Goal: Task Accomplishment & Management: Use online tool/utility

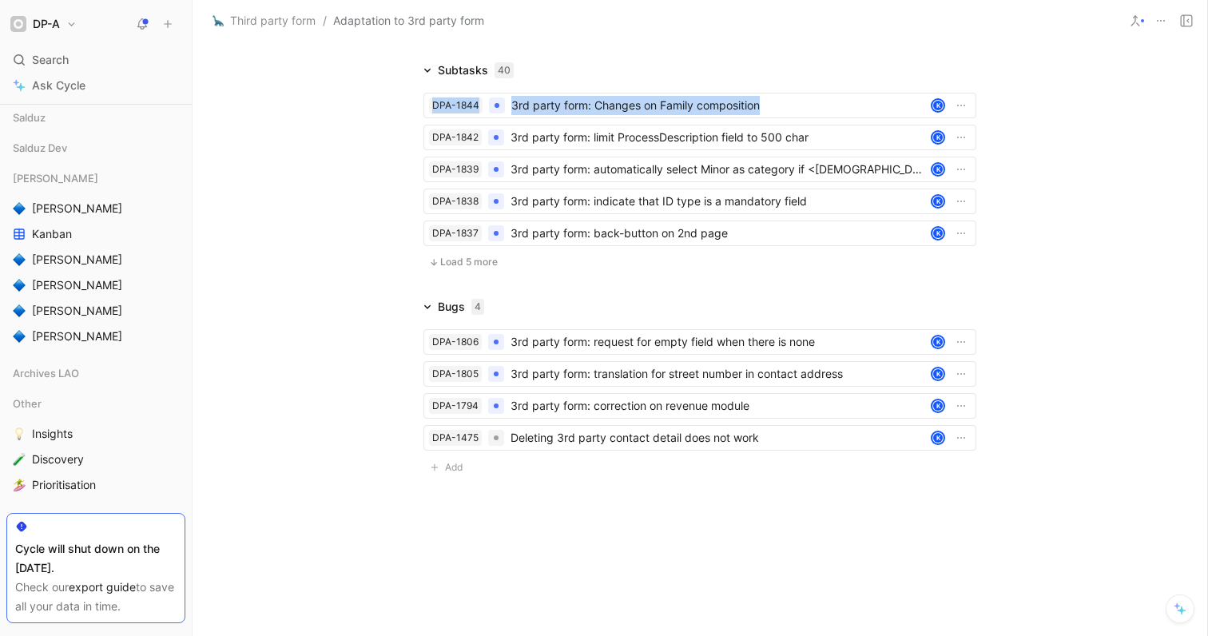
scroll to position [2557, 0]
click at [474, 257] on span "Load 5 more" at bounding box center [469, 260] width 58 height 13
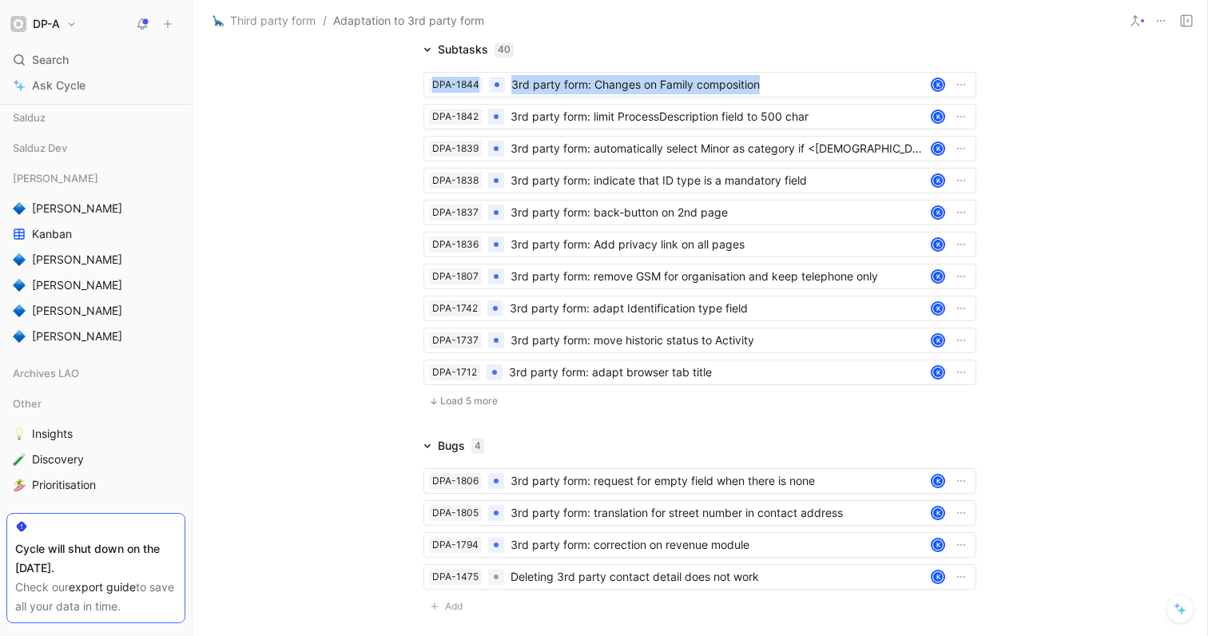
click at [475, 407] on span "Load 5 more" at bounding box center [469, 401] width 58 height 13
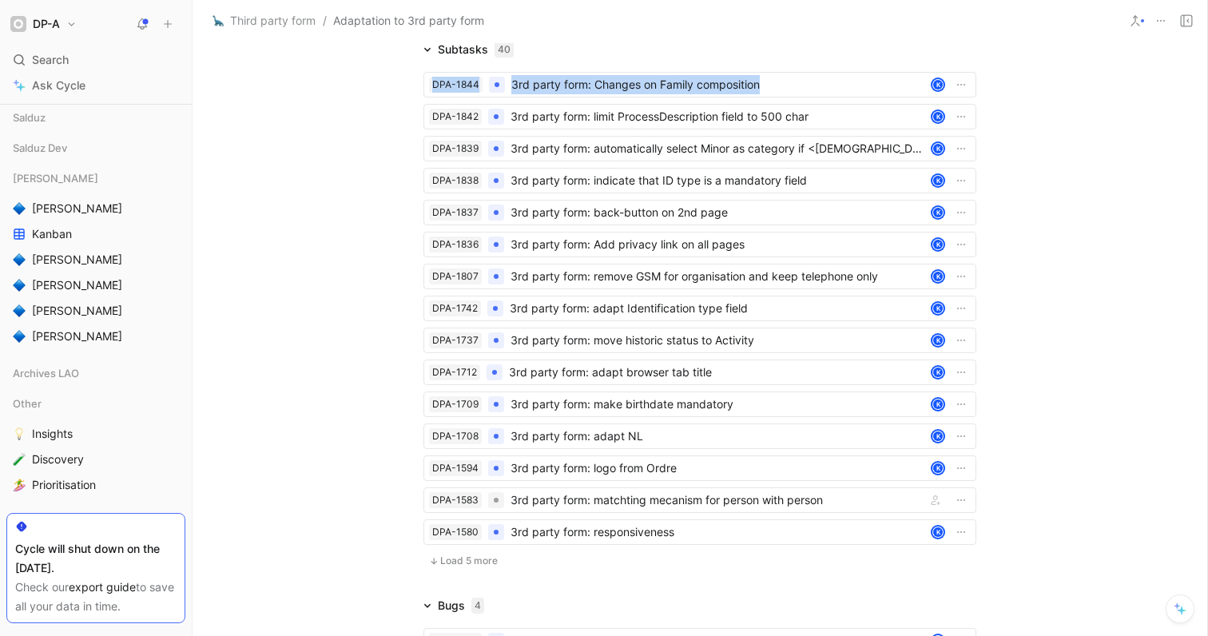
click at [470, 567] on span "Load 5 more" at bounding box center [469, 560] width 58 height 13
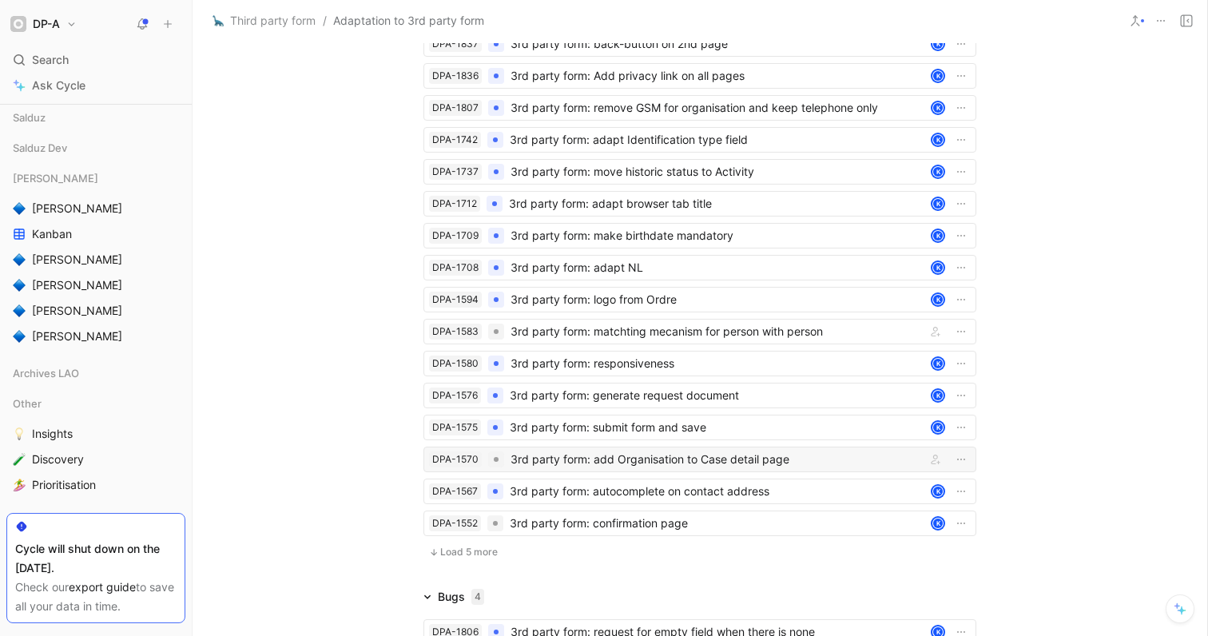
scroll to position [2729, 0]
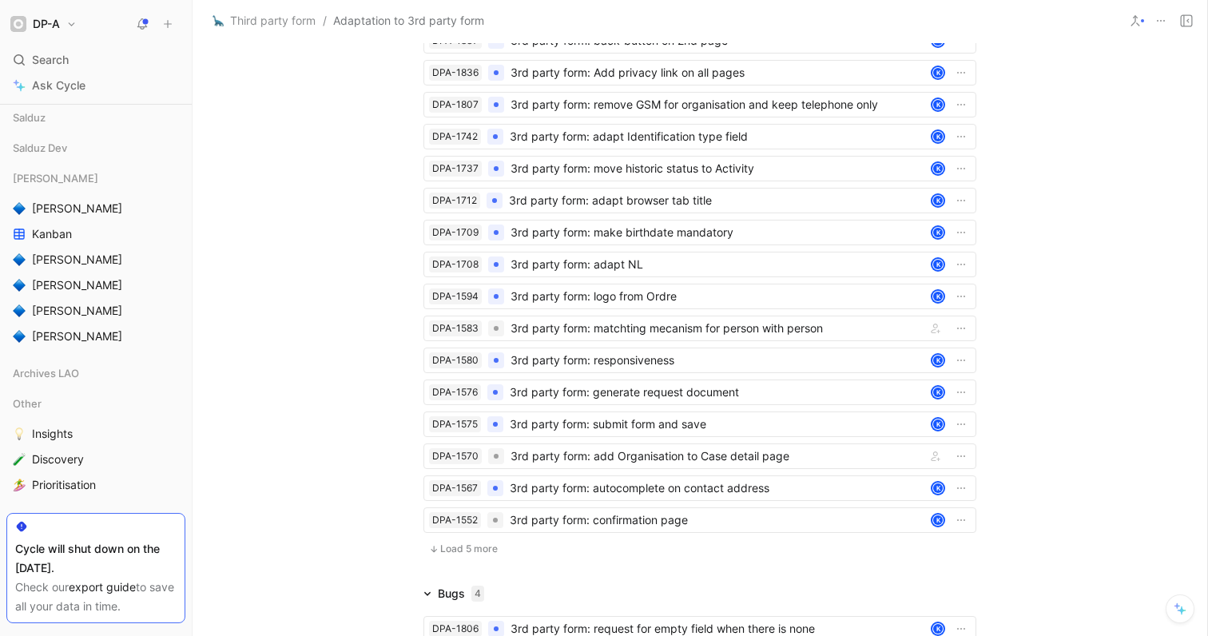
click at [481, 555] on span "Load 5 more" at bounding box center [469, 548] width 58 height 13
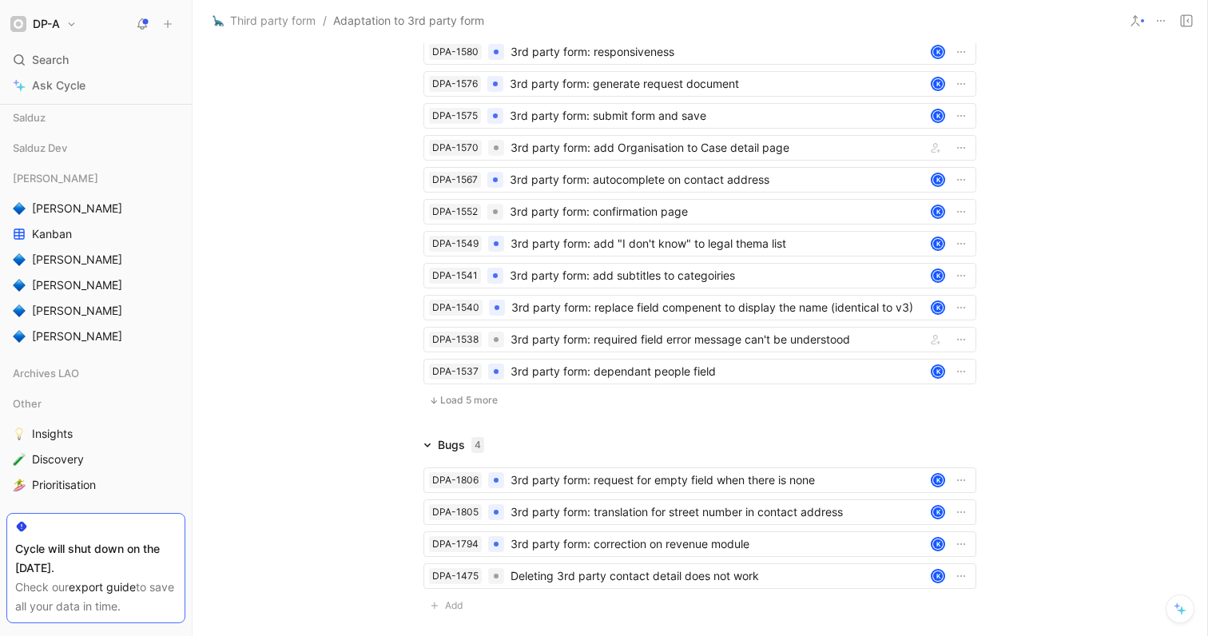
scroll to position [3196, 0]
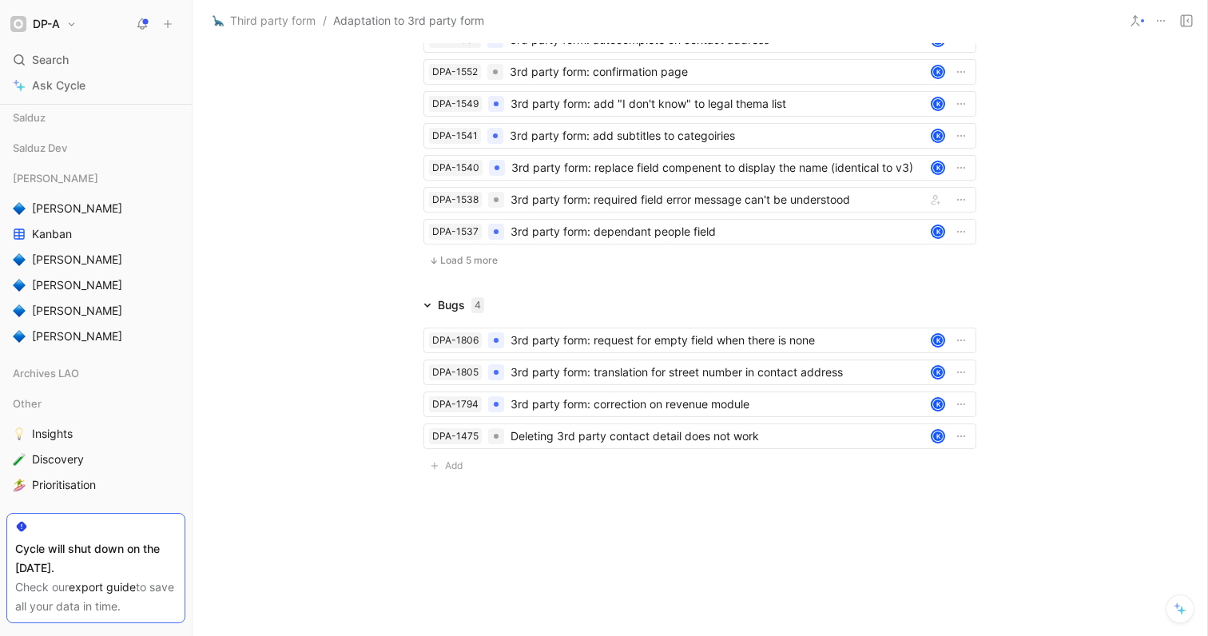
click at [477, 258] on span "Load 5 more" at bounding box center [469, 260] width 58 height 13
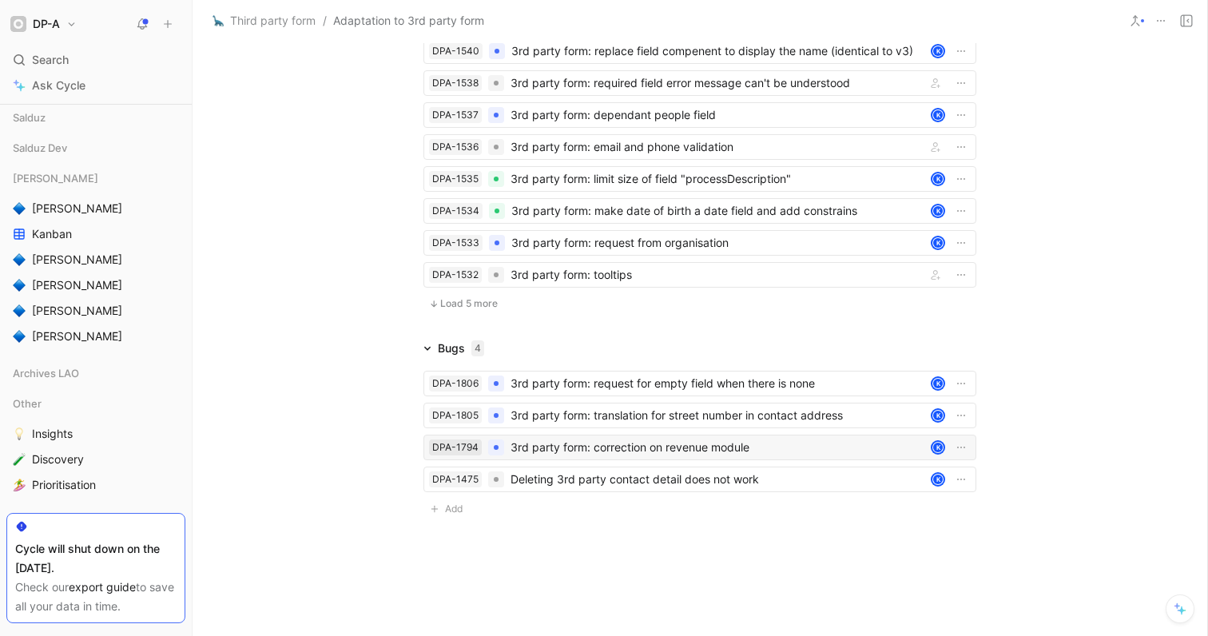
scroll to position [3356, 0]
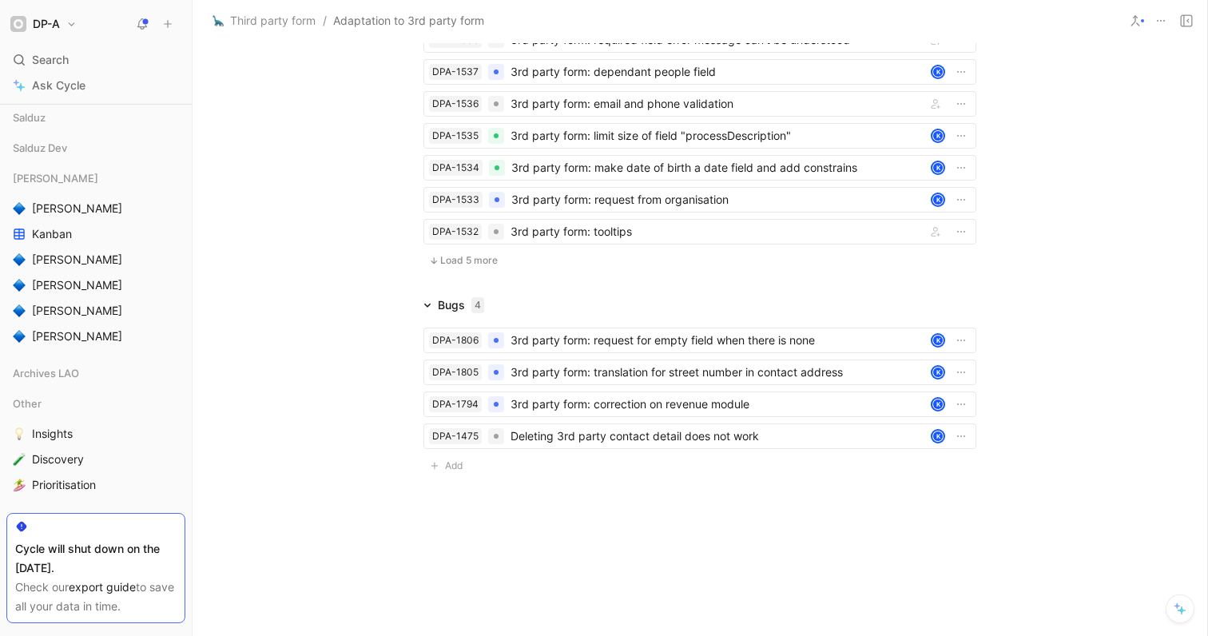
click at [471, 264] on span "Load 5 more" at bounding box center [469, 260] width 58 height 13
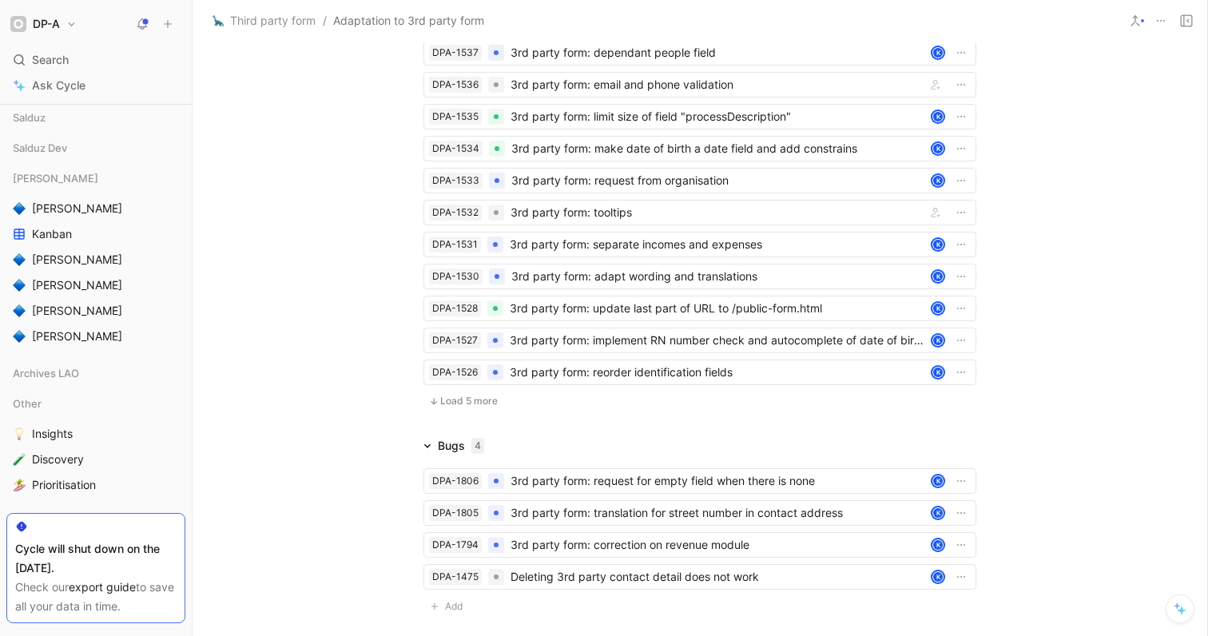
click at [481, 407] on span "Load 5 more" at bounding box center [469, 401] width 58 height 13
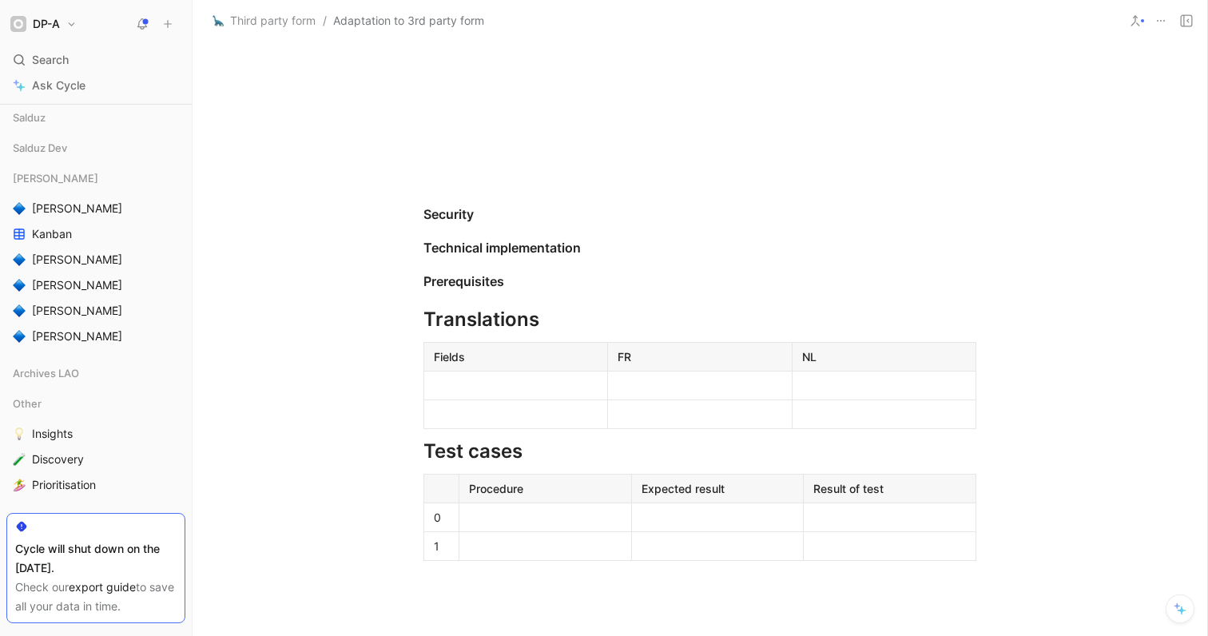
scroll to position [3313, 0]
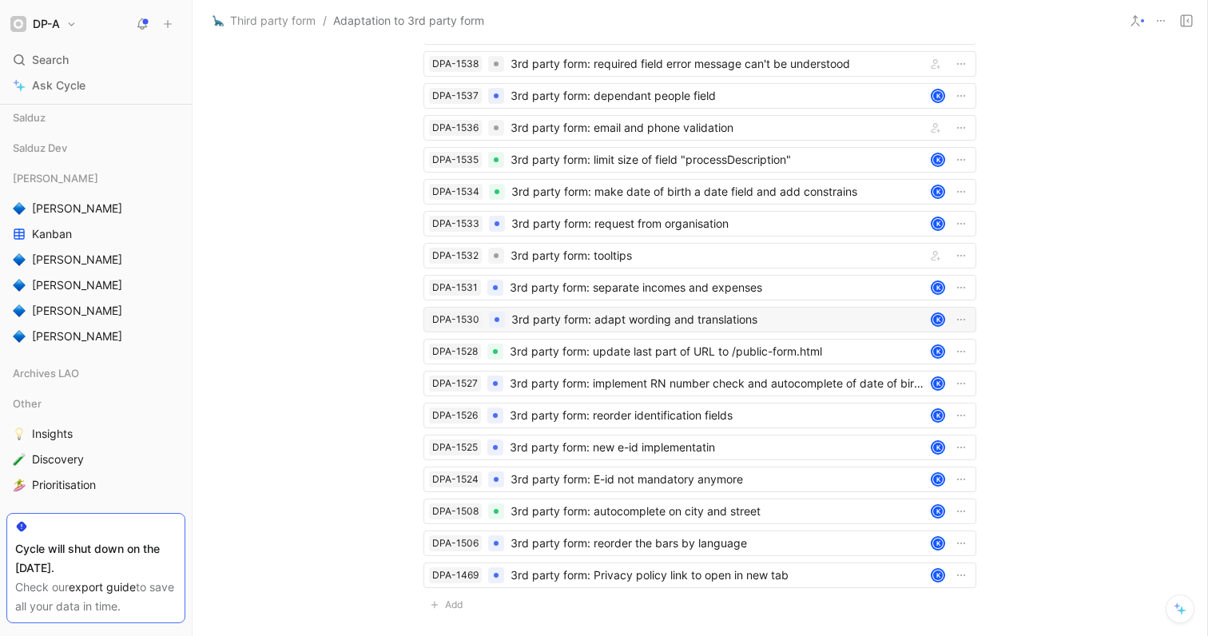
click at [583, 329] on div "3rd party form: adapt wording and translations" at bounding box center [717, 319] width 413 height 19
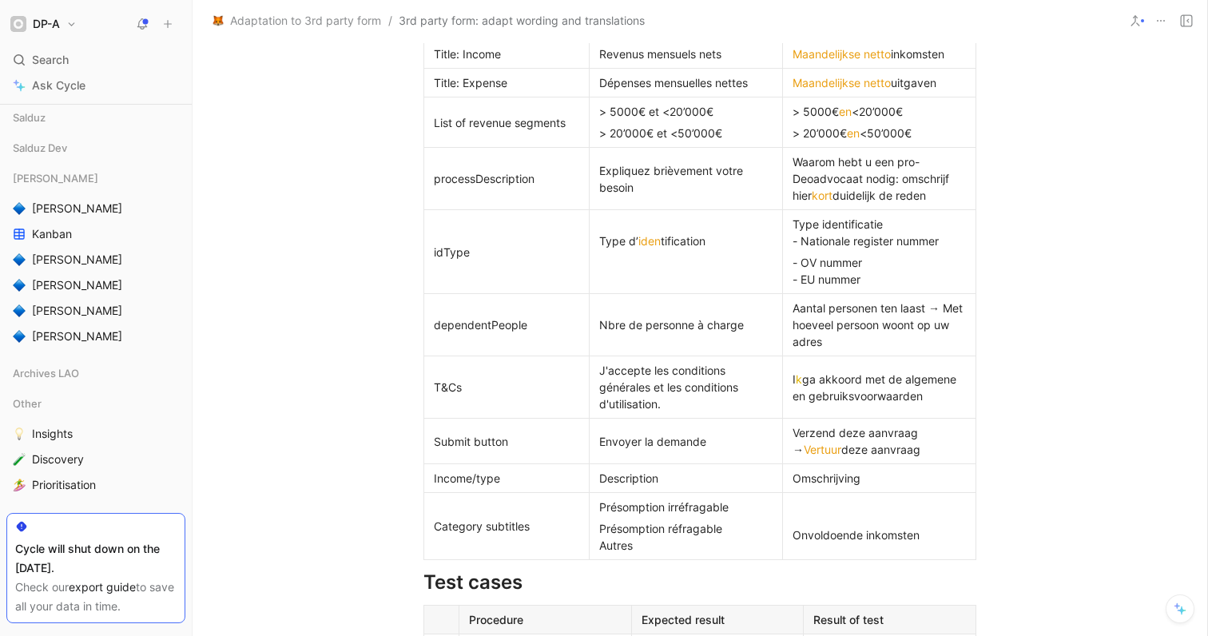
scroll to position [454, 0]
click at [943, 537] on div "Onvoldoende inkomsten" at bounding box center [878, 526] width 173 height 34
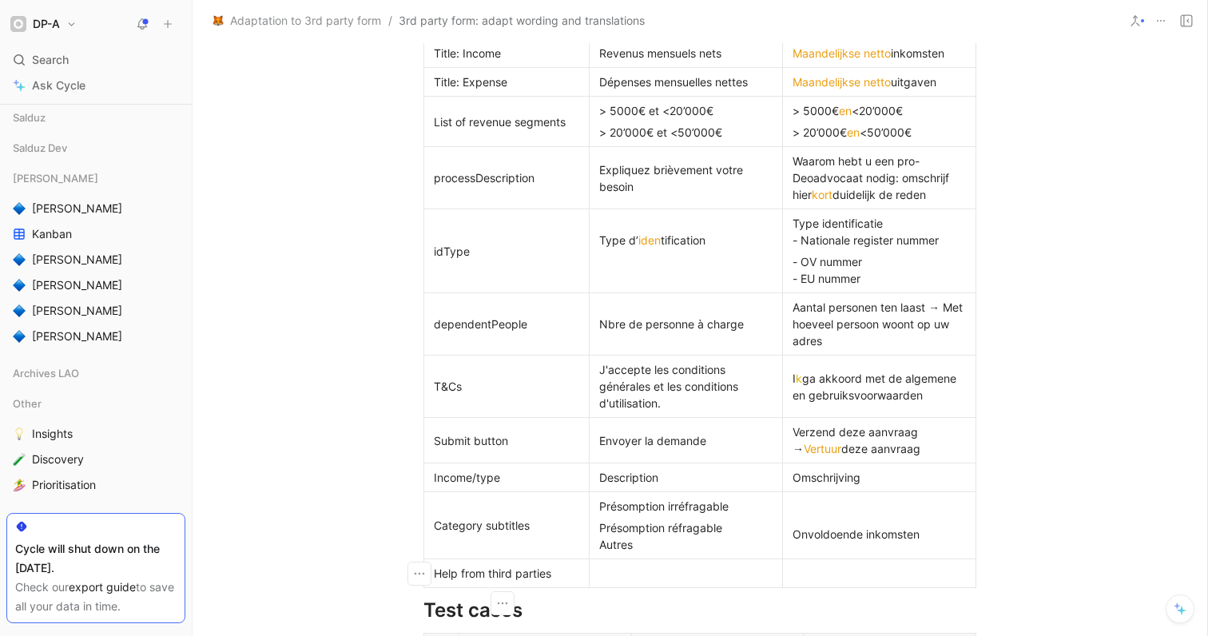
click at [902, 573] on div at bounding box center [878, 573] width 173 height 17
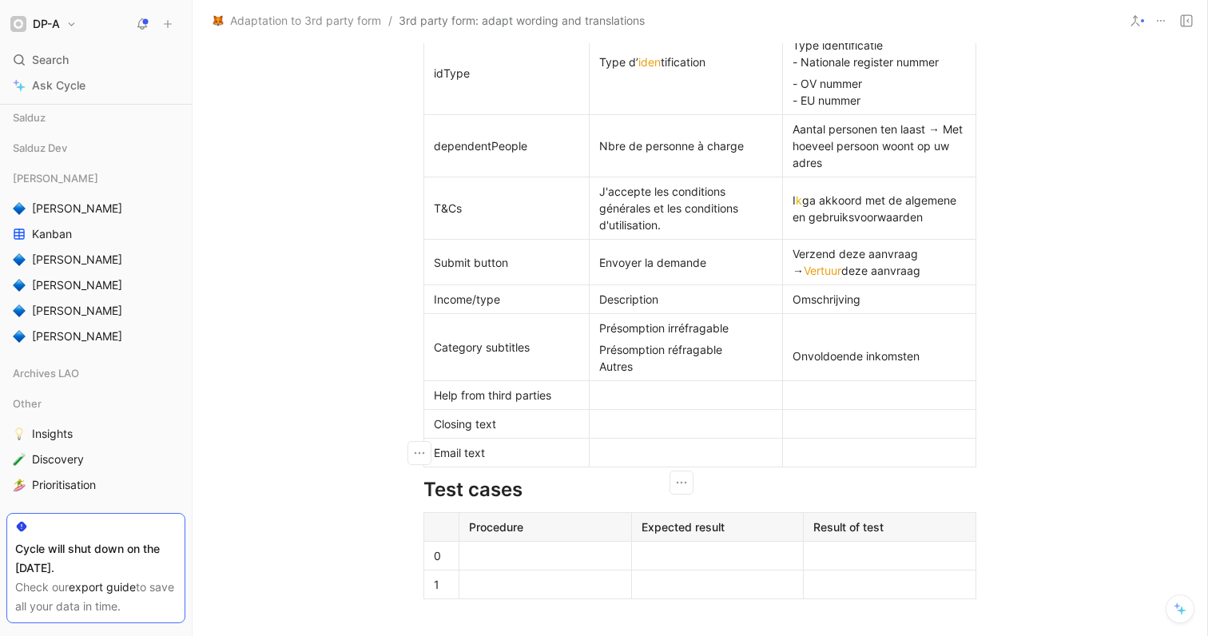
scroll to position [644, 0]
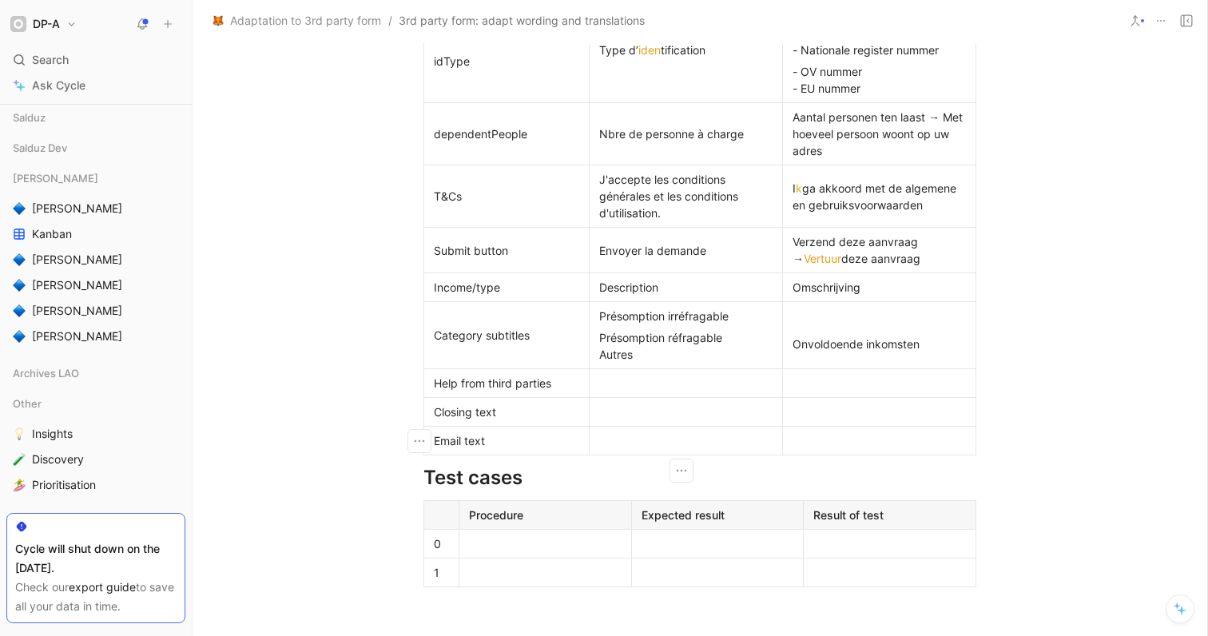
click at [811, 386] on div at bounding box center [878, 383] width 173 height 17
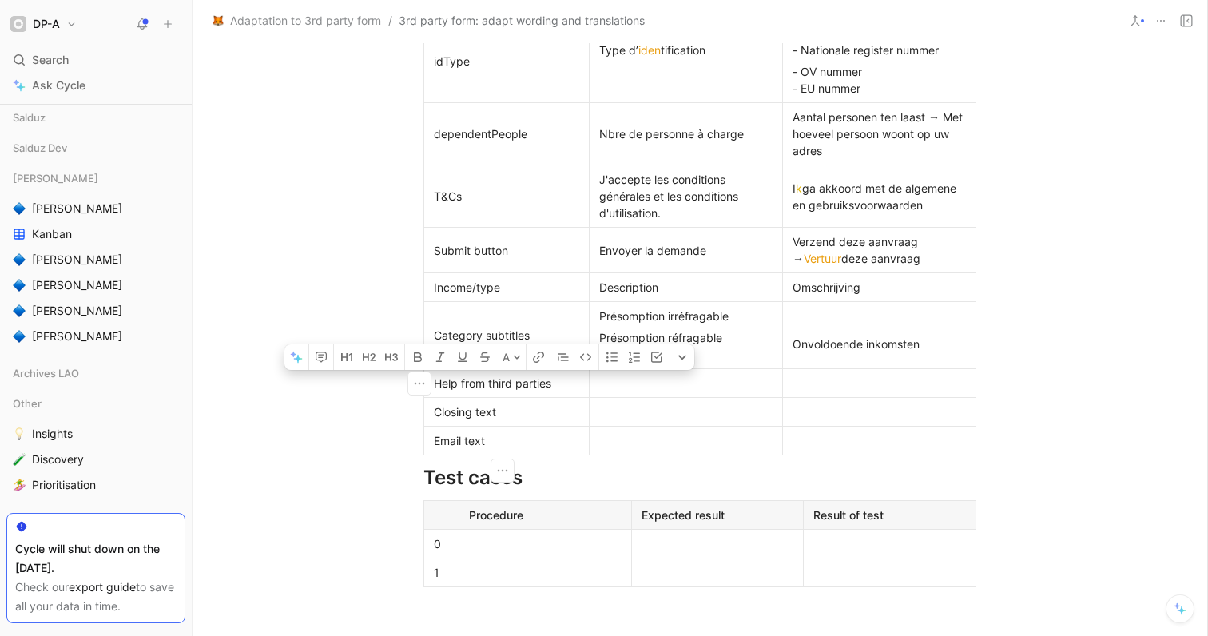
drag, startPoint x: 429, startPoint y: 387, endPoint x: 552, endPoint y: 379, distance: 123.2
click at [552, 379] on div "Help from third parties" at bounding box center [506, 383] width 145 height 17
click at [521, 359] on button "A" at bounding box center [512, 357] width 28 height 26
click at [518, 473] on span "Orange" at bounding box center [506, 473] width 39 height 14
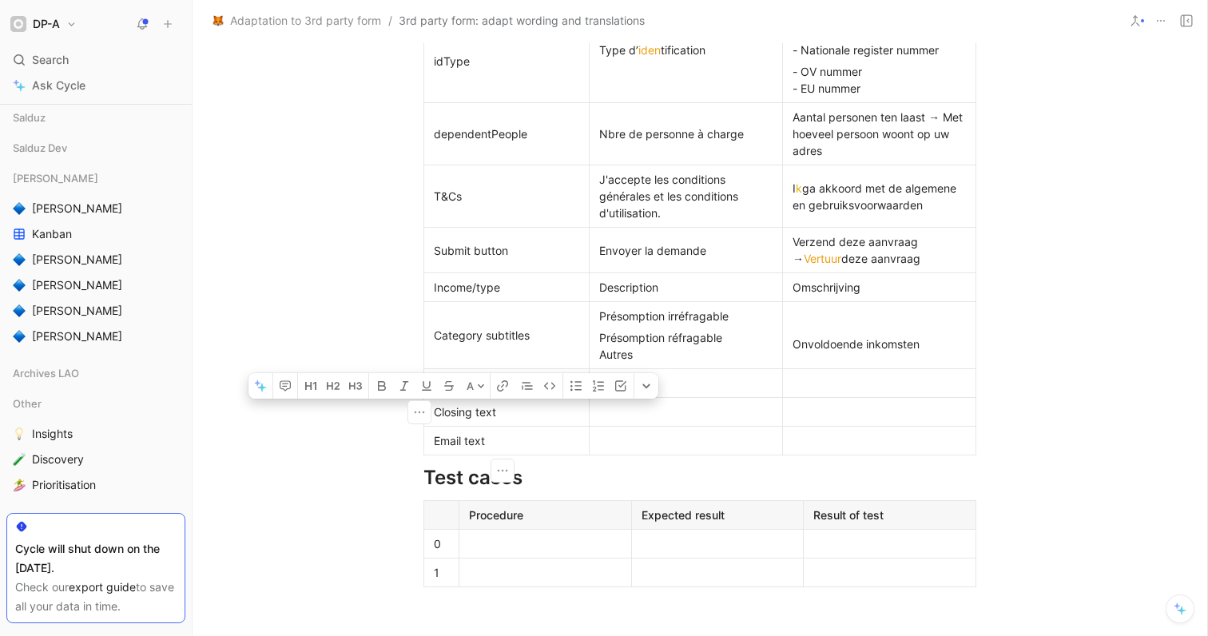
drag, startPoint x: 434, startPoint y: 414, endPoint x: 470, endPoint y: 420, distance: 37.2
click at [470, 420] on p "Closing text" at bounding box center [506, 412] width 158 height 22
drag, startPoint x: 512, startPoint y: 416, endPoint x: 426, endPoint y: 414, distance: 85.5
click at [427, 414] on p "Closing text" at bounding box center [506, 412] width 158 height 22
click at [476, 389] on button "A" at bounding box center [483, 386] width 28 height 26
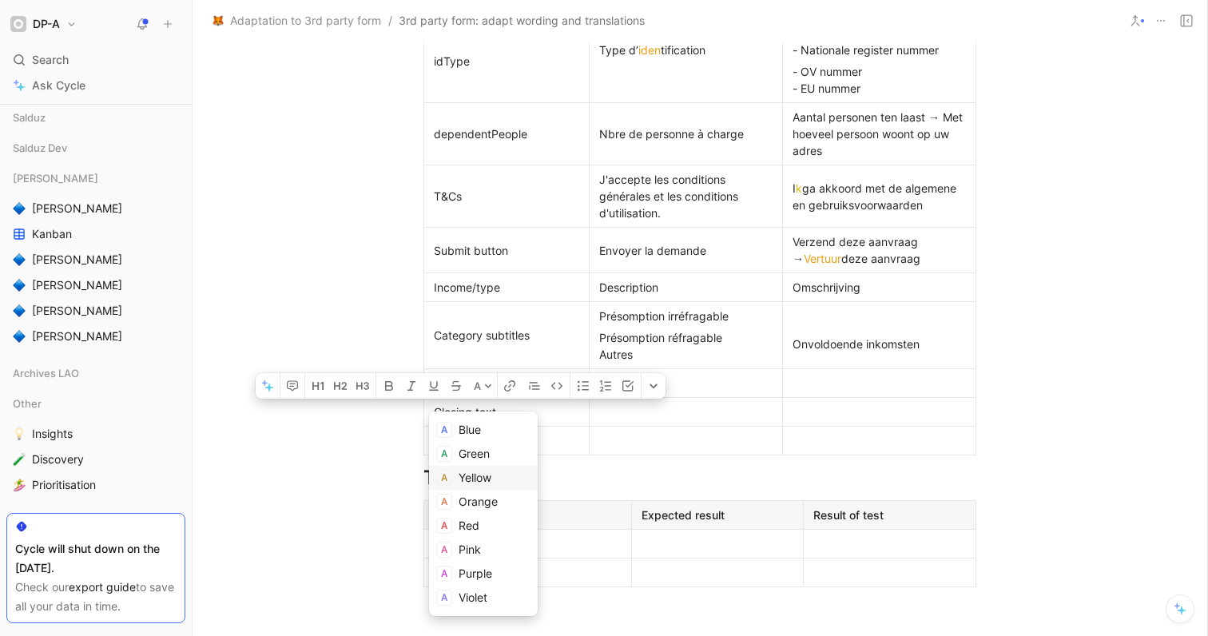
click at [486, 478] on span "Yellow" at bounding box center [474, 477] width 33 height 14
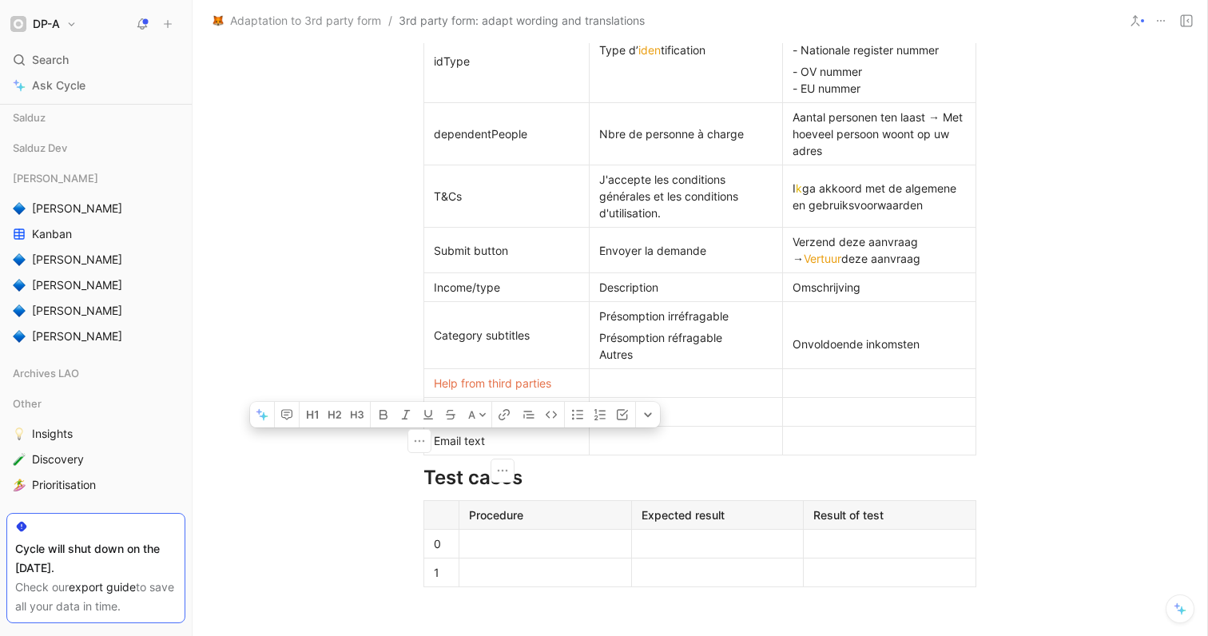
drag, startPoint x: 485, startPoint y: 440, endPoint x: 431, endPoint y: 440, distance: 53.5
click at [434, 440] on div "Email text" at bounding box center [506, 440] width 145 height 17
click at [477, 419] on button "A" at bounding box center [477, 415] width 28 height 26
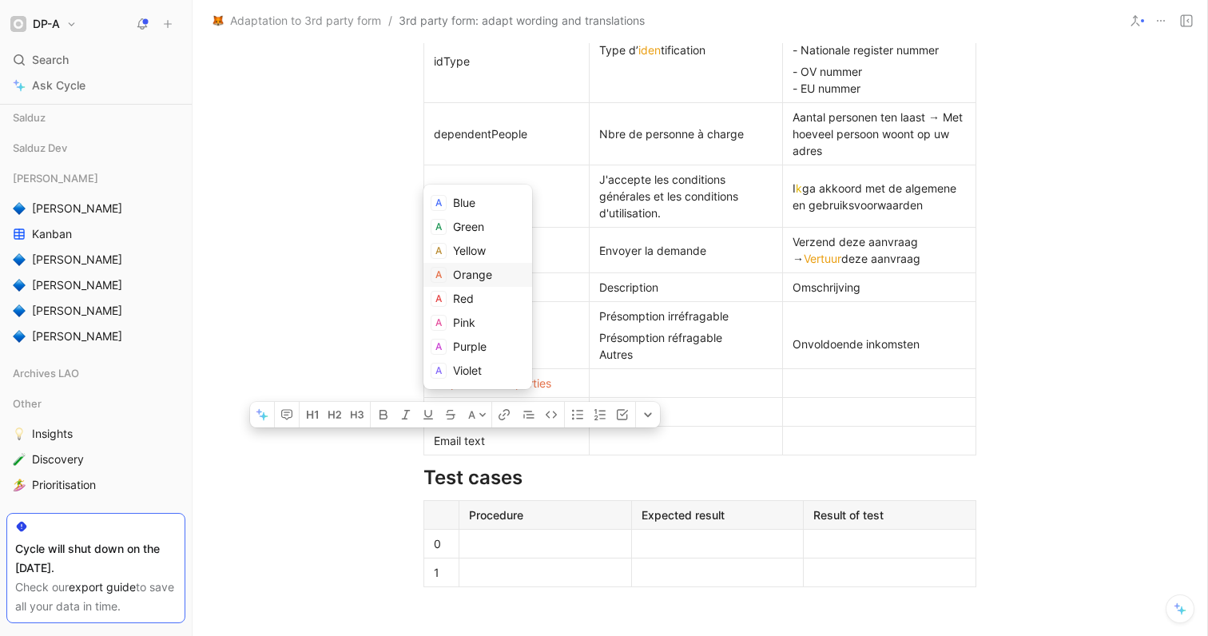
click at [490, 276] on span "Orange" at bounding box center [472, 275] width 39 height 14
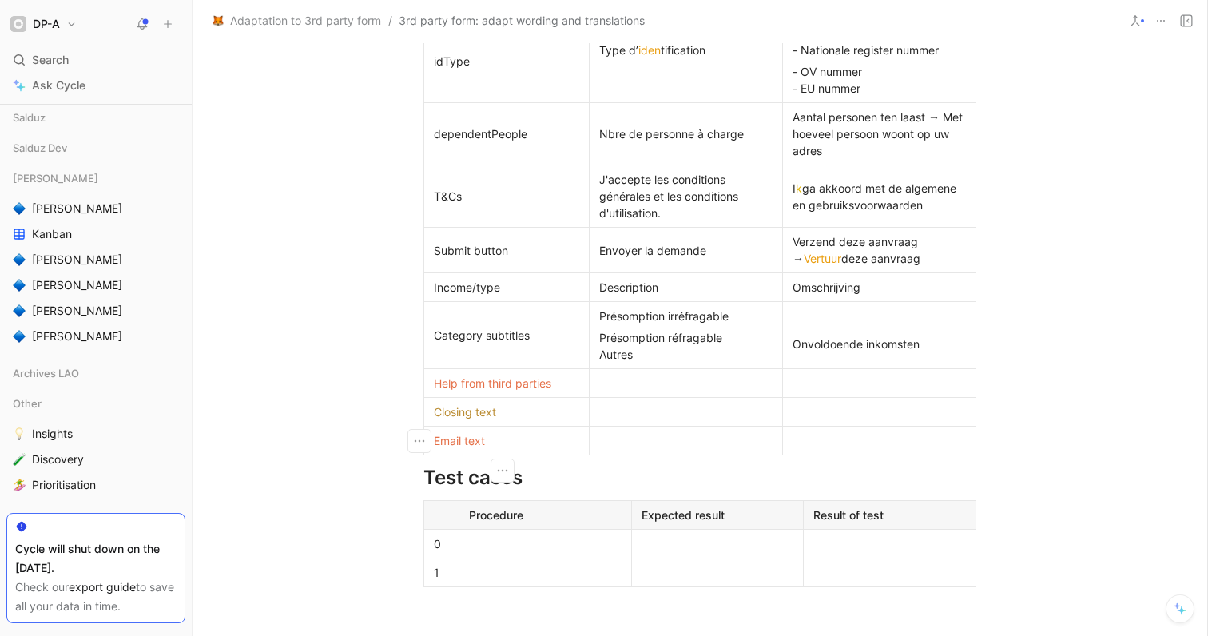
click at [518, 449] on p "Email text" at bounding box center [506, 441] width 158 height 22
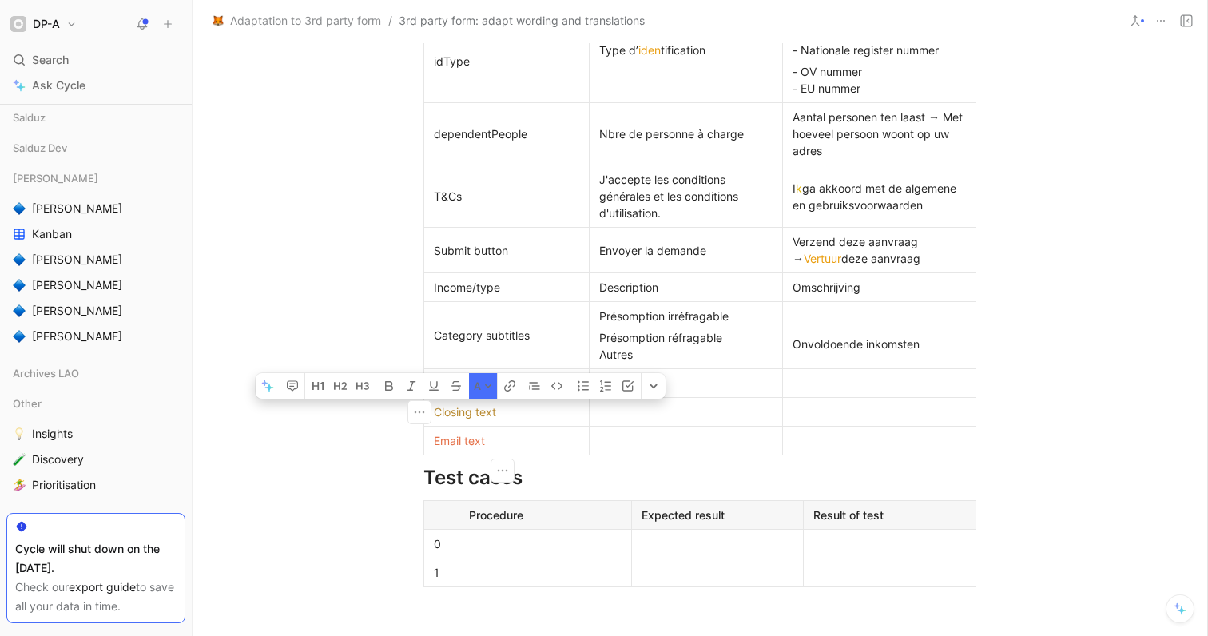
drag, startPoint x: 498, startPoint y: 415, endPoint x: 431, endPoint y: 410, distance: 67.3
click at [434, 410] on div "Closing text" at bounding box center [506, 411] width 145 height 17
click at [478, 383] on button "A" at bounding box center [483, 386] width 28 height 26
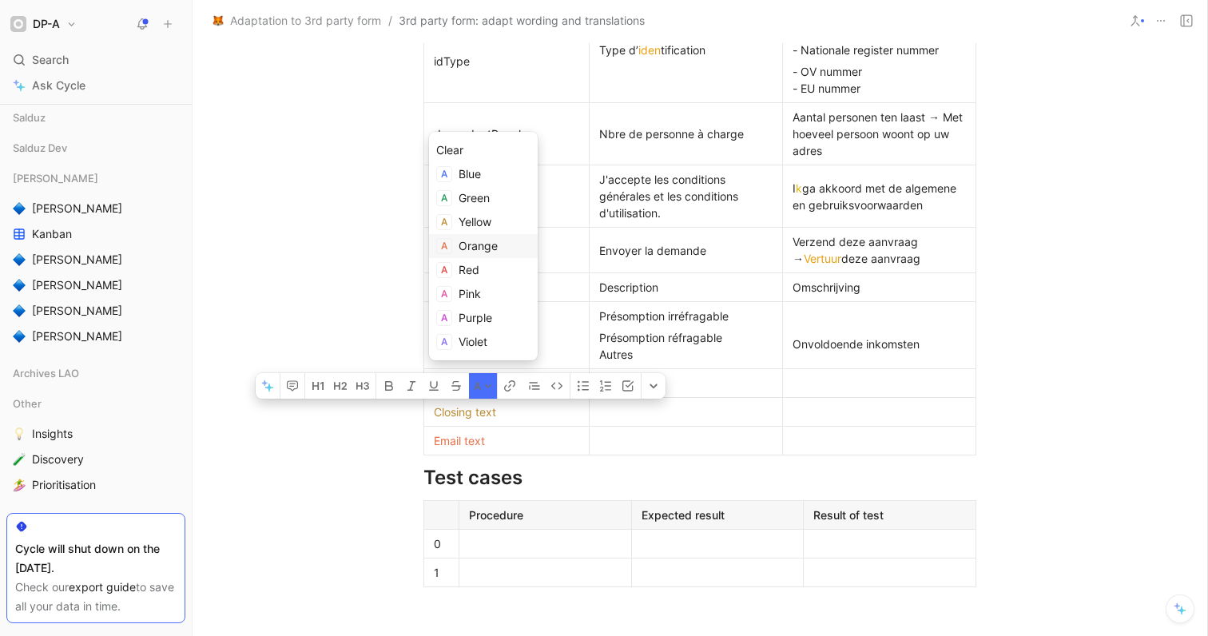
click at [495, 247] on span "Orange" at bounding box center [477, 246] width 39 height 14
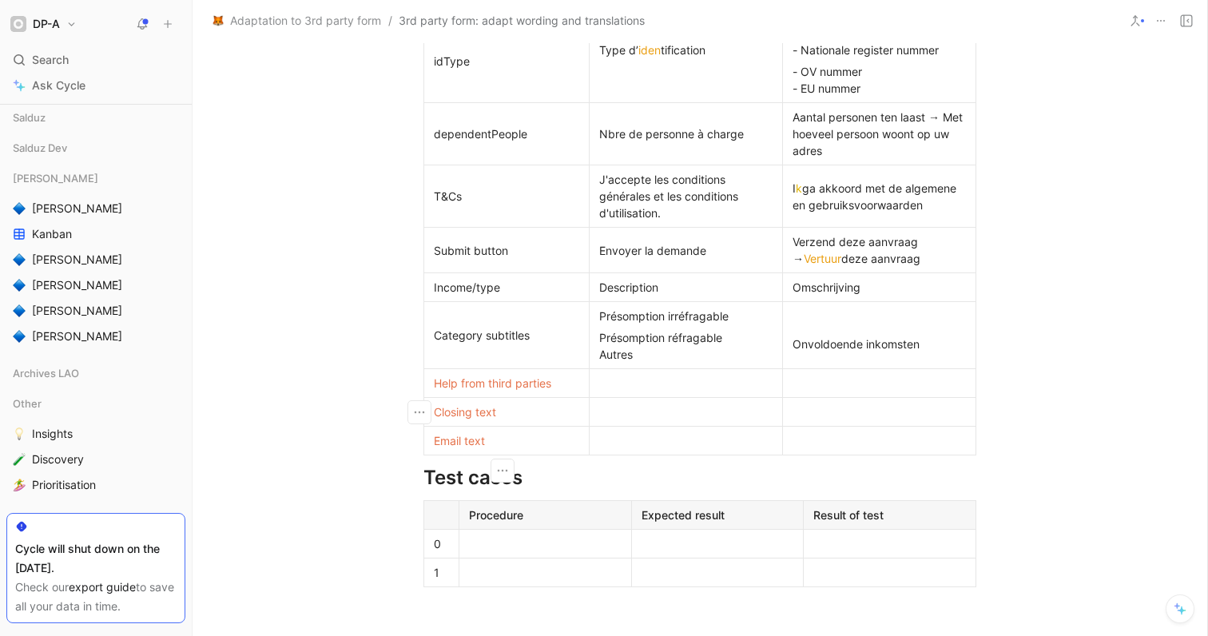
click at [609, 408] on div at bounding box center [685, 411] width 173 height 17
click at [827, 442] on div at bounding box center [878, 440] width 173 height 17
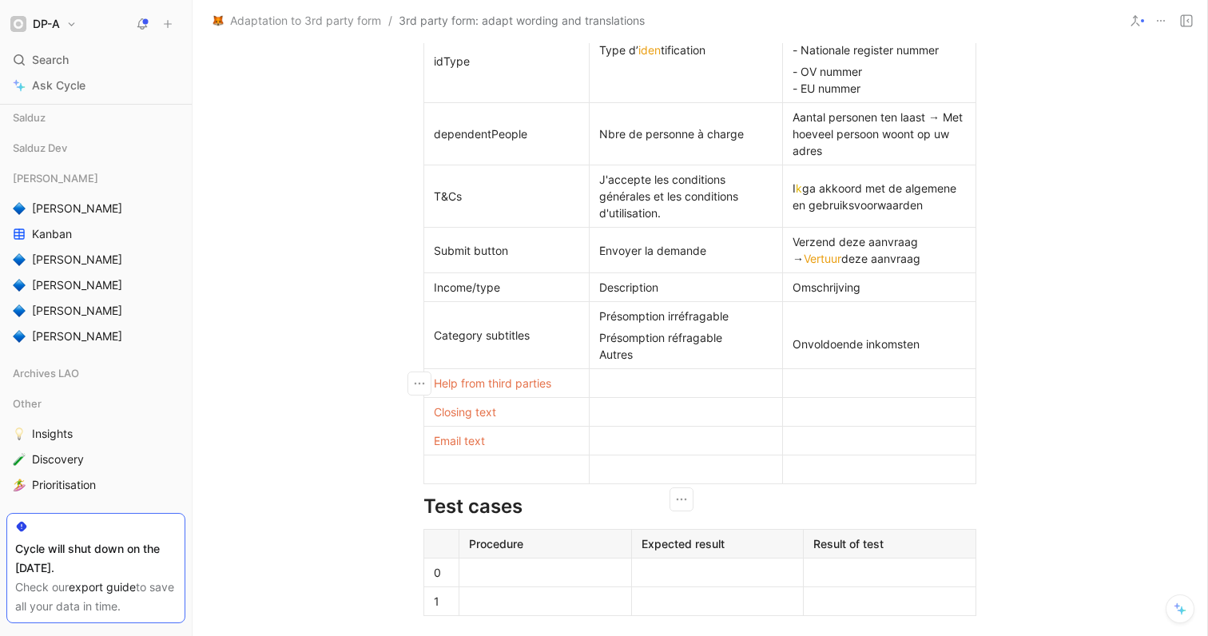
click at [627, 381] on div at bounding box center [685, 383] width 173 height 17
click at [820, 379] on div at bounding box center [878, 383] width 173 height 17
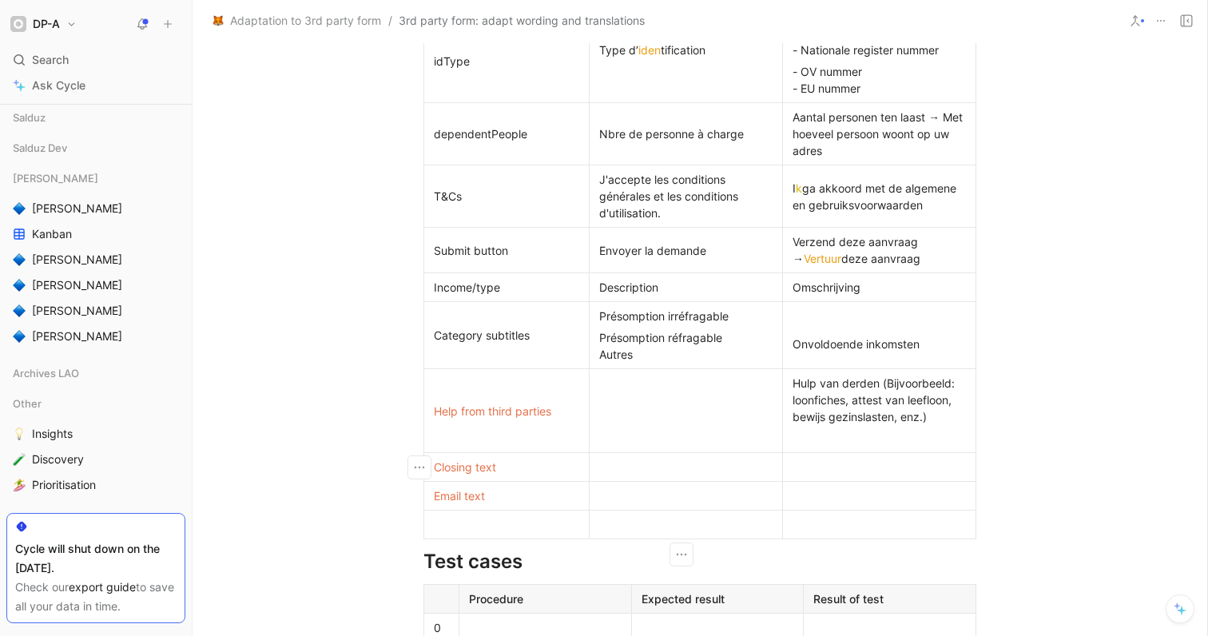
click at [752, 462] on div at bounding box center [685, 466] width 173 height 17
click at [859, 494] on div at bounding box center [878, 495] width 173 height 17
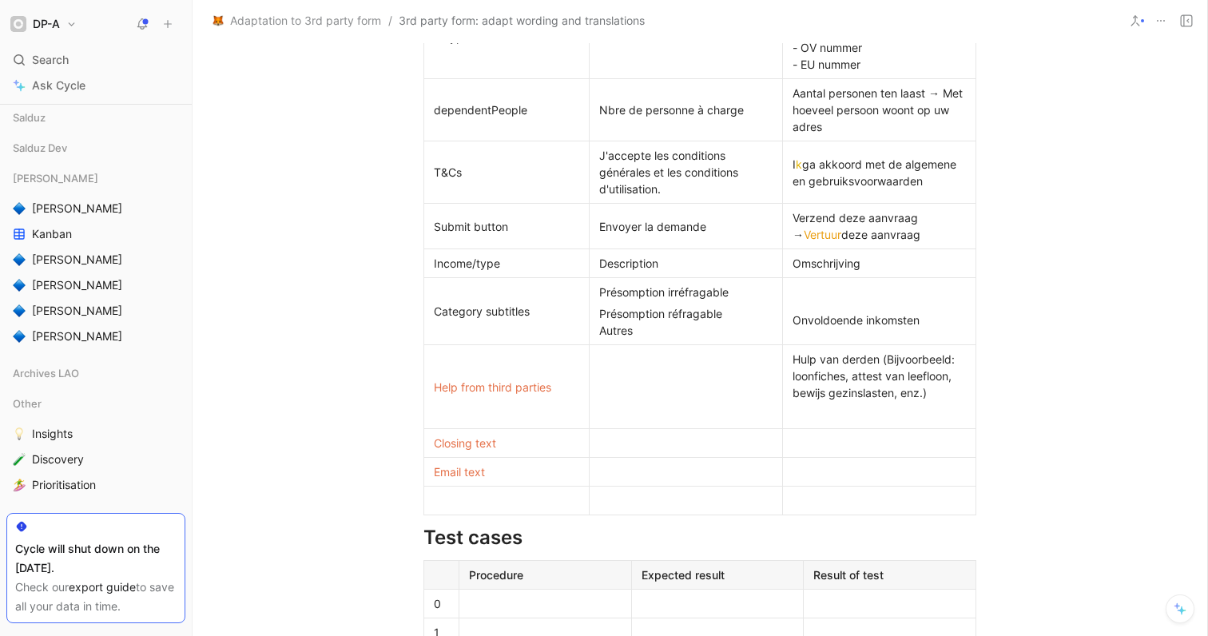
scroll to position [737, 0]
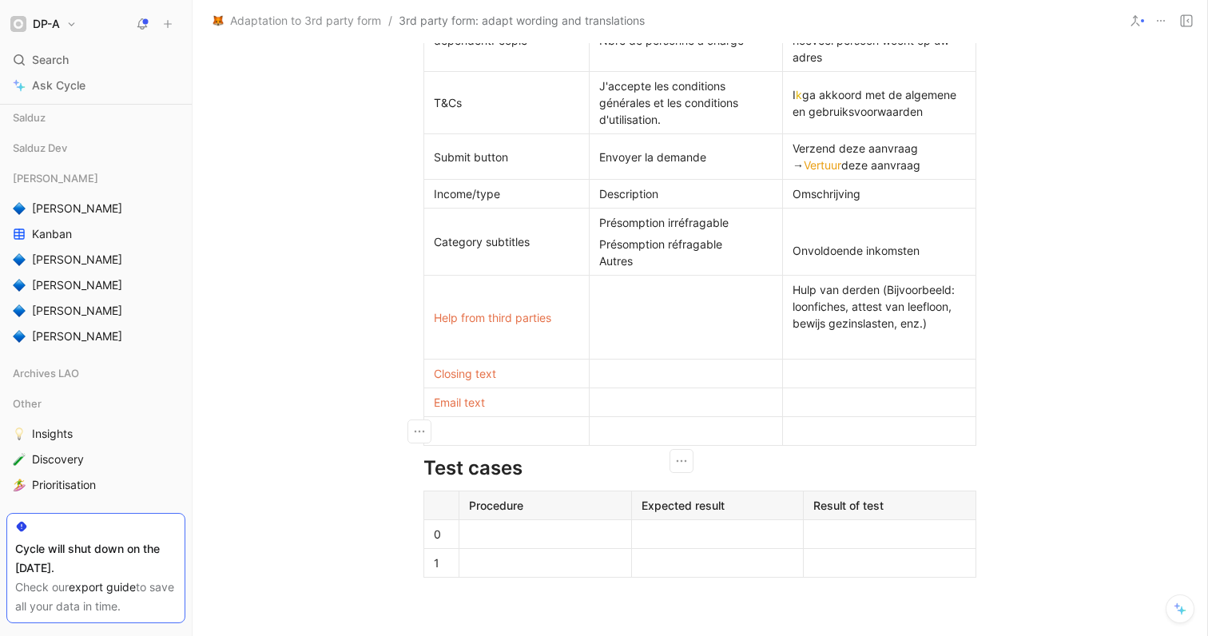
click at [639, 432] on div at bounding box center [685, 430] width 173 height 17
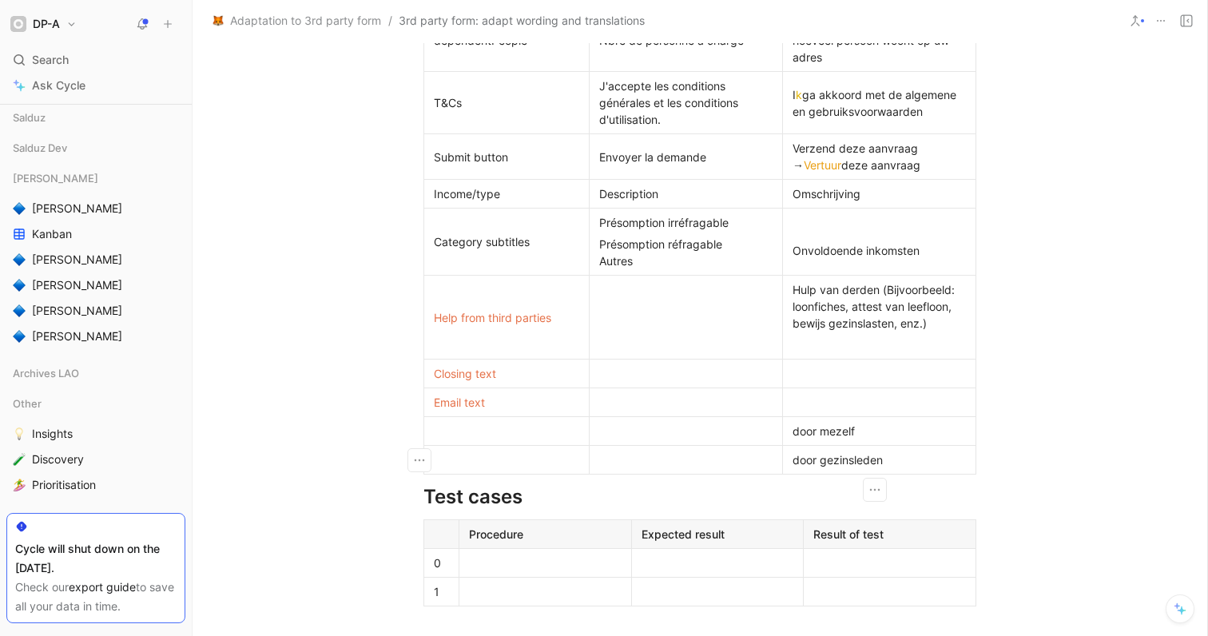
click at [792, 429] on div "door mezelf" at bounding box center [878, 430] width 173 height 17
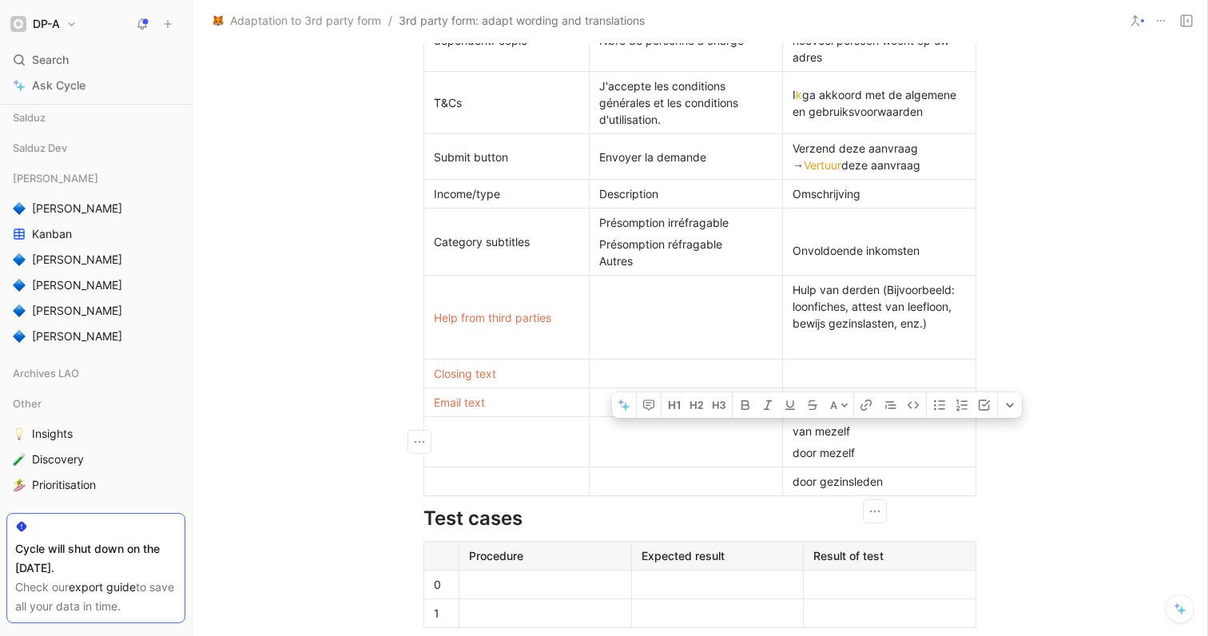
click at [792, 429] on div "van mezelf" at bounding box center [878, 430] width 173 height 17
click at [811, 406] on icon "button" at bounding box center [812, 405] width 13 height 13
drag, startPoint x: 789, startPoint y: 482, endPoint x: 704, endPoint y: 622, distance: 164.1
click at [792, 482] on div "door gezinsleden" at bounding box center [878, 481] width 173 height 17
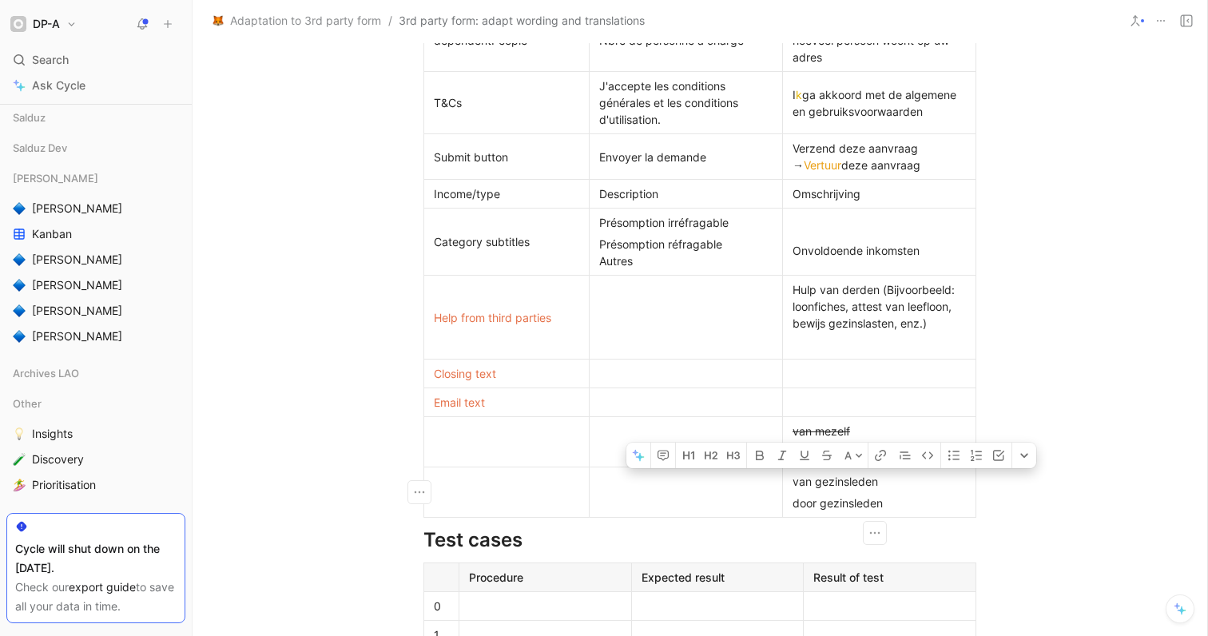
click at [792, 479] on div "van gezinsleden" at bounding box center [878, 481] width 173 height 17
click at [827, 455] on icon "button" at bounding box center [827, 455] width 10 height 10
click at [888, 504] on div "door gezinsleden" at bounding box center [878, 502] width 173 height 17
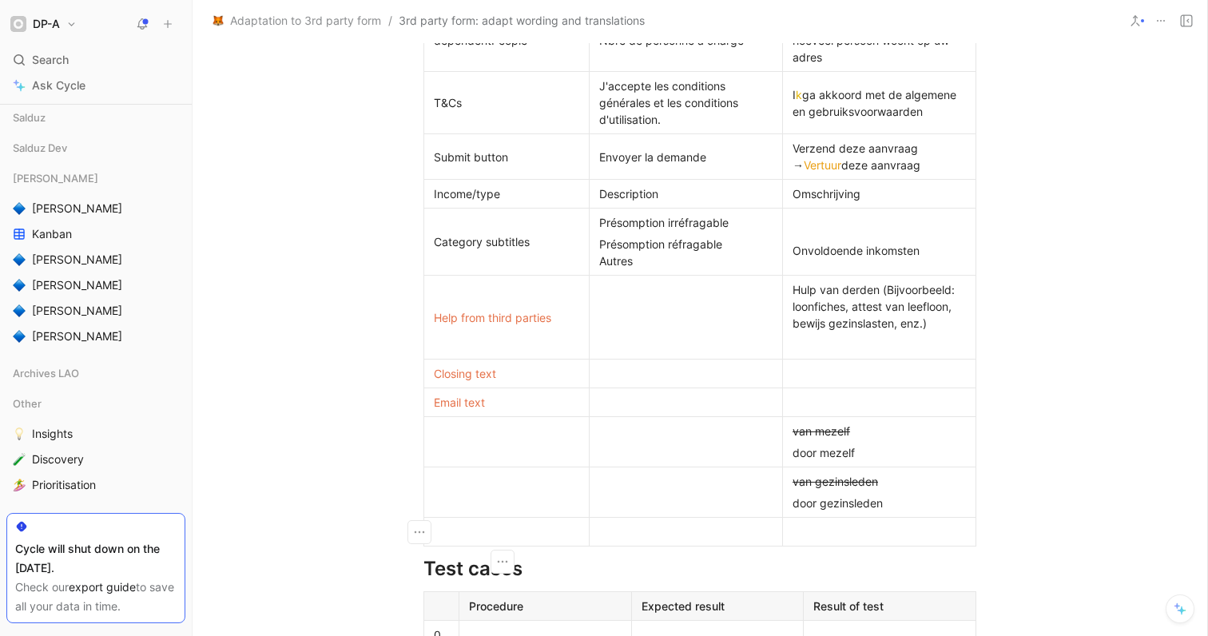
click at [815, 532] on div at bounding box center [878, 531] width 173 height 17
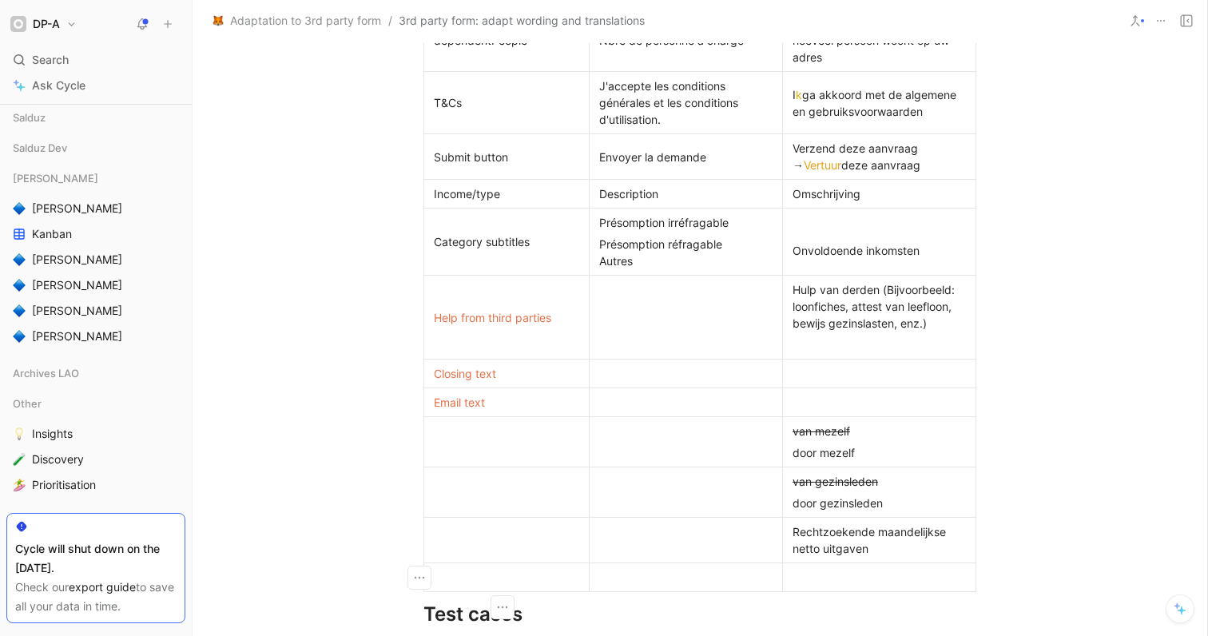
click at [918, 339] on div at bounding box center [878, 344] width 173 height 17
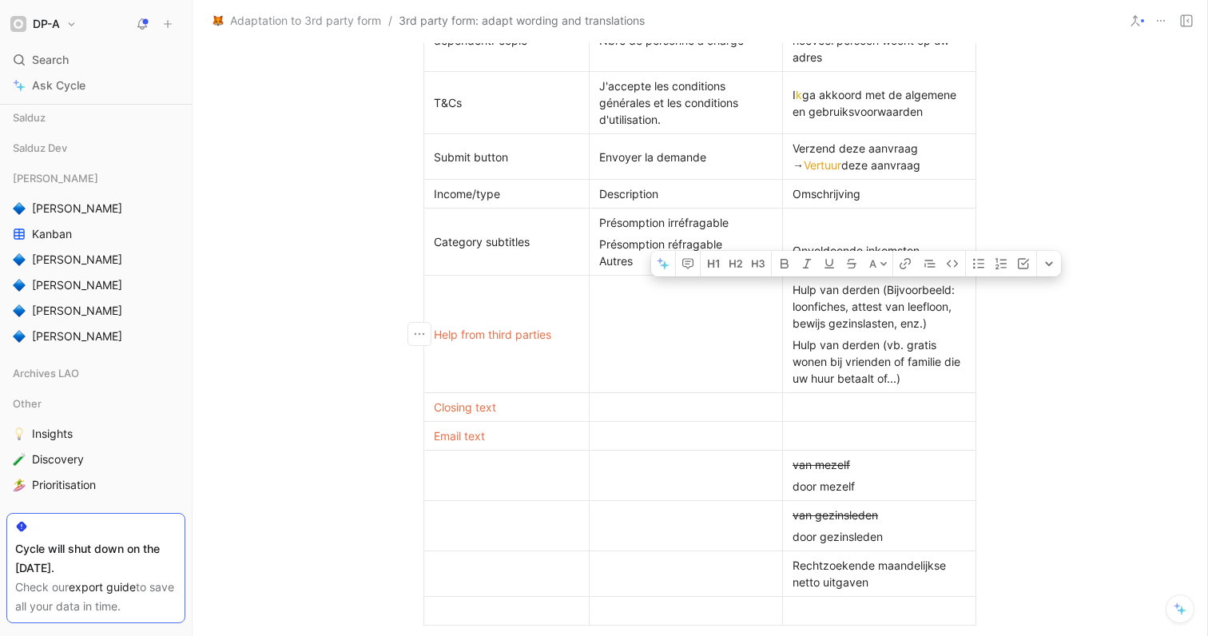
drag, startPoint x: 931, startPoint y: 323, endPoint x: 791, endPoint y: 293, distance: 143.6
click at [792, 294] on div "Hulp van derden (Bijvoorbeeld: loonfiches, attest van leefloon, bewijs gezinsla…" at bounding box center [878, 306] width 173 height 50
click at [846, 266] on icon "button" at bounding box center [851, 263] width 13 height 13
click at [918, 357] on span "Hulp van derden (vb. gratis wonen bij vrienden of familie die uw huur betaalt o…" at bounding box center [877, 361] width 171 height 47
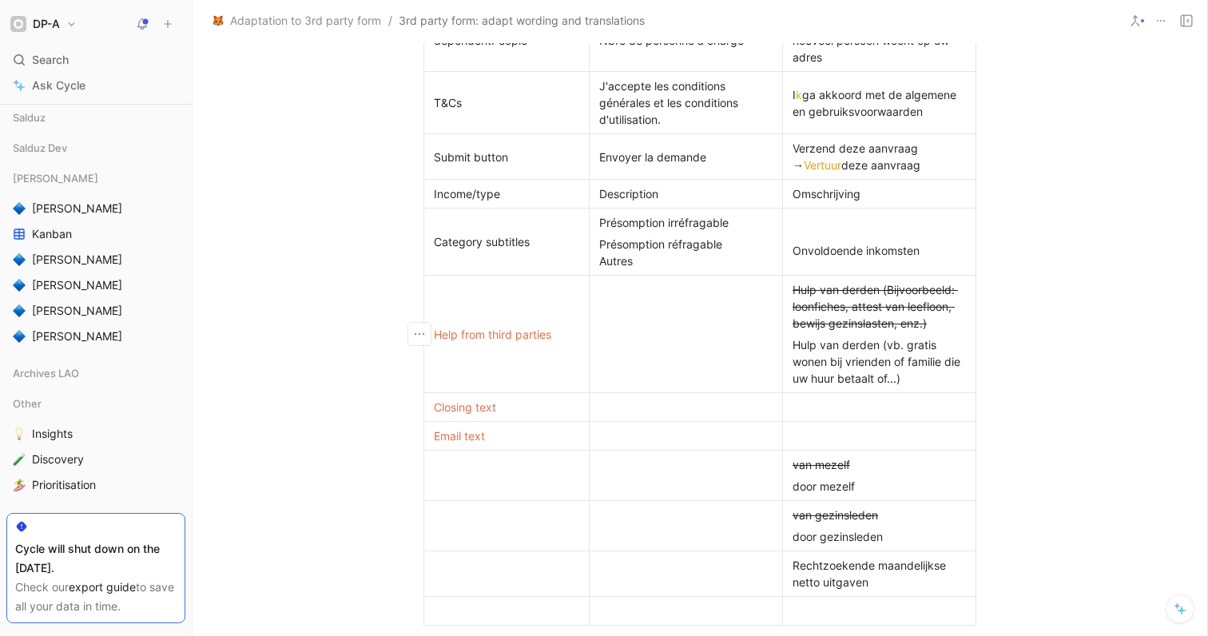
click at [690, 306] on td at bounding box center [685, 334] width 193 height 117
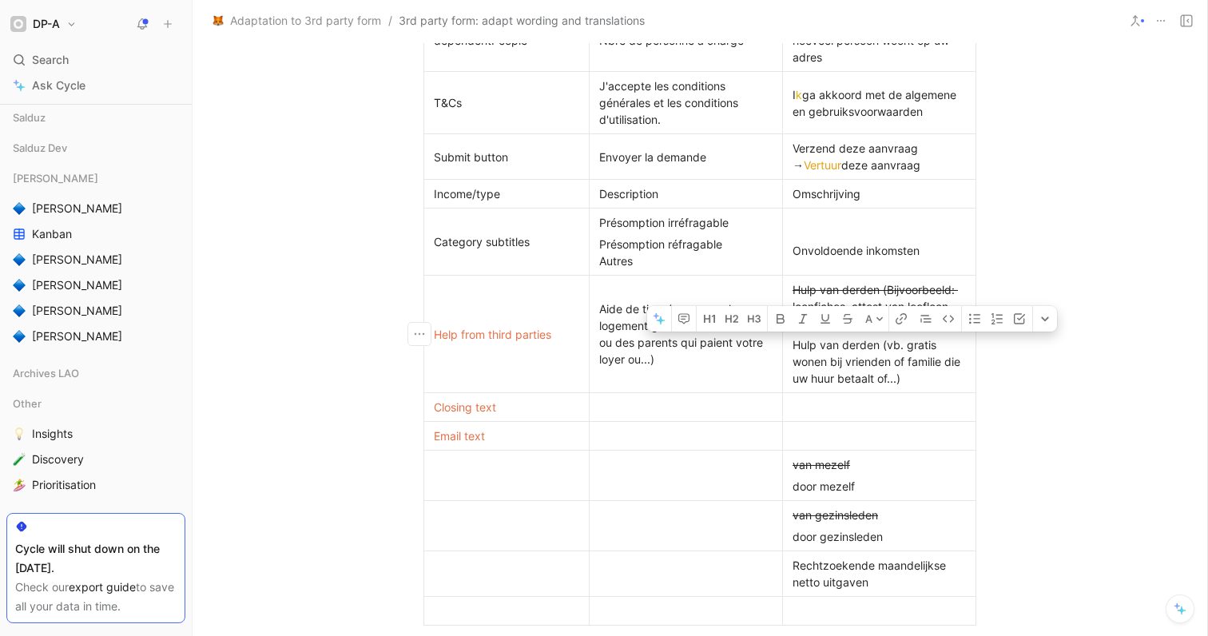
drag, startPoint x: 927, startPoint y: 379, endPoint x: 785, endPoint y: 351, distance: 144.9
click at [786, 351] on p "Hulp van derden (vb. gratis wonen bij vrienden of familie die uw huur betaalt o…" at bounding box center [879, 361] width 186 height 55
click at [874, 318] on button "A" at bounding box center [874, 319] width 28 height 26
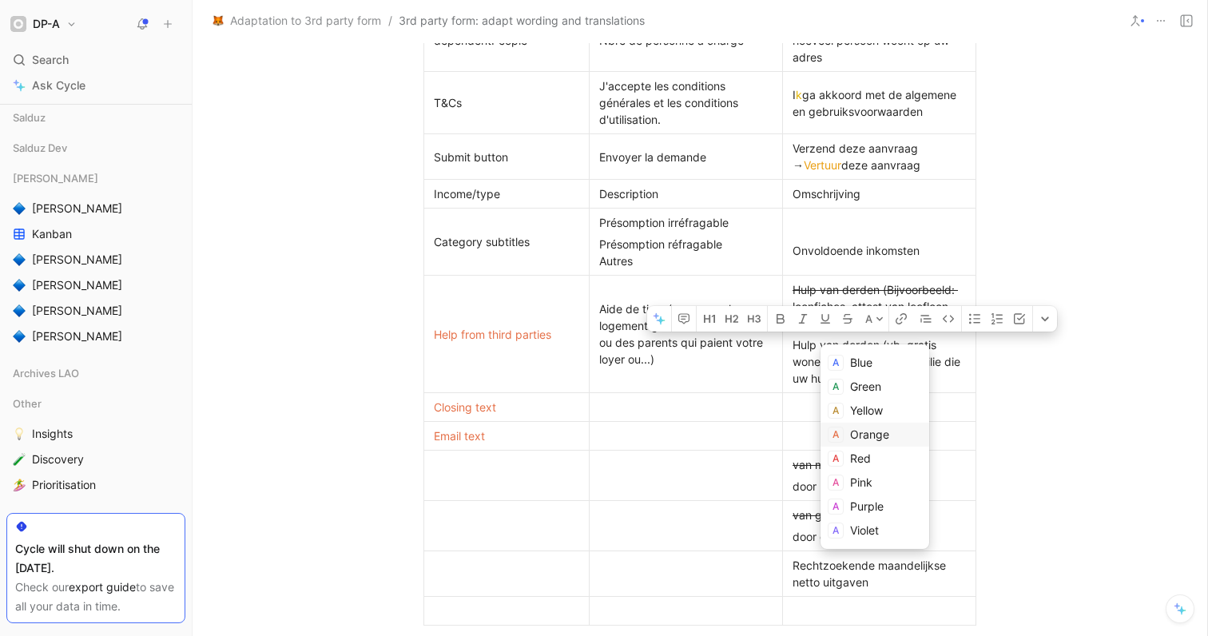
click at [880, 429] on span "Orange" at bounding box center [869, 434] width 39 height 14
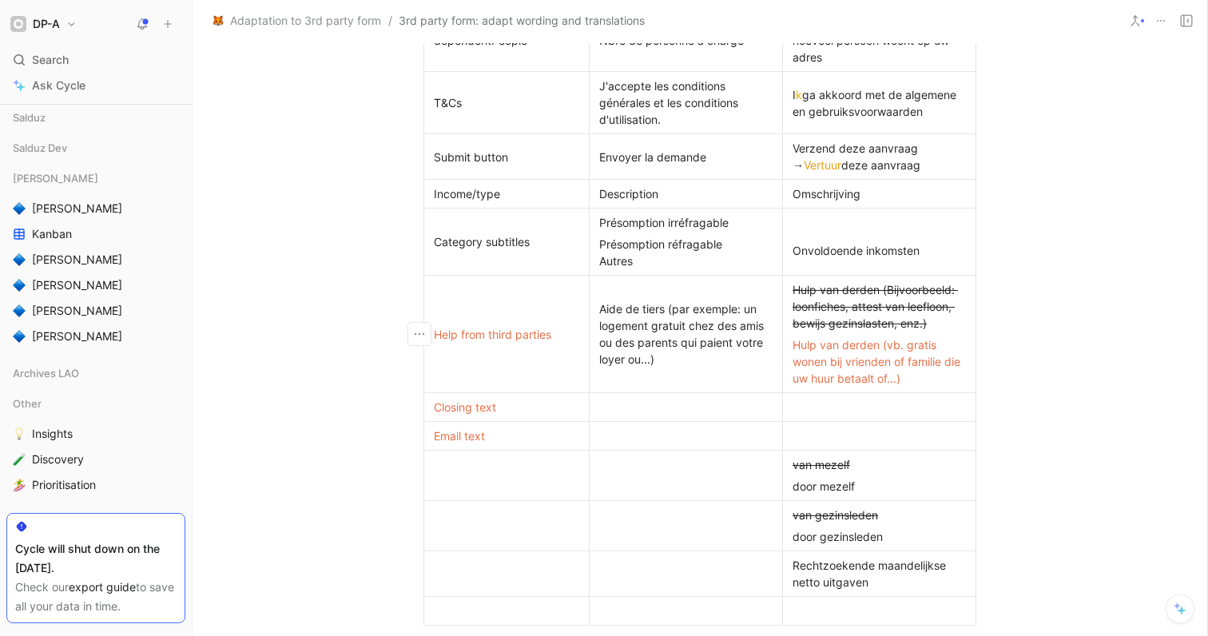
click at [930, 399] on div at bounding box center [878, 407] width 173 height 17
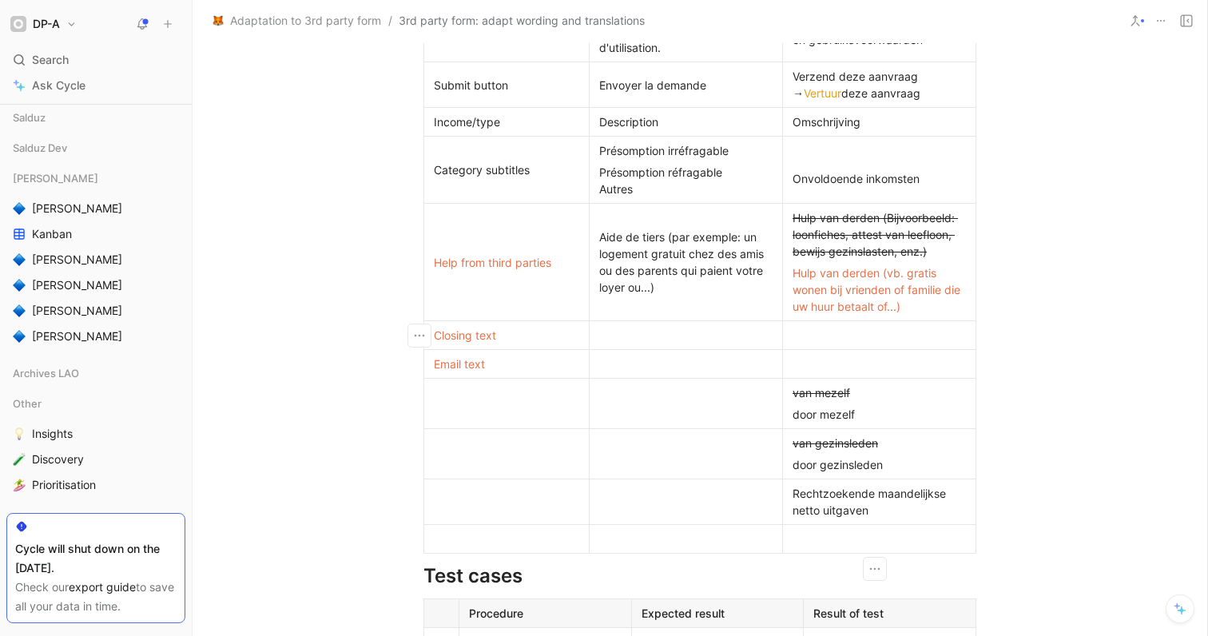
scroll to position [812, 0]
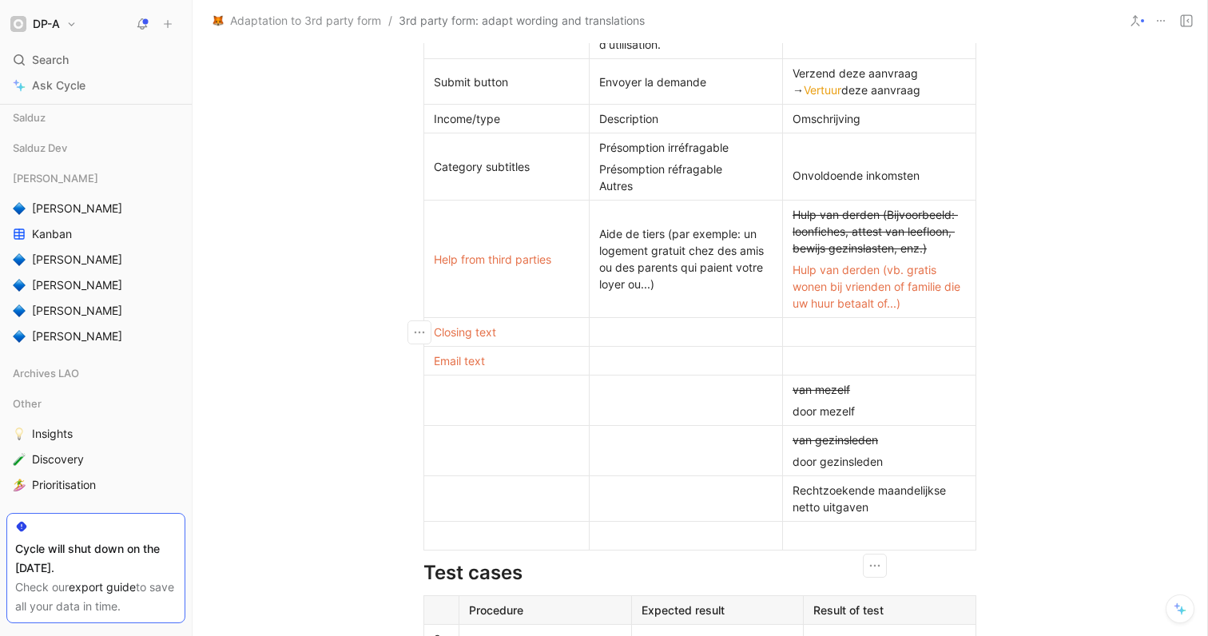
click at [858, 534] on div at bounding box center [878, 535] width 173 height 17
click at [481, 540] on div at bounding box center [506, 535] width 145 height 17
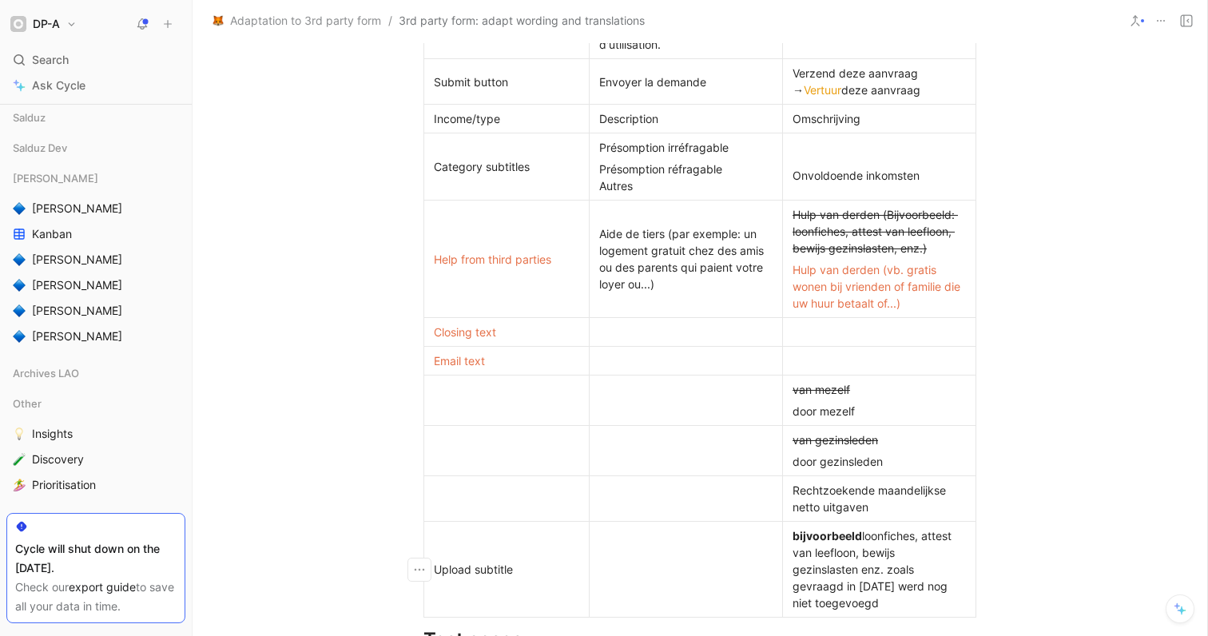
drag, startPoint x: 793, startPoint y: 533, endPoint x: 806, endPoint y: 559, distance: 28.6
click at [793, 533] on strong "bijvoorbeeld" at bounding box center [826, 536] width 69 height 14
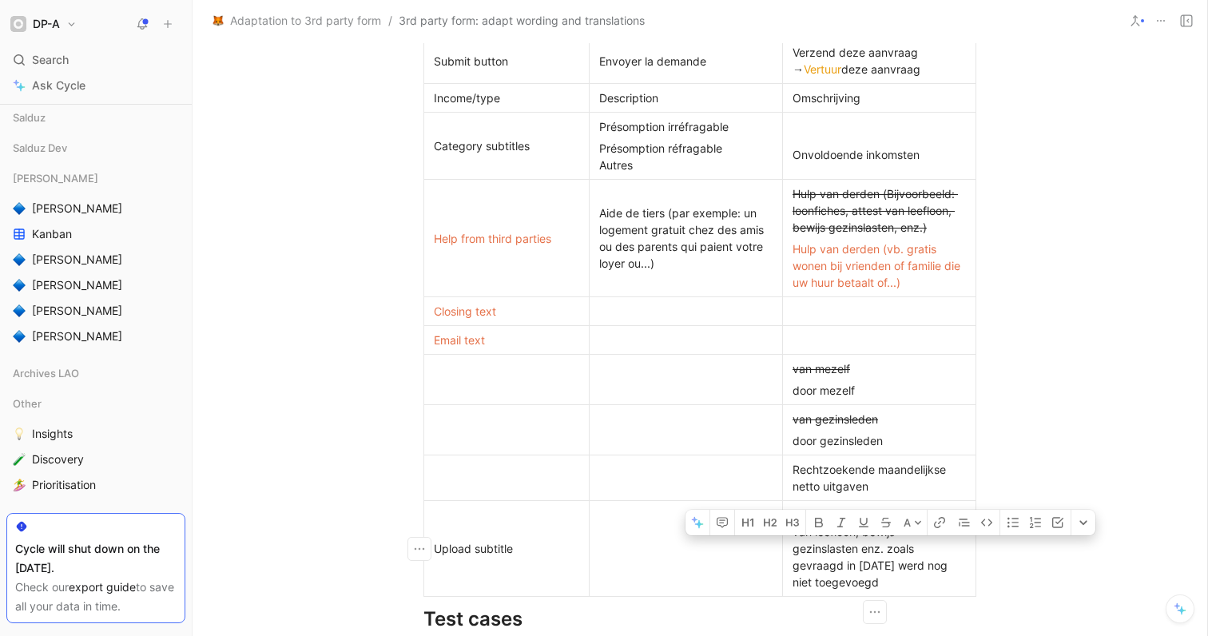
drag, startPoint x: 910, startPoint y: 585, endPoint x: 883, endPoint y: 548, distance: 45.7
click at [883, 548] on div "Bijvoorbeeld loonfiches, attest van leefloon, bewijs gezinslasten enz. zoals ge…" at bounding box center [878, 548] width 173 height 84
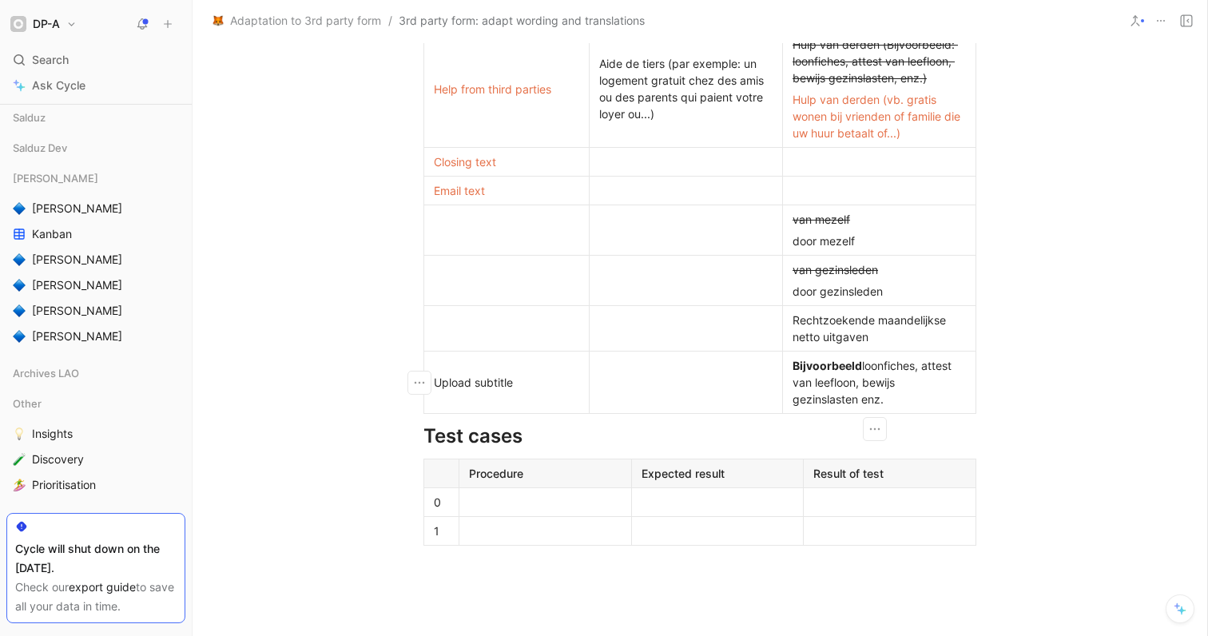
scroll to position [981, 0]
click at [434, 159] on span "Closing text" at bounding box center [465, 164] width 62 height 14
click at [411, 168] on icon "button" at bounding box center [419, 164] width 16 height 16
click at [411, 97] on icon "button" at bounding box center [419, 90] width 16 height 16
click at [433, 121] on span "Add row below" at bounding box center [420, 127] width 78 height 14
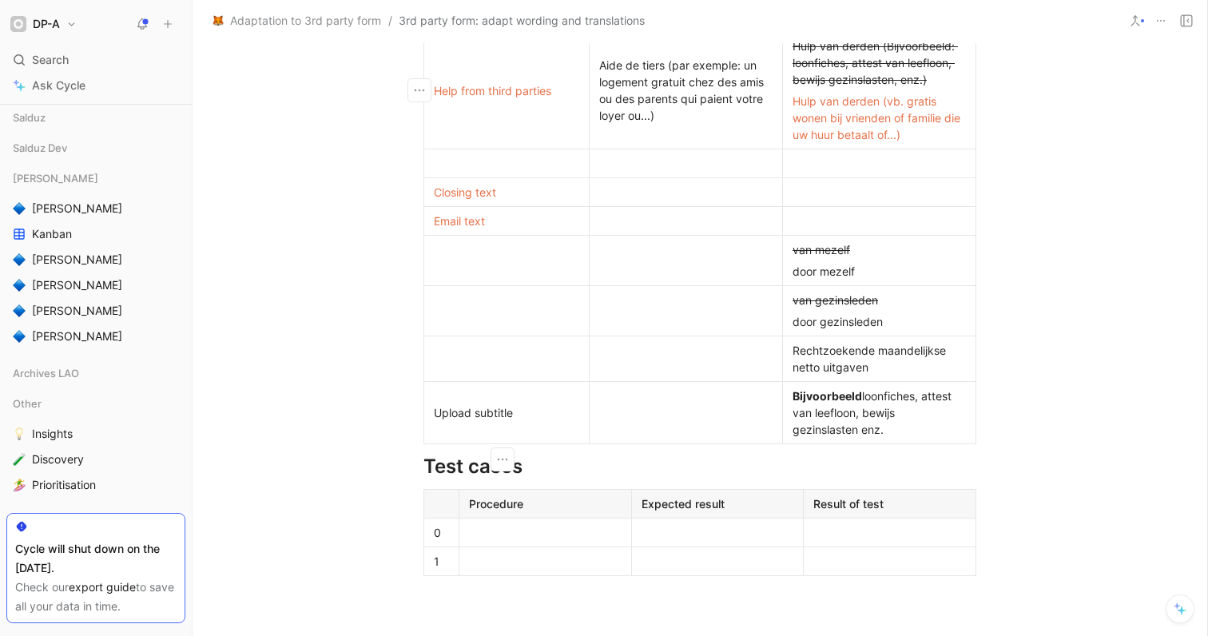
click at [825, 157] on div at bounding box center [878, 163] width 173 height 17
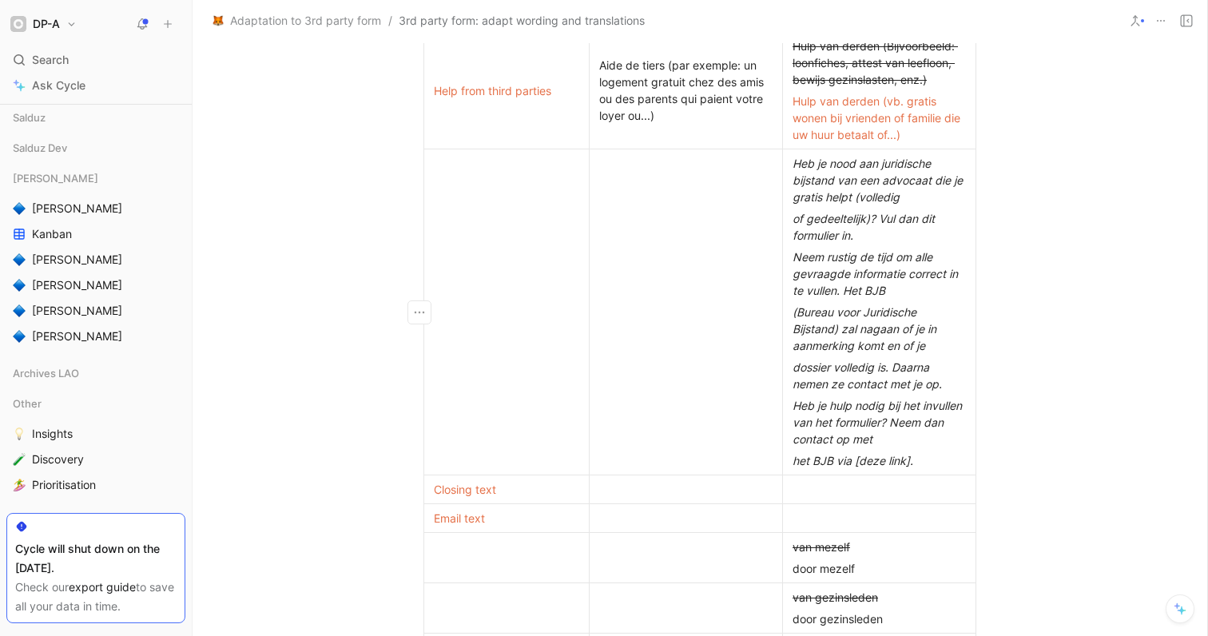
click at [923, 461] on div "het BJB via [deze link]." at bounding box center [878, 460] width 173 height 17
click at [411, 311] on icon "button" at bounding box center [419, 312] width 16 height 16
click at [435, 347] on span "Add row below" at bounding box center [420, 349] width 78 height 14
click at [886, 477] on td at bounding box center [879, 489] width 193 height 29
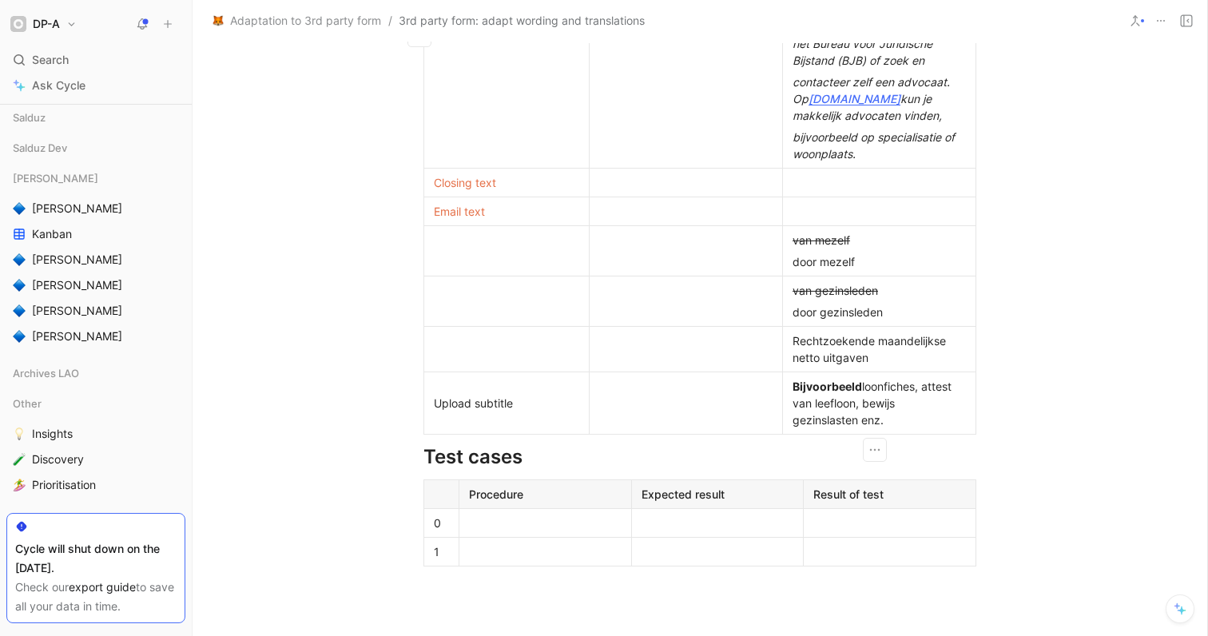
scroll to position [1555, 0]
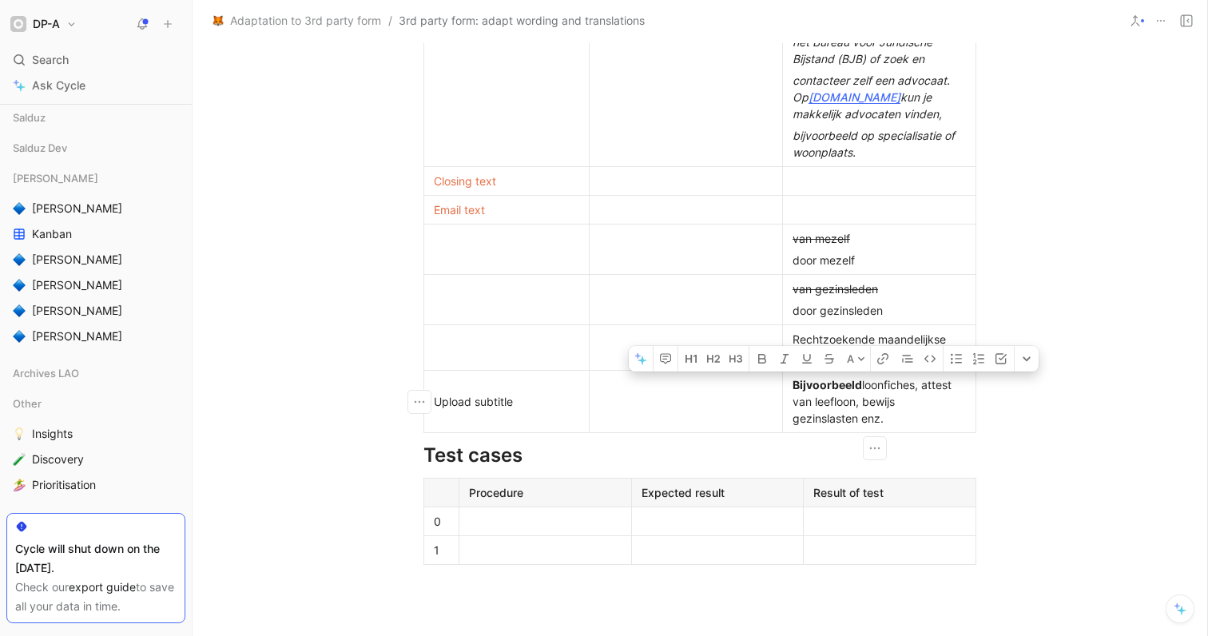
drag, startPoint x: 894, startPoint y: 418, endPoint x: 788, endPoint y: 391, distance: 109.1
click at [792, 391] on div "Bijvoorbeeld loonfiches, attest van leefloon, bewijs gezinslasten enz." at bounding box center [878, 401] width 173 height 50
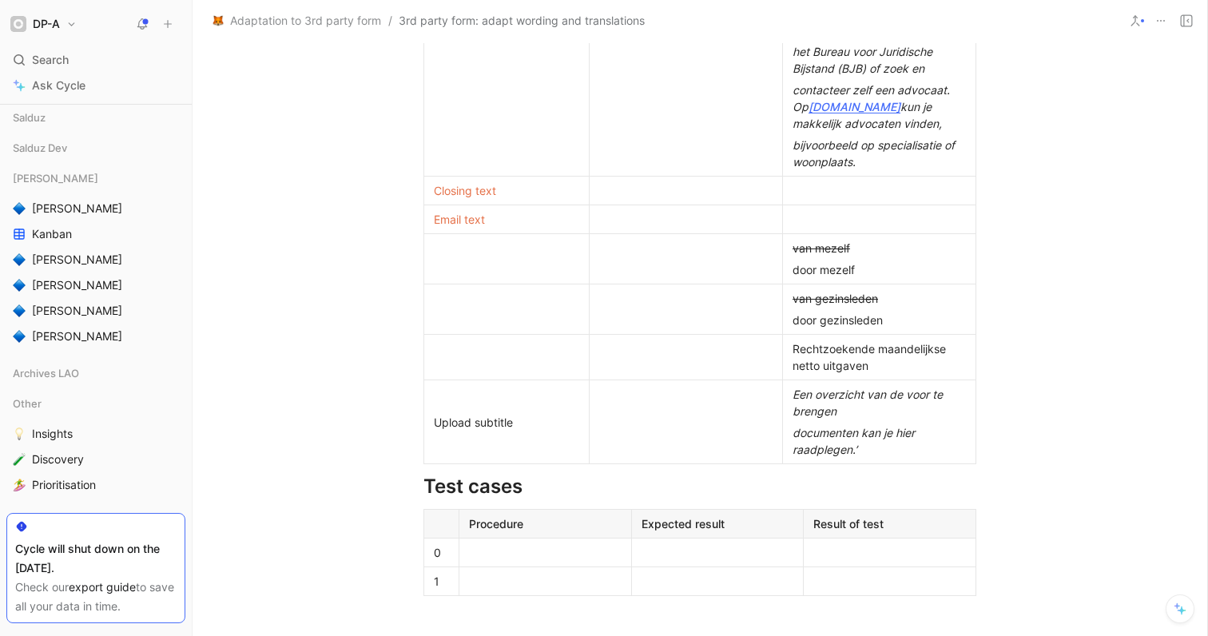
scroll to position [1549, 0]
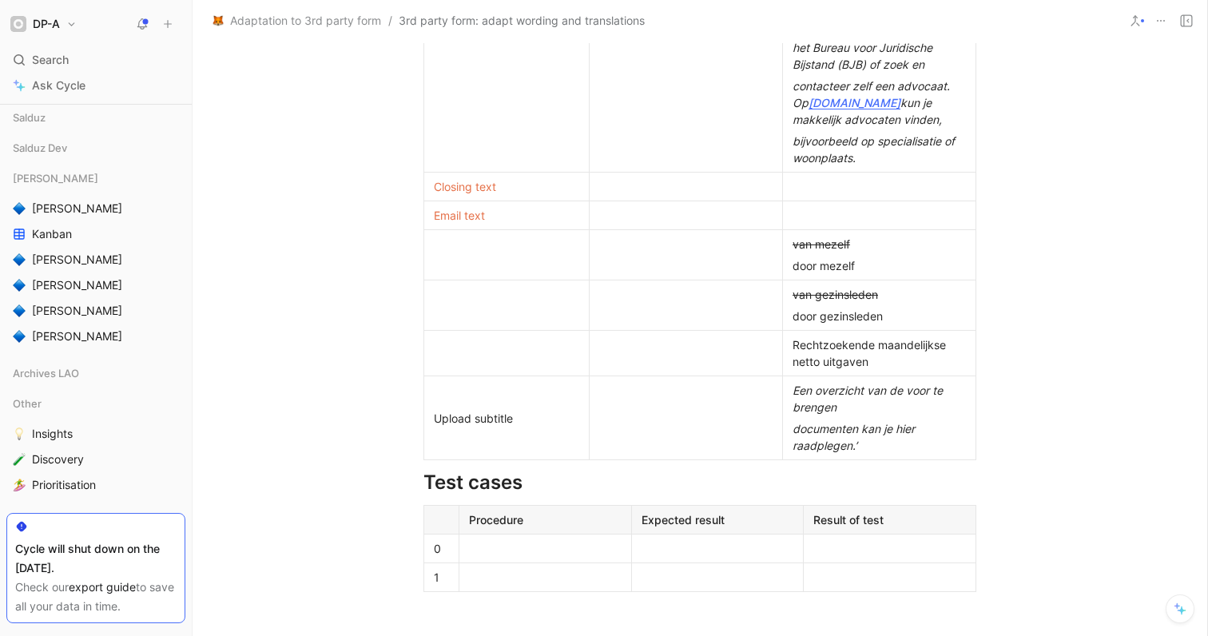
click at [855, 443] on div "documenten kan je hier raadplegen.’" at bounding box center [878, 437] width 173 height 34
click at [894, 446] on div "documenten kan je hier raadplegen.’" at bounding box center [878, 437] width 173 height 34
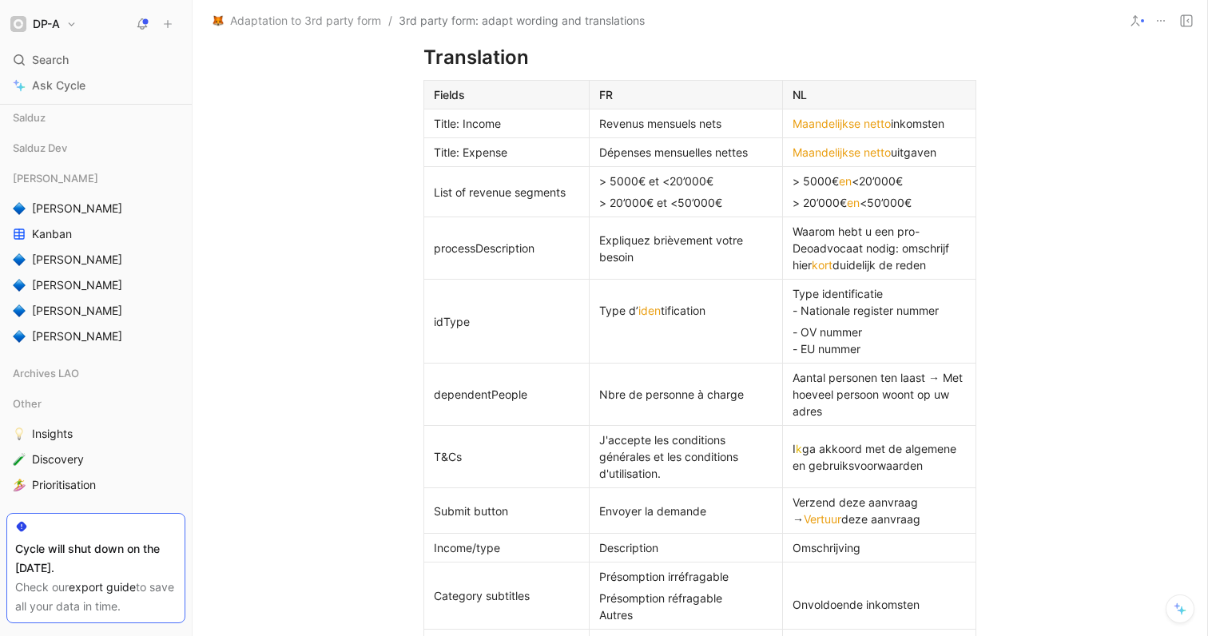
scroll to position [1779, 0]
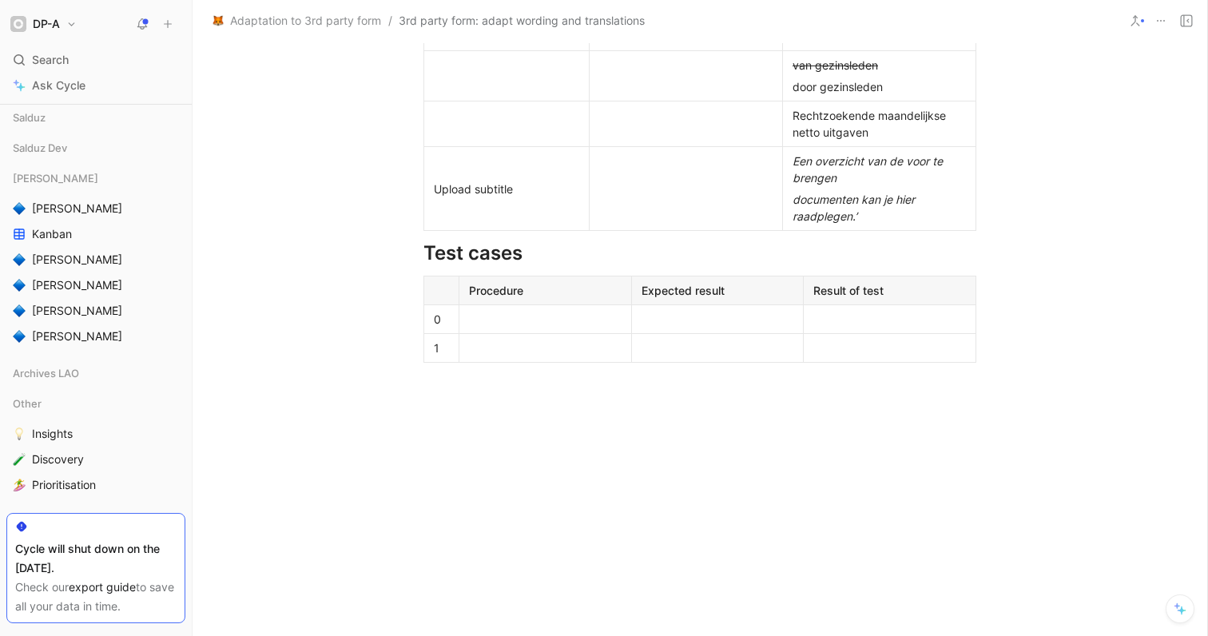
click at [883, 210] on div "documenten kan je hier raadplegen.’" at bounding box center [878, 208] width 173 height 34
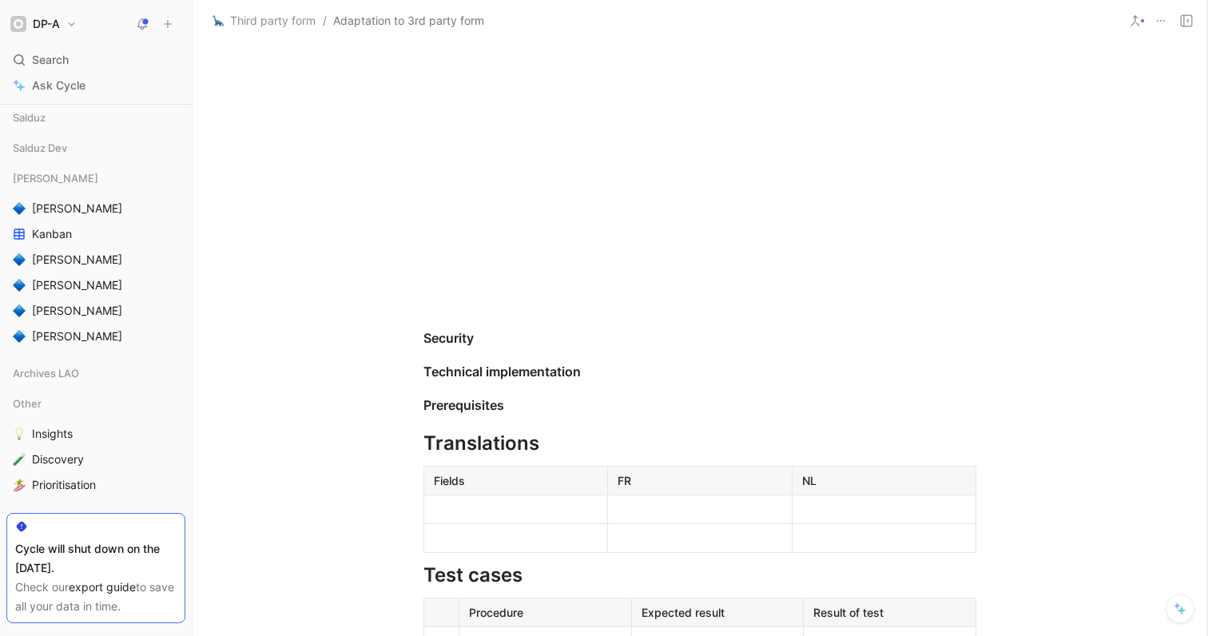
scroll to position [1822, 0]
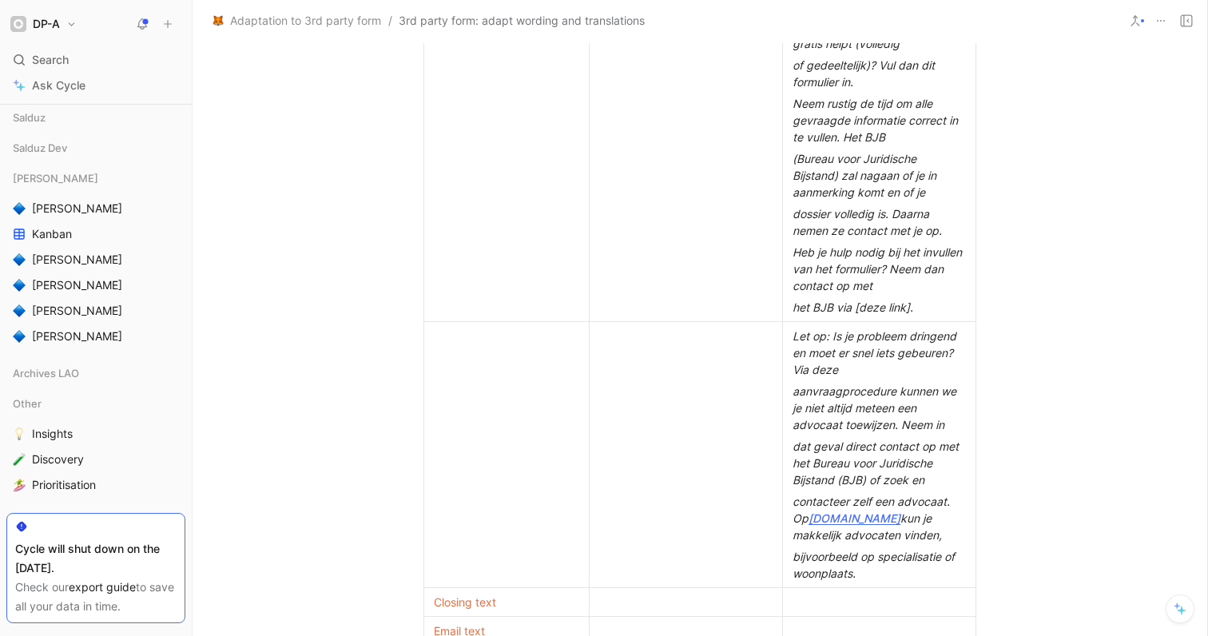
scroll to position [1666, 0]
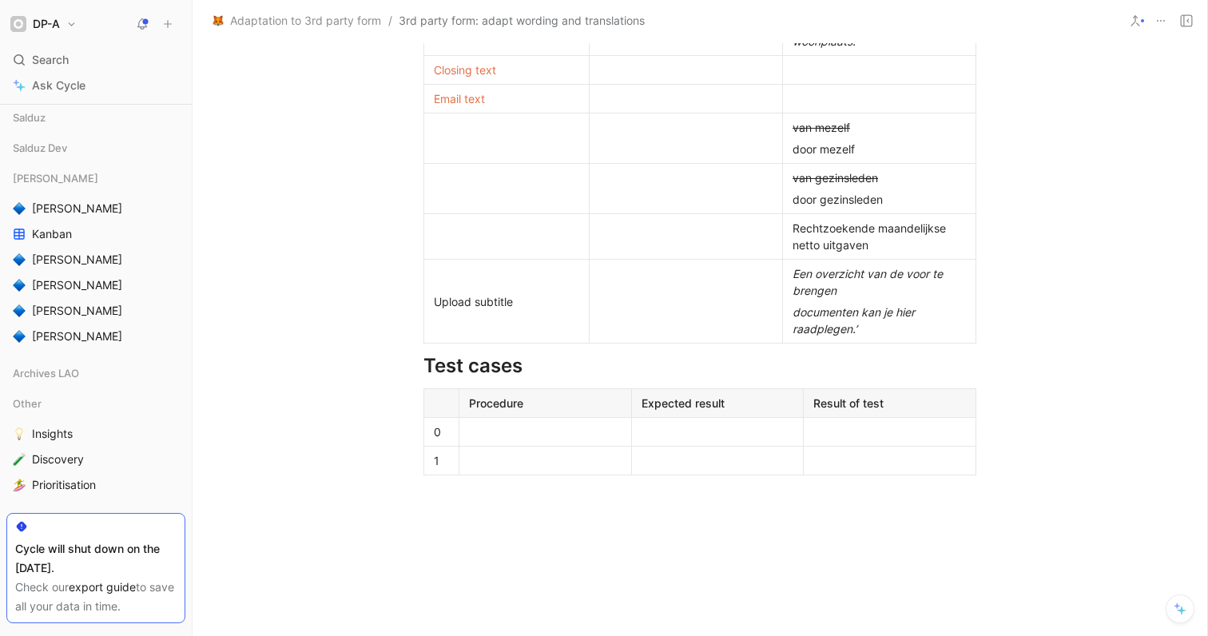
click at [867, 324] on div "documenten kan je hier raadplegen.’" at bounding box center [878, 320] width 173 height 34
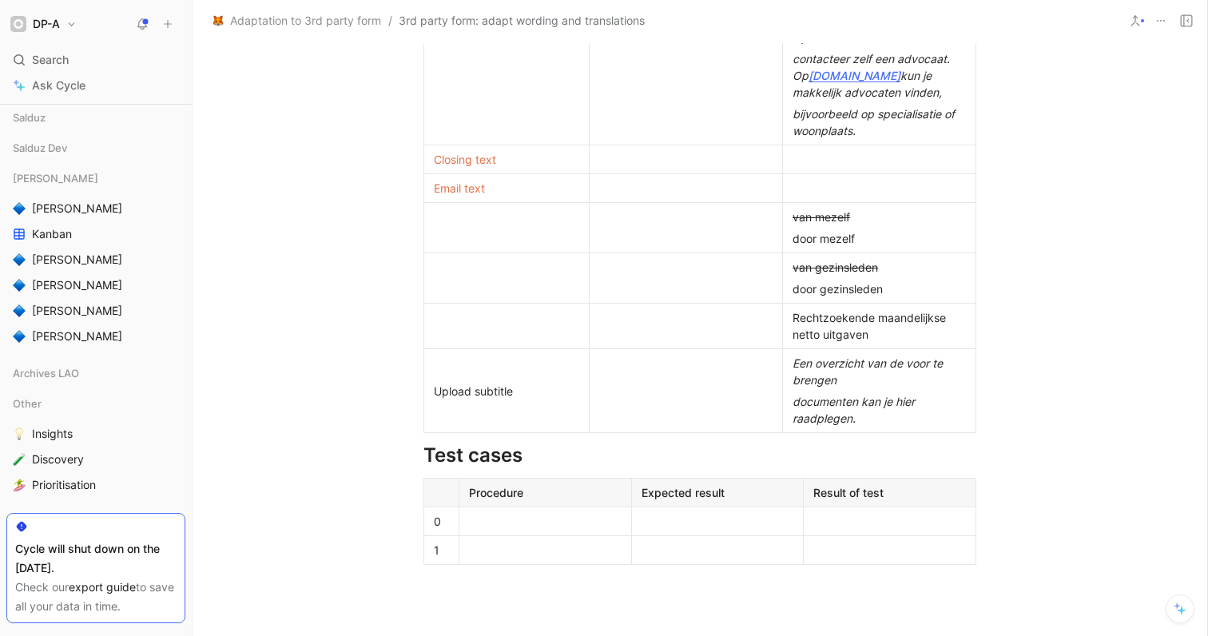
scroll to position [1553, 0]
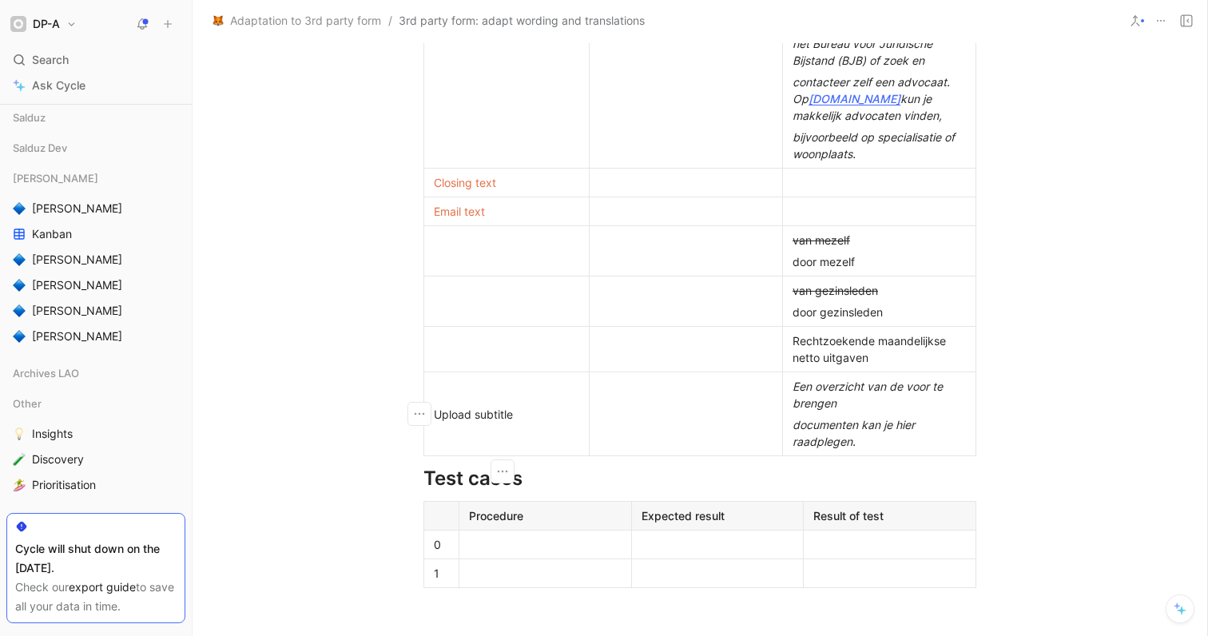
click at [519, 413] on div "Upload subtitle" at bounding box center [506, 414] width 145 height 17
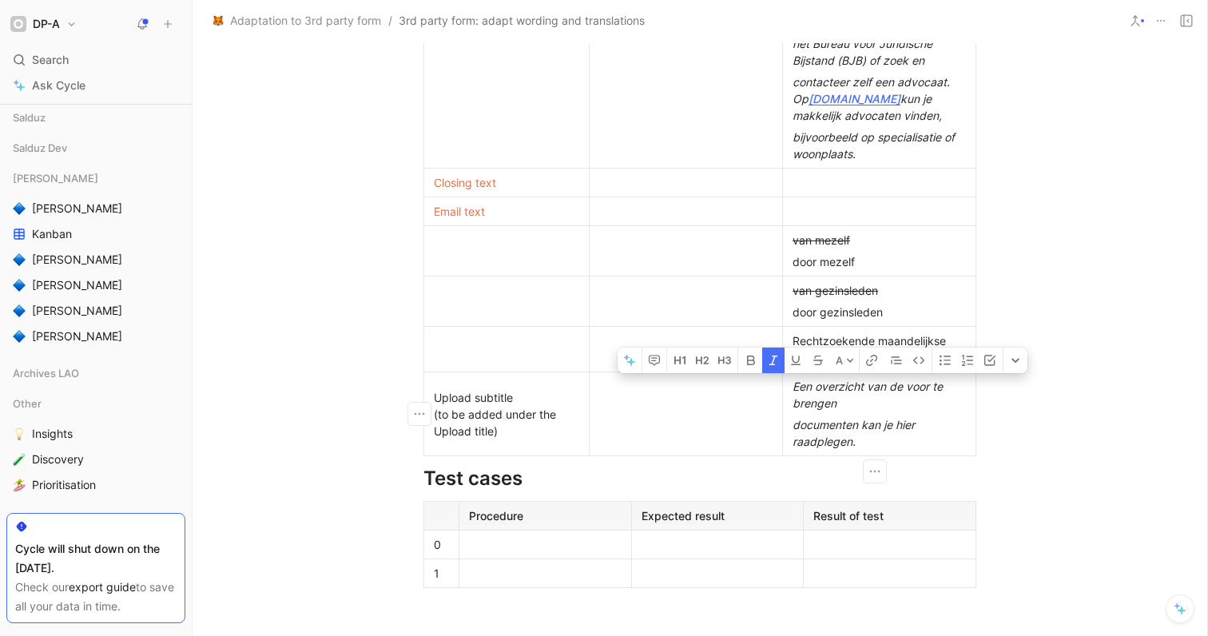
drag, startPoint x: 888, startPoint y: 450, endPoint x: 791, endPoint y: 387, distance: 115.6
click at [791, 387] on td "Een overzicht van de voor te brengen documenten kan je hier raadplegen." at bounding box center [879, 414] width 193 height 84
click at [763, 359] on icon "button" at bounding box center [769, 360] width 13 height 13
click at [855, 450] on p "documenten kan je hier raadplegen." at bounding box center [879, 433] width 186 height 38
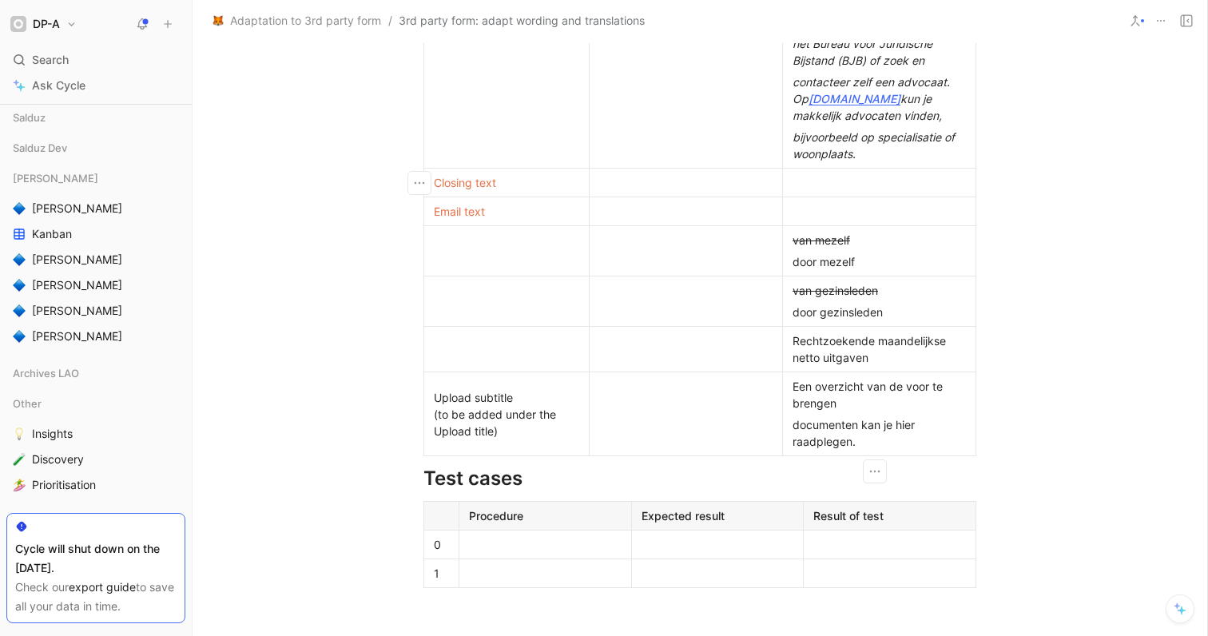
click at [839, 177] on div at bounding box center [878, 182] width 173 height 17
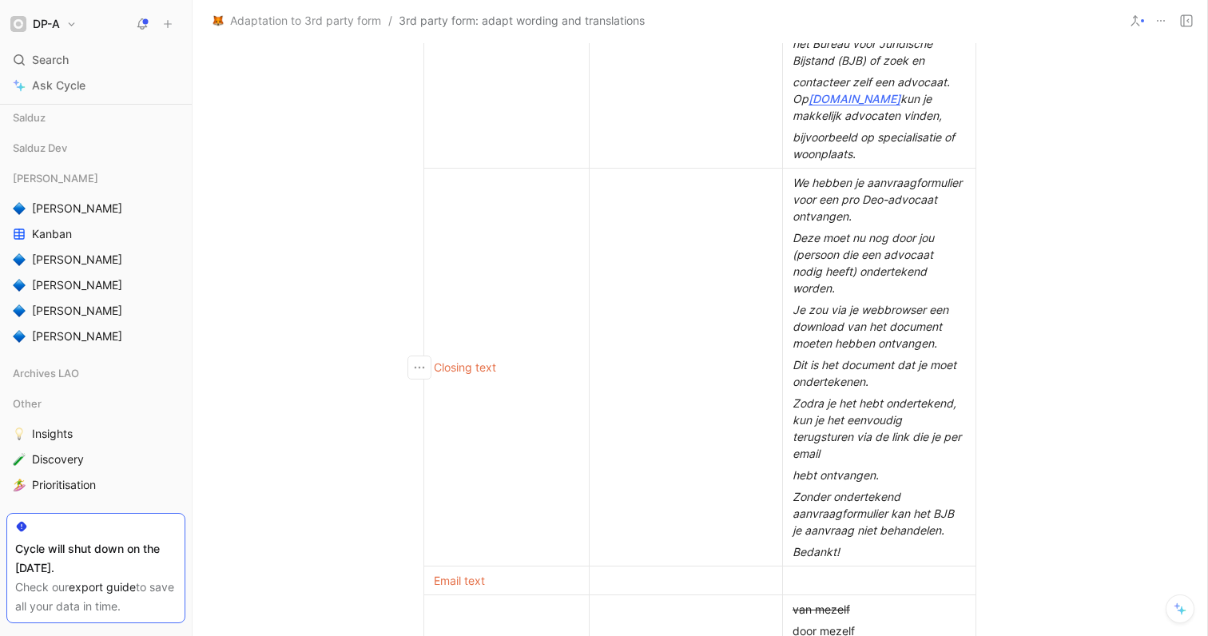
click at [792, 184] on em "We hebben je aanvraagformulier voor een pro Deo-advocaat ontvangen." at bounding box center [878, 199] width 173 height 47
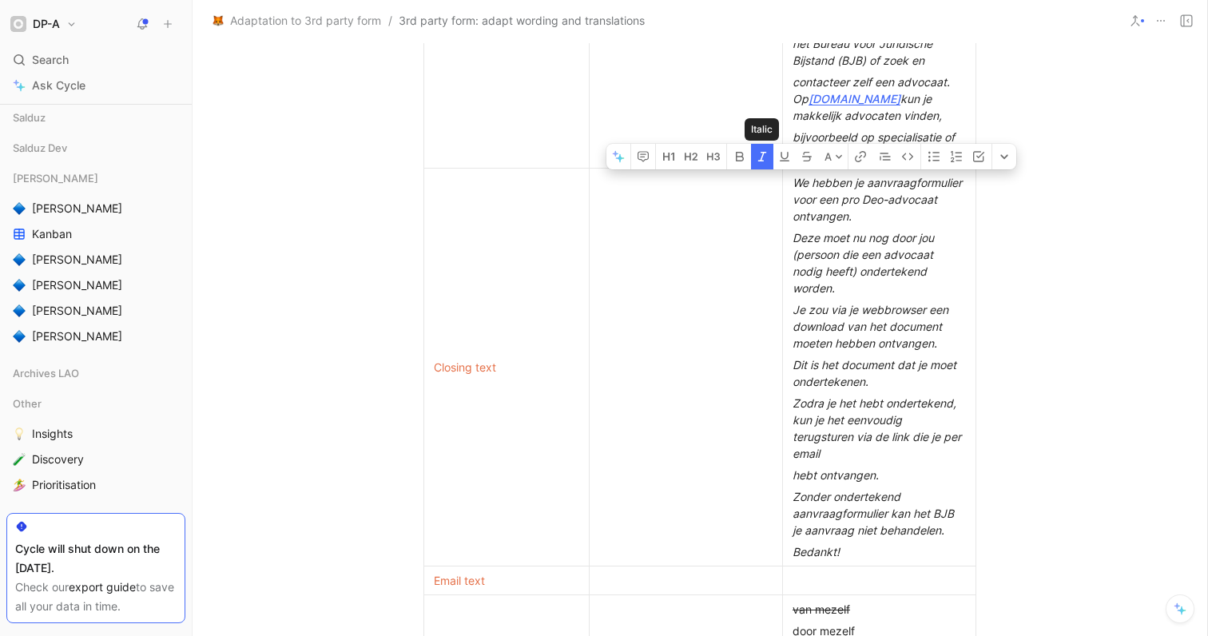
click at [767, 155] on icon "button" at bounding box center [762, 156] width 13 height 13
click at [861, 357] on div "Dit is het document dat je moet ondertekenen." at bounding box center [878, 373] width 173 height 34
drag, startPoint x: 886, startPoint y: 385, endPoint x: 785, endPoint y: 373, distance: 102.1
click at [786, 373] on p "Dit is het document dat je moet ondertekenen." at bounding box center [879, 373] width 186 height 38
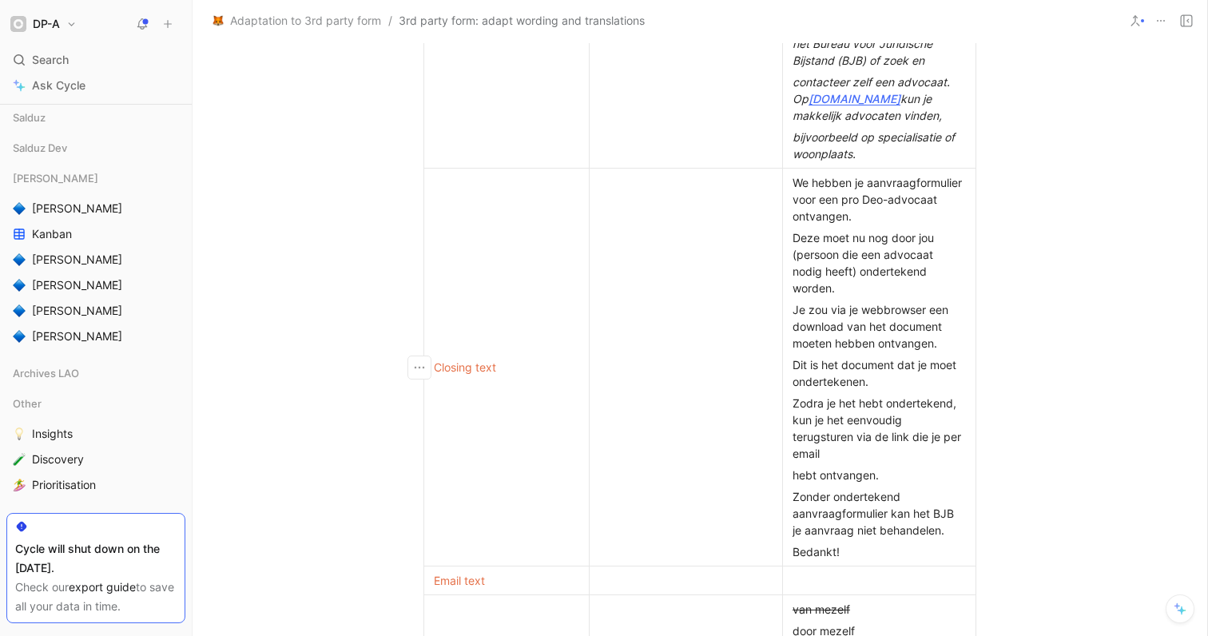
drag, startPoint x: 789, startPoint y: 363, endPoint x: 864, endPoint y: 376, distance: 76.2
click at [864, 376] on div "Dit is het document dat je moet ondertekenen." at bounding box center [878, 373] width 173 height 34
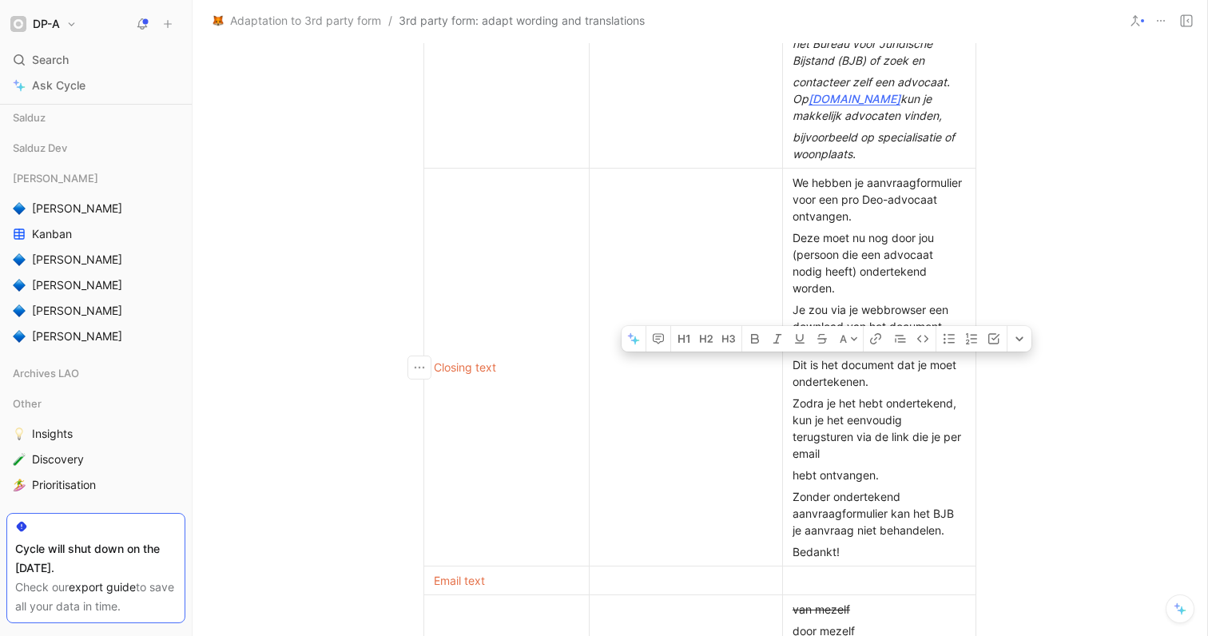
drag, startPoint x: 871, startPoint y: 380, endPoint x: 806, endPoint y: 353, distance: 70.9
click at [792, 368] on div "Dit is het document dat je moet ondertekenen." at bounding box center [878, 373] width 173 height 34
click at [816, 339] on icon "button" at bounding box center [821, 338] width 13 height 13
click at [883, 391] on p "Dit is het document dat je moet ondertekenen." at bounding box center [879, 373] width 186 height 38
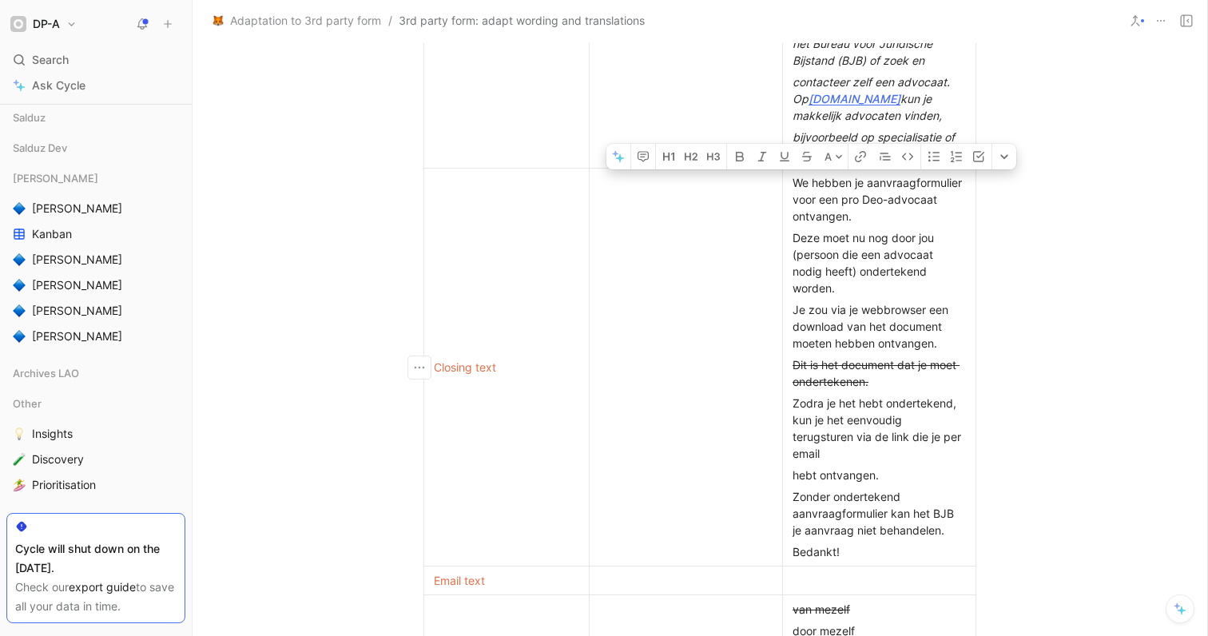
drag, startPoint x: 853, startPoint y: 550, endPoint x: 800, endPoint y: 178, distance: 375.9
click at [791, 183] on td "We hebben je aanvraagformulier voor een pro Deo-advocaat ontvangen. Deze moet n…" at bounding box center [879, 368] width 193 height 398
click at [833, 161] on button "A" at bounding box center [833, 157] width 28 height 26
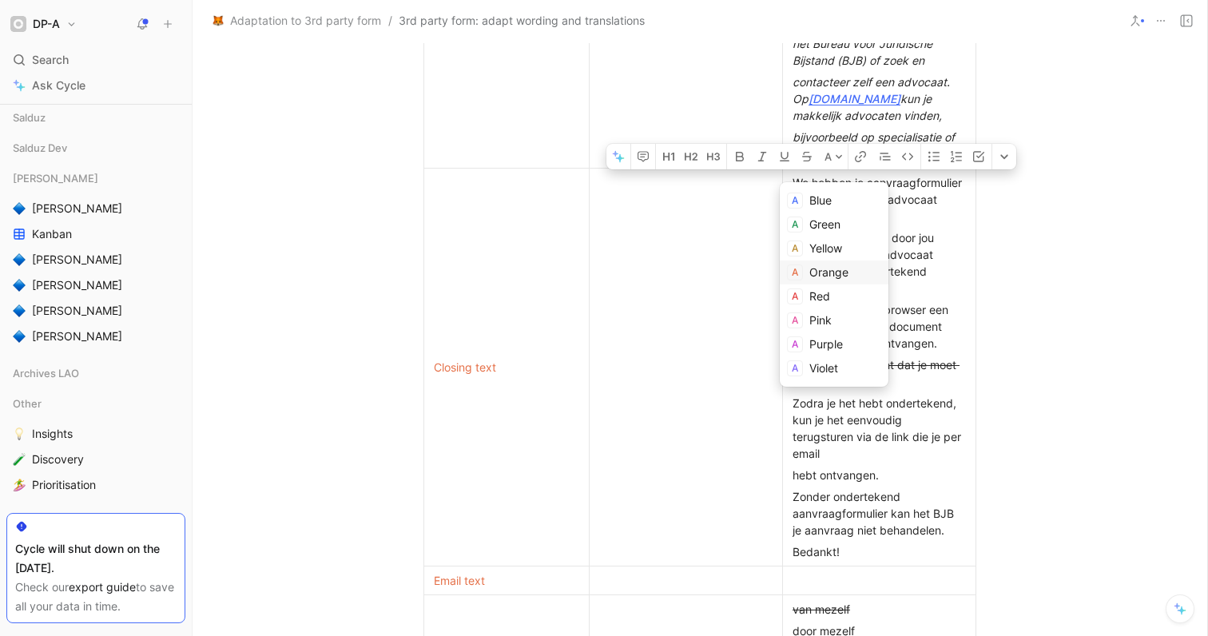
click at [841, 271] on span "Orange" at bounding box center [828, 272] width 39 height 14
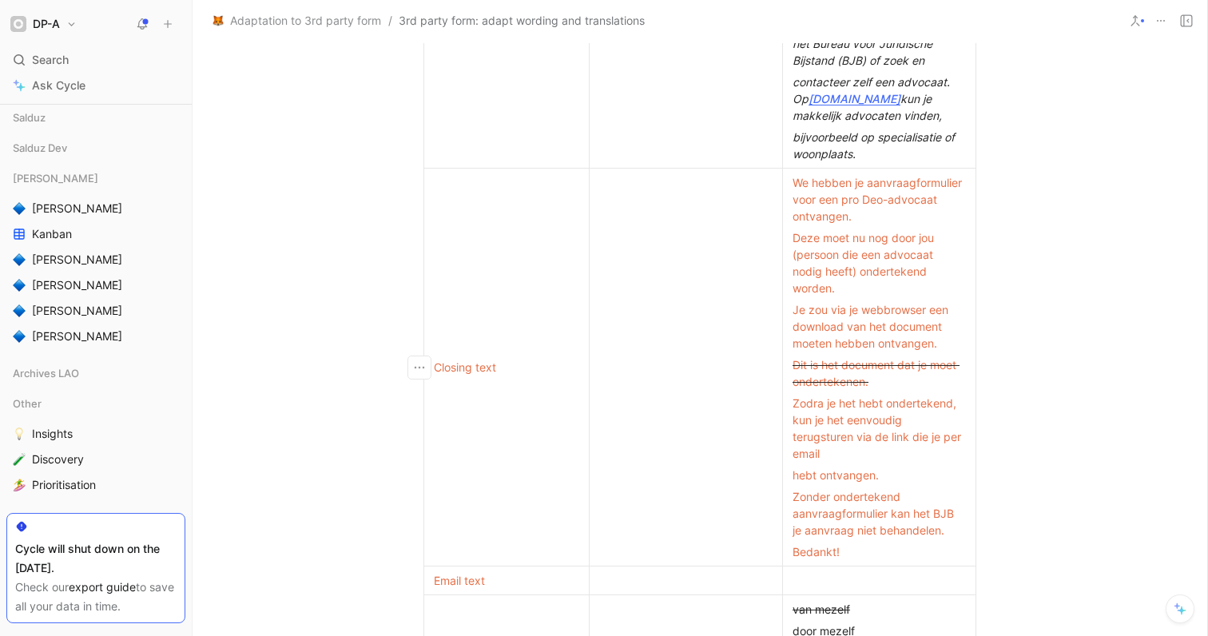
click at [871, 426] on span "Zodra je het hebt ondertekend, kun je het eenvoudig terugsturen via de link die…" at bounding box center [878, 428] width 172 height 64
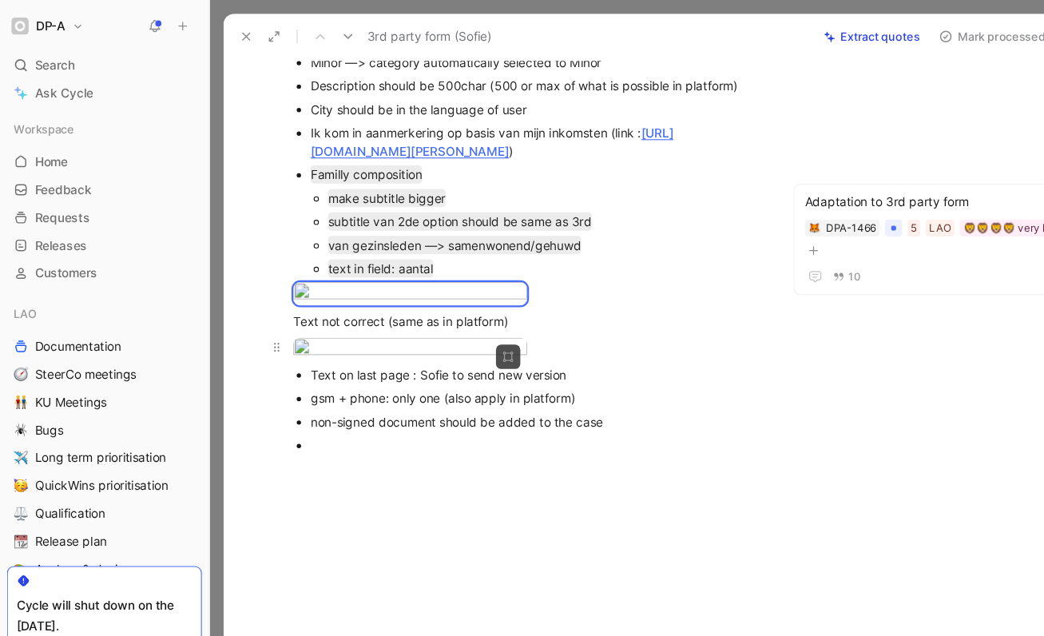
scroll to position [389, 0]
click at [581, 287] on div "Text not correct (same as in platform)" at bounding box center [483, 295] width 429 height 17
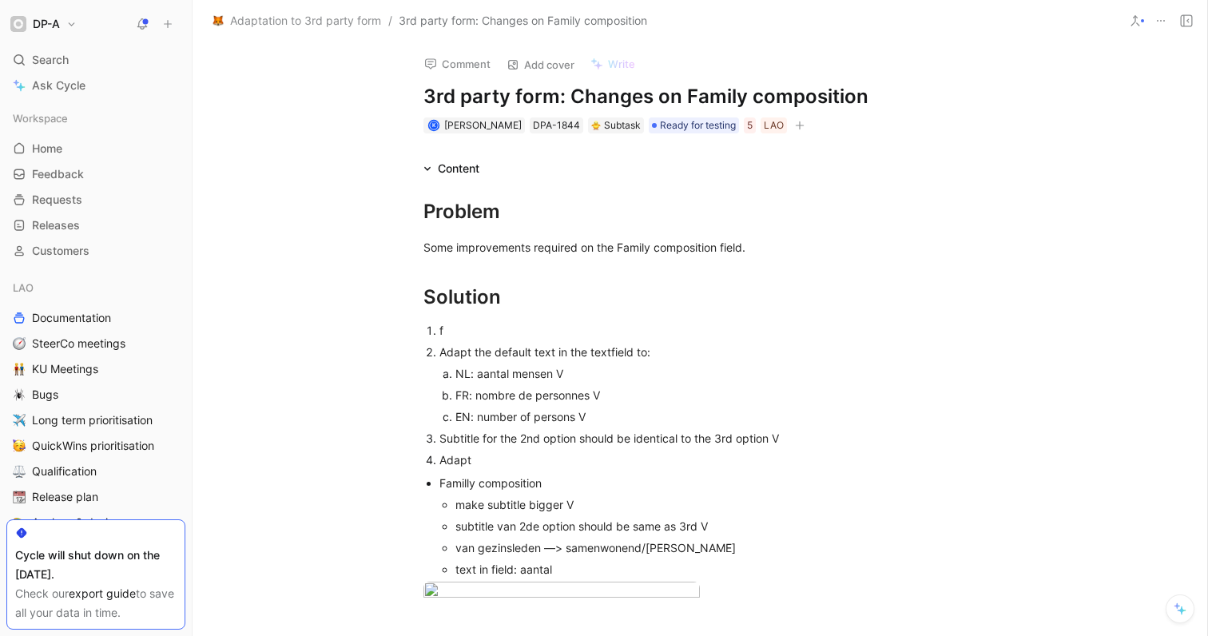
scroll to position [239, 0]
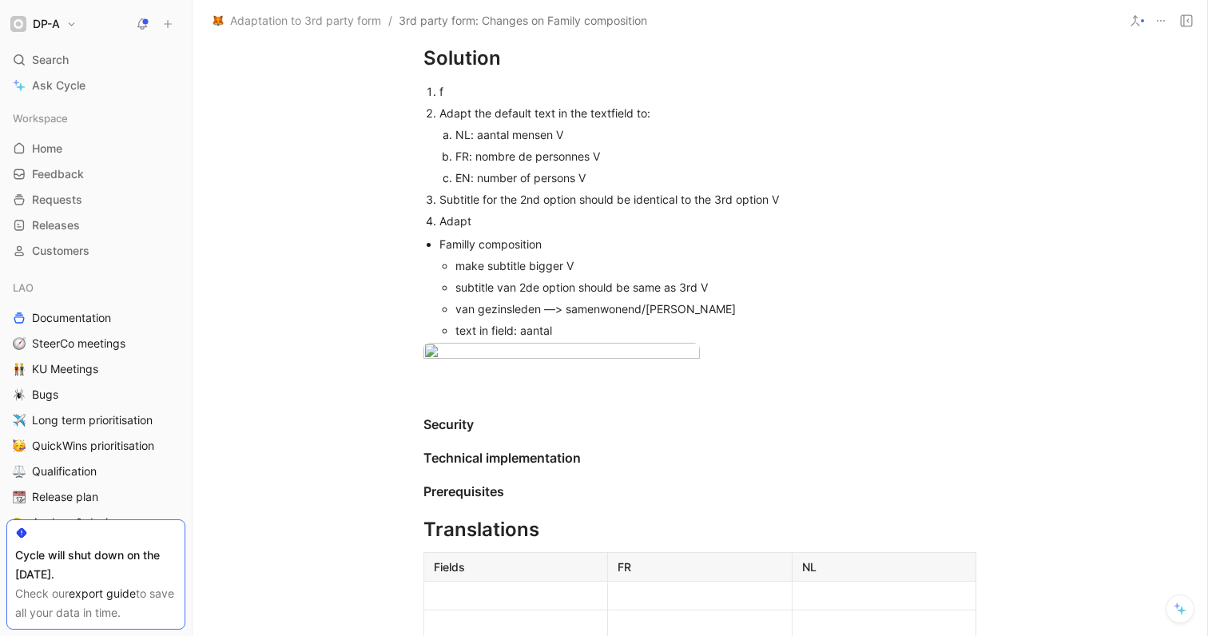
click at [486, 100] on p "f" at bounding box center [707, 92] width 537 height 22
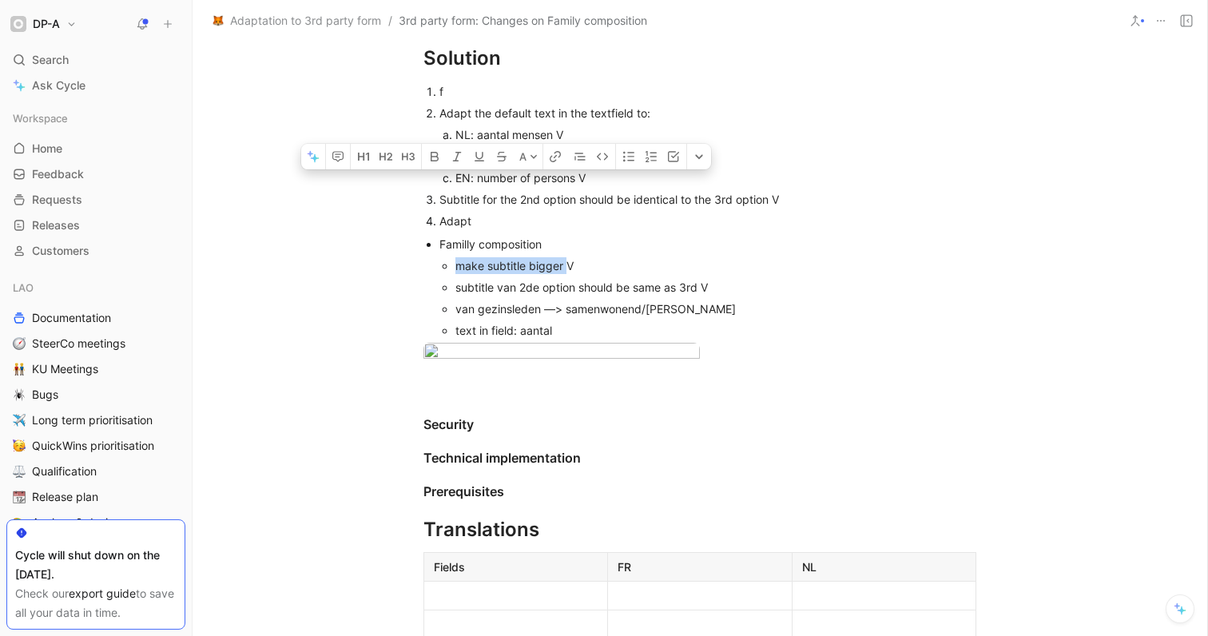
drag, startPoint x: 450, startPoint y: 264, endPoint x: 561, endPoint y: 265, distance: 111.0
click at [561, 265] on div "make subtitle bigger V" at bounding box center [715, 265] width 521 height 17
copy div "make subtitle bigger"
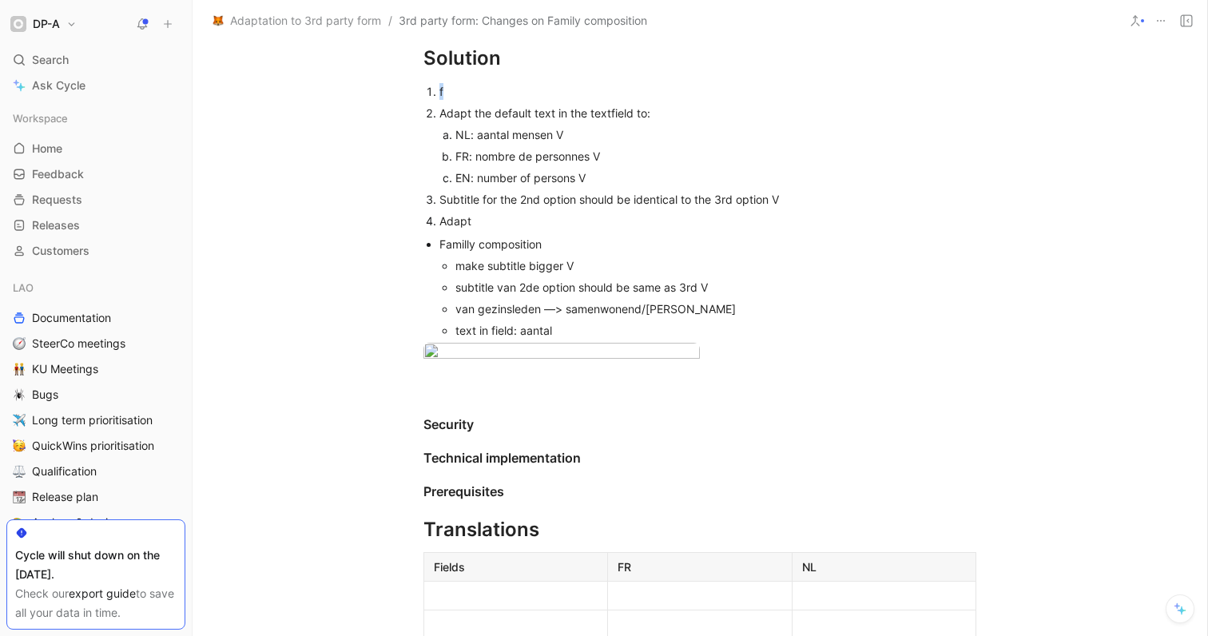
click at [439, 93] on div "f" at bounding box center [707, 91] width 537 height 17
click at [445, 94] on div "make subtitle bigger" at bounding box center [707, 91] width 537 height 17
click at [510, 91] on div "Make subtitle bigger" at bounding box center [707, 91] width 537 height 17
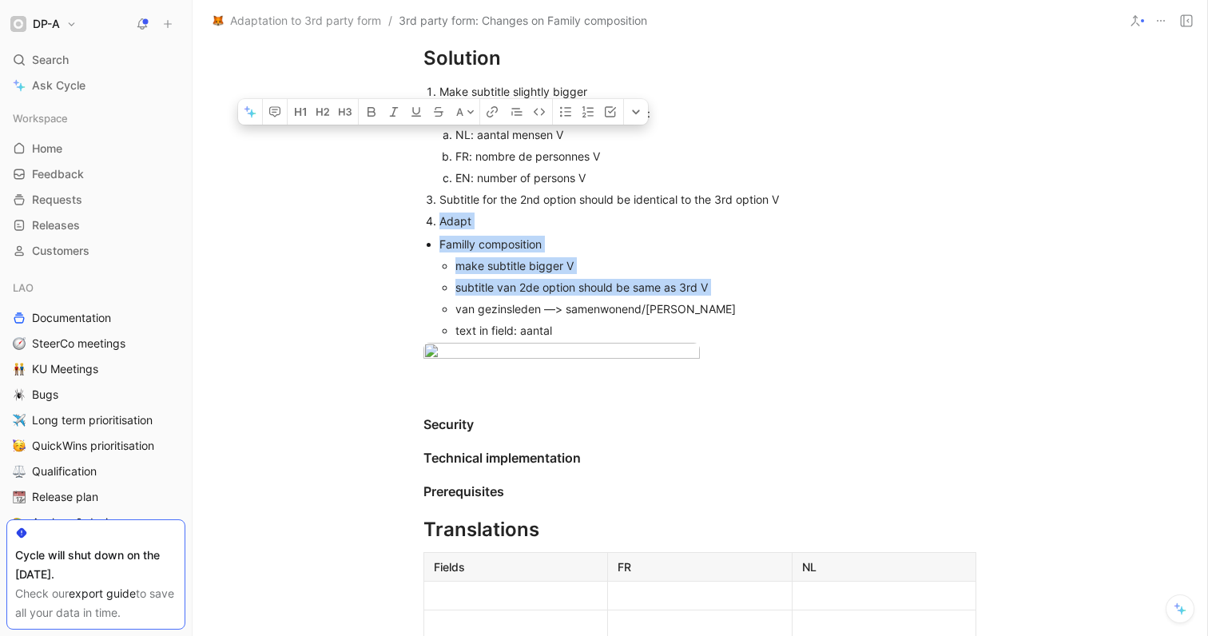
drag, startPoint x: 435, startPoint y: 222, endPoint x: 446, endPoint y: 303, distance: 81.4
click at [446, 303] on div "Problem Some improvements required on the Family composition field. Solution Ma…" at bounding box center [699, 375] width 1014 height 872
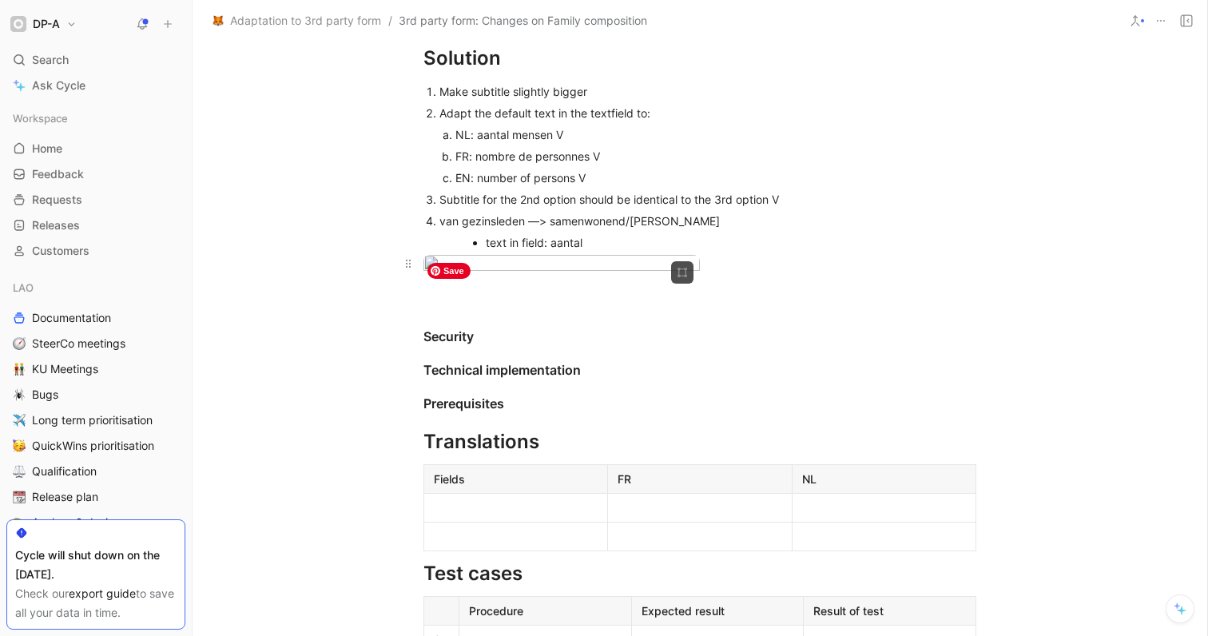
scroll to position [207, 0]
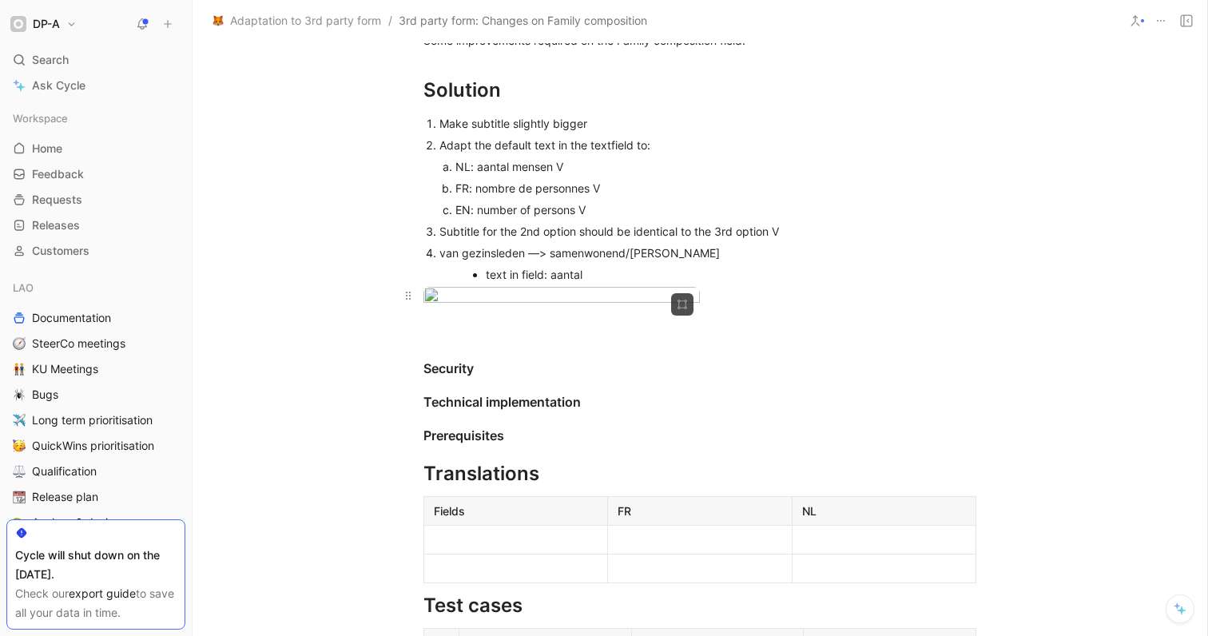
click at [498, 308] on div at bounding box center [561, 298] width 276 height 22
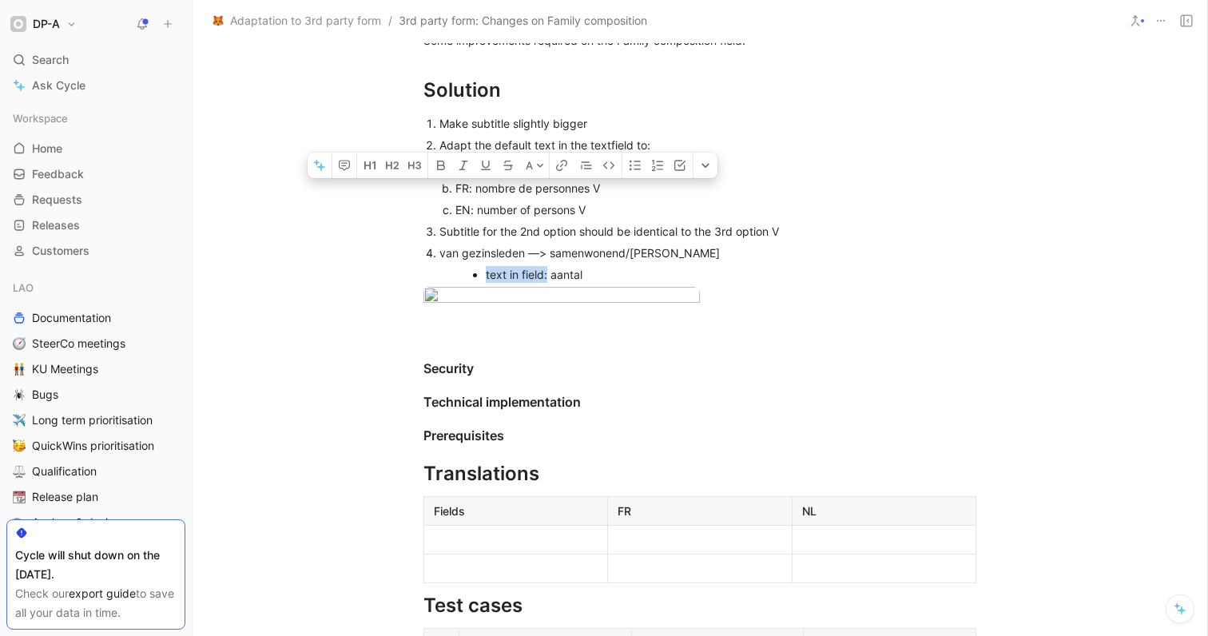
drag, startPoint x: 605, startPoint y: 280, endPoint x: 465, endPoint y: 276, distance: 139.8
click at [465, 276] on ul "text in field: aantal" at bounding box center [707, 275] width 537 height 22
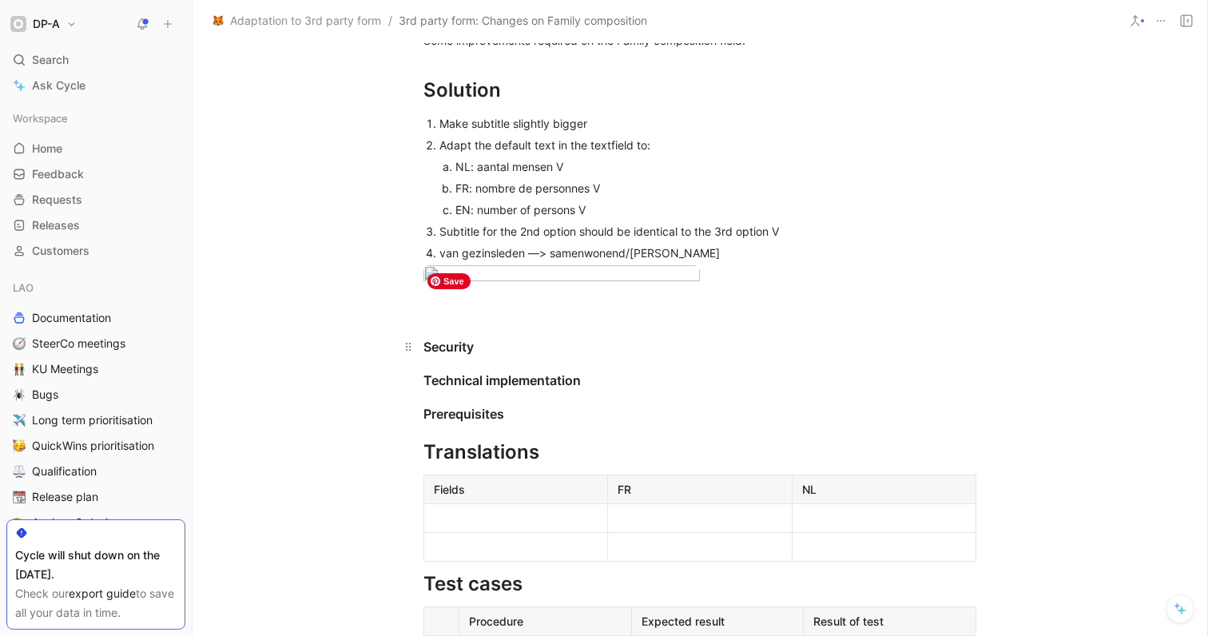
click at [424, 363] on h3 "Security" at bounding box center [699, 339] width 613 height 46
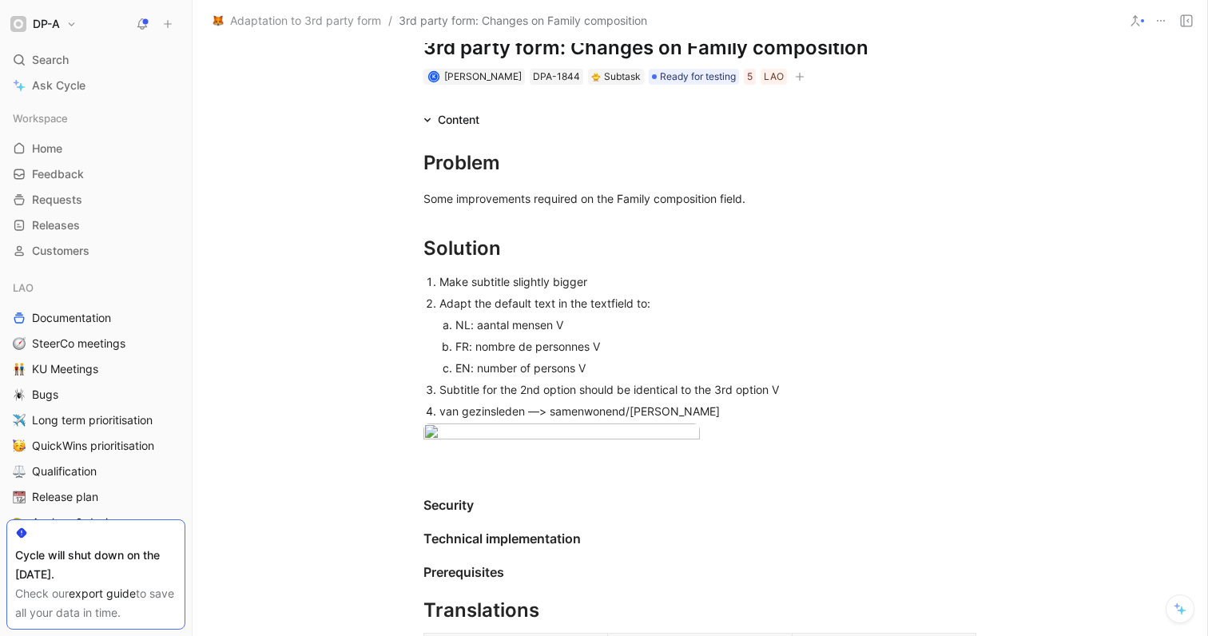
scroll to position [0, 0]
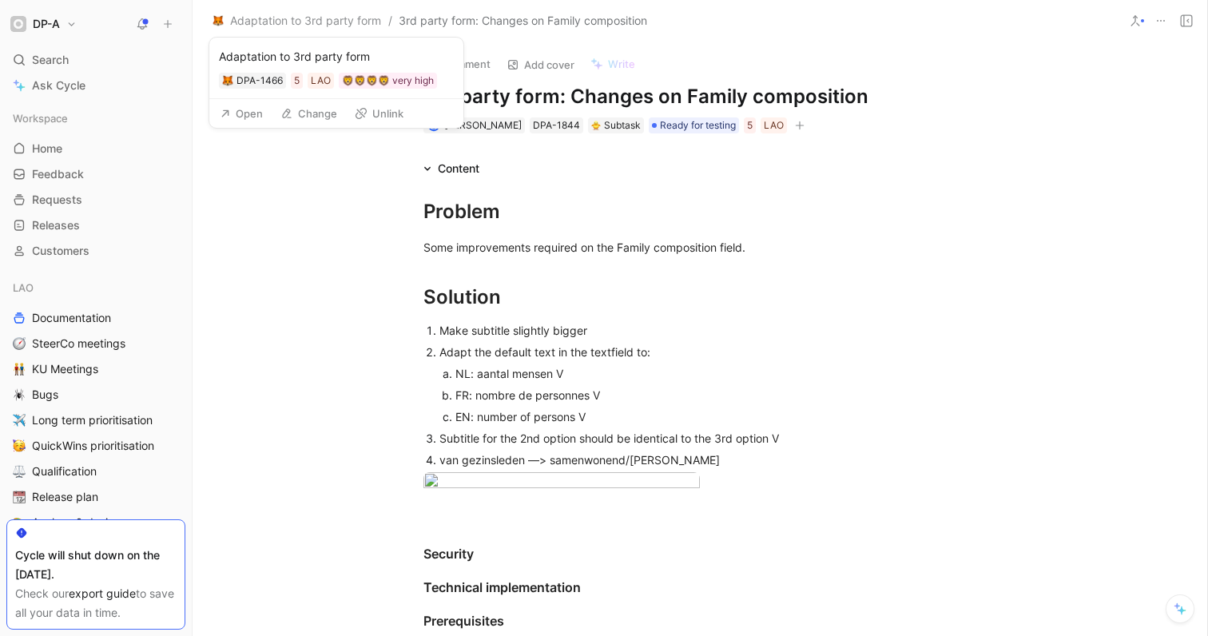
click at [241, 117] on button "Open" at bounding box center [241, 113] width 58 height 22
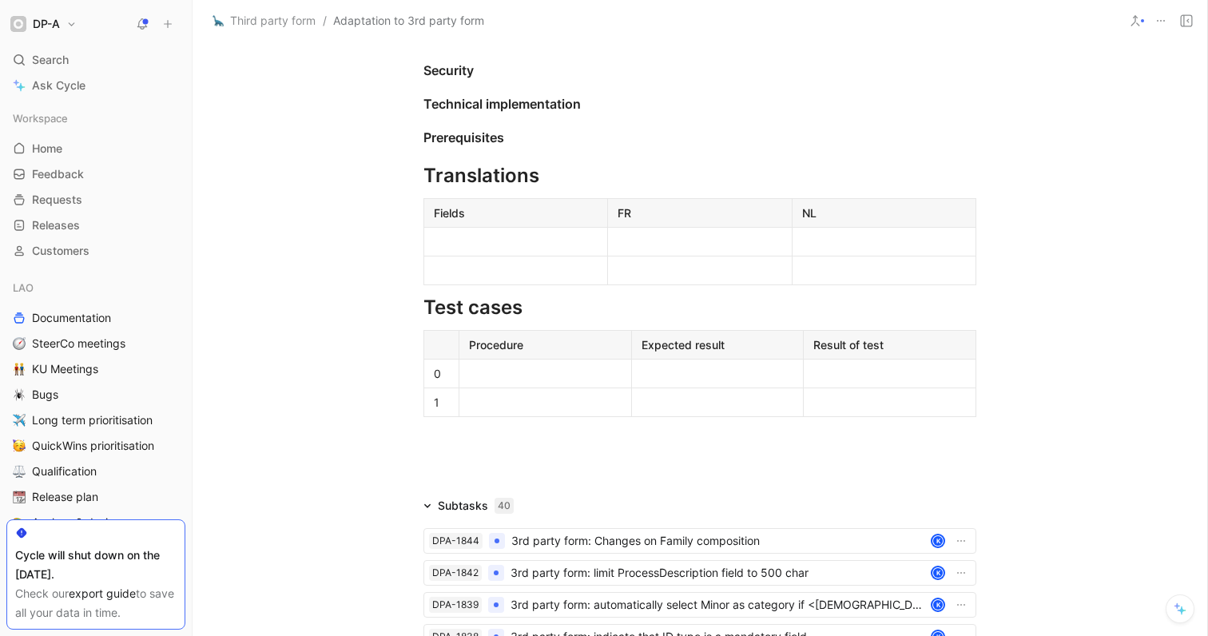
scroll to position [2557, 0]
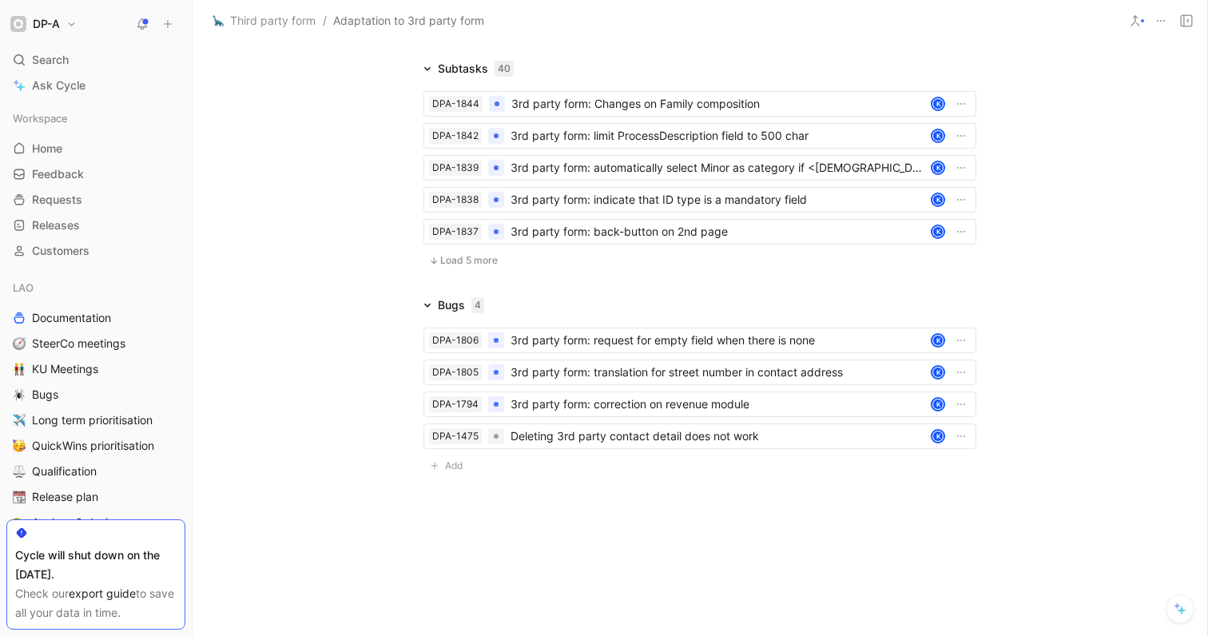
click at [470, 257] on span "Load 5 more" at bounding box center [469, 260] width 58 height 13
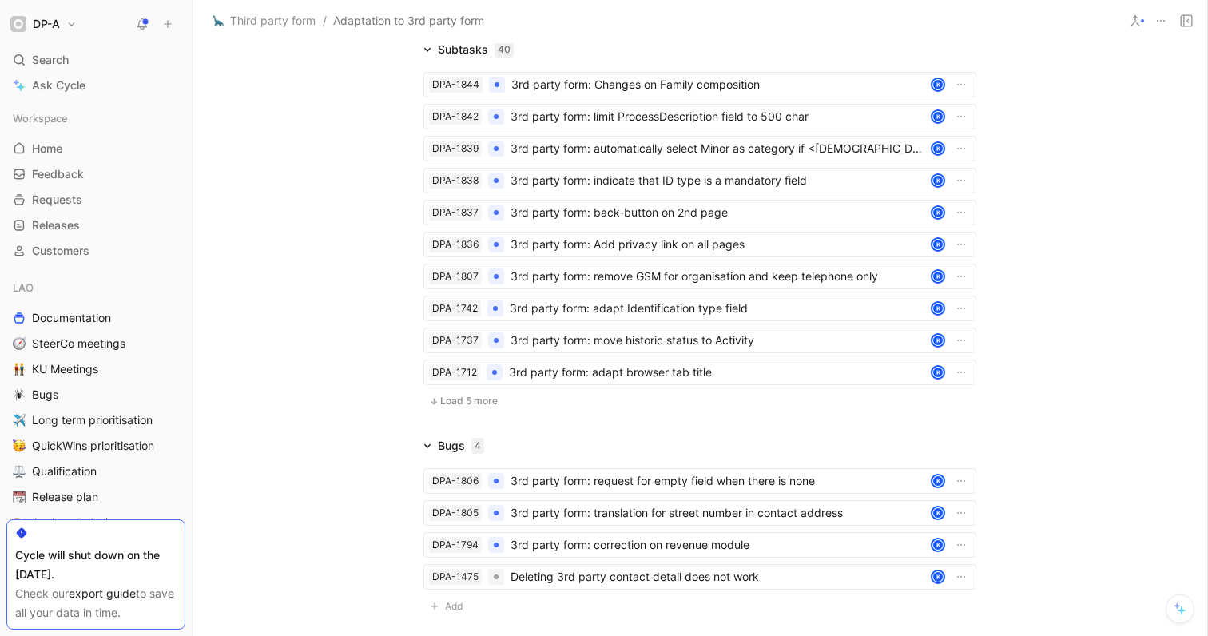
click at [473, 407] on span "Load 5 more" at bounding box center [469, 401] width 58 height 13
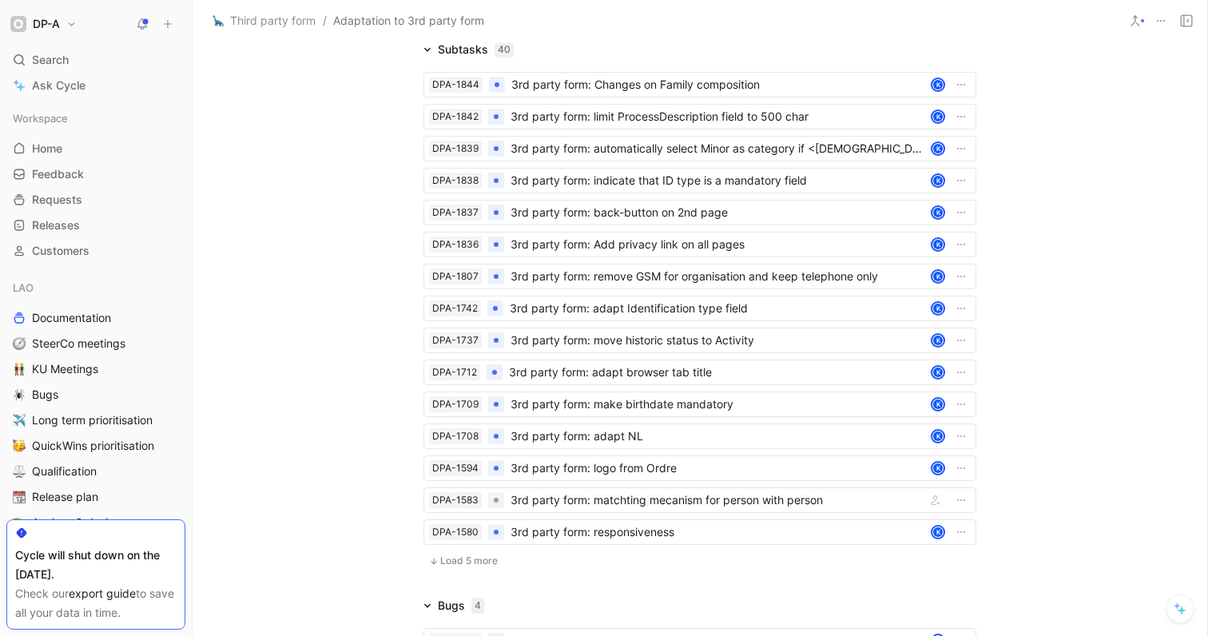
click at [463, 567] on span "Load 5 more" at bounding box center [469, 560] width 58 height 13
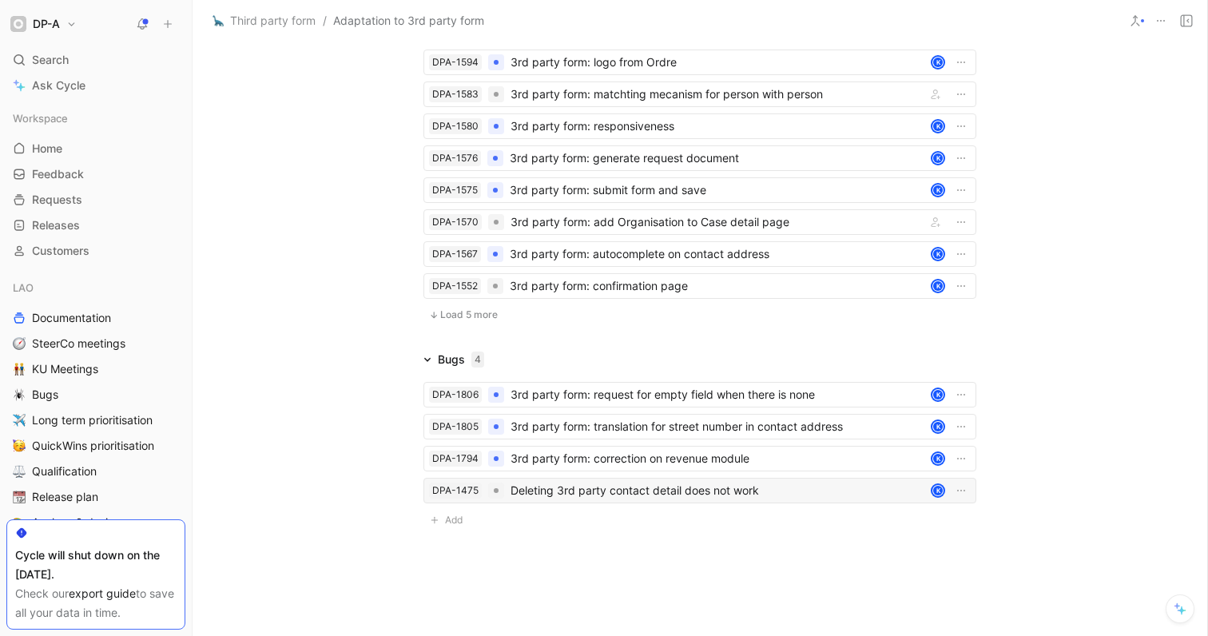
scroll to position [3036, 0]
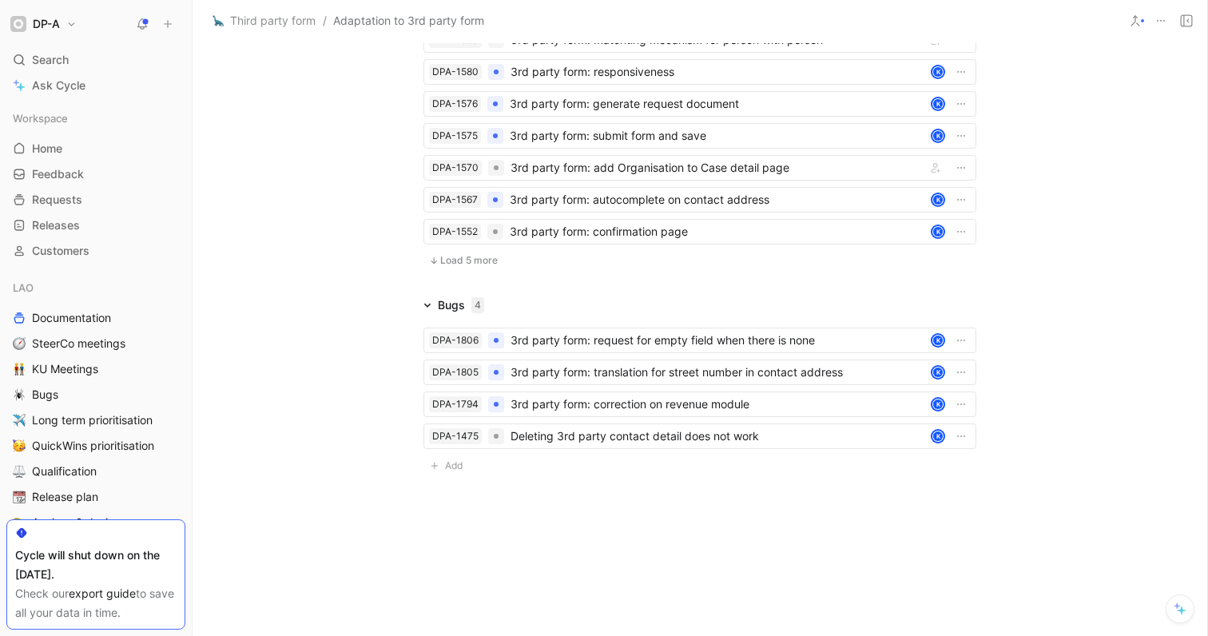
click at [453, 265] on span "Load 5 more" at bounding box center [469, 260] width 58 height 13
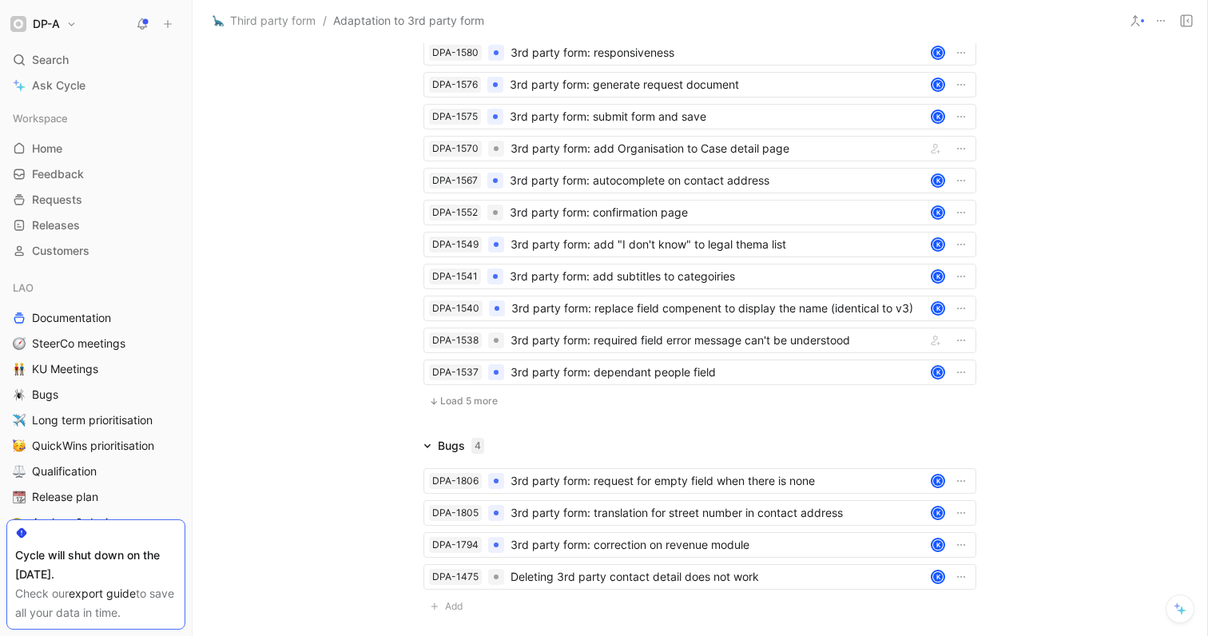
click at [463, 407] on span "Load 5 more" at bounding box center [469, 401] width 58 height 13
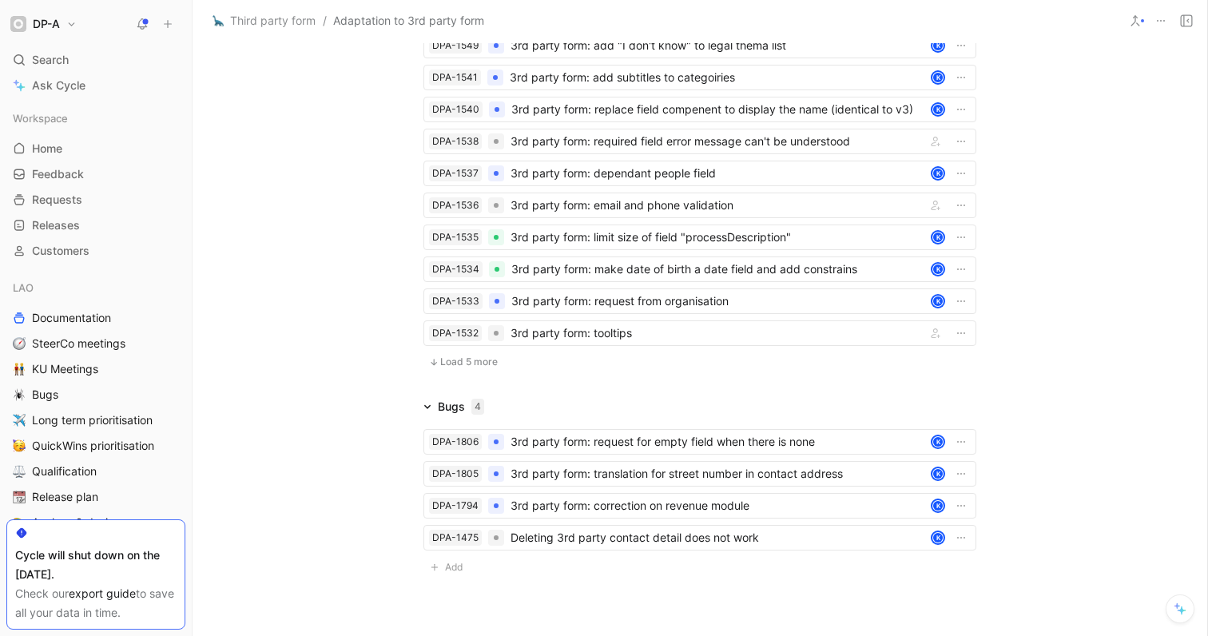
scroll to position [3356, 0]
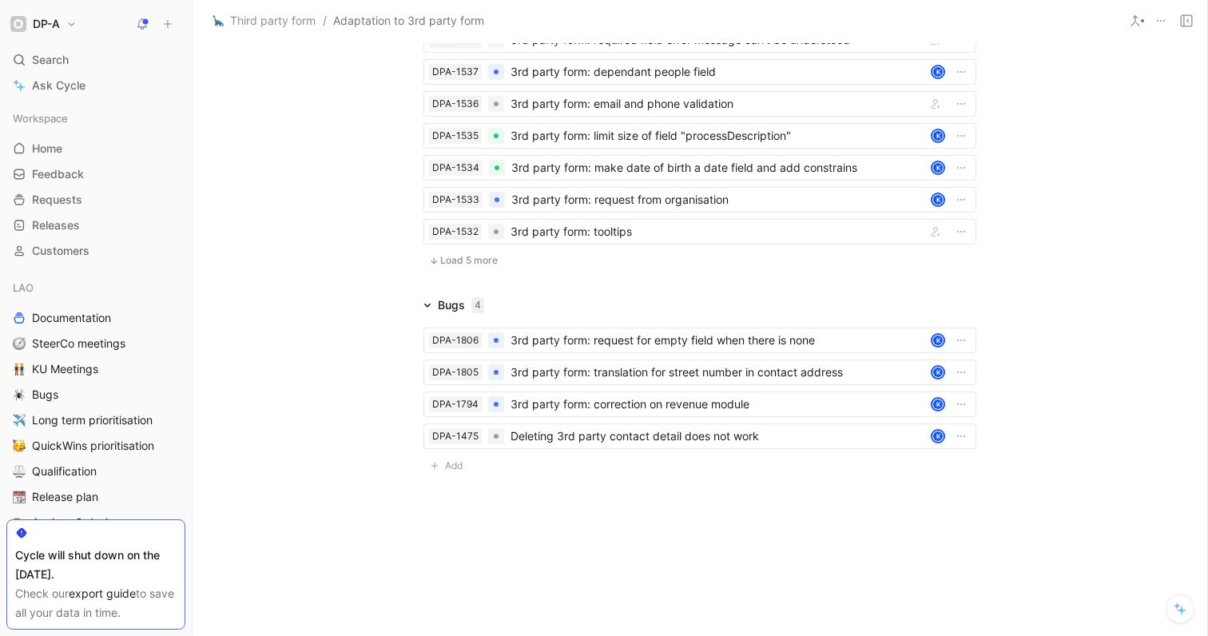
click at [462, 258] on span "Load 5 more" at bounding box center [469, 260] width 58 height 13
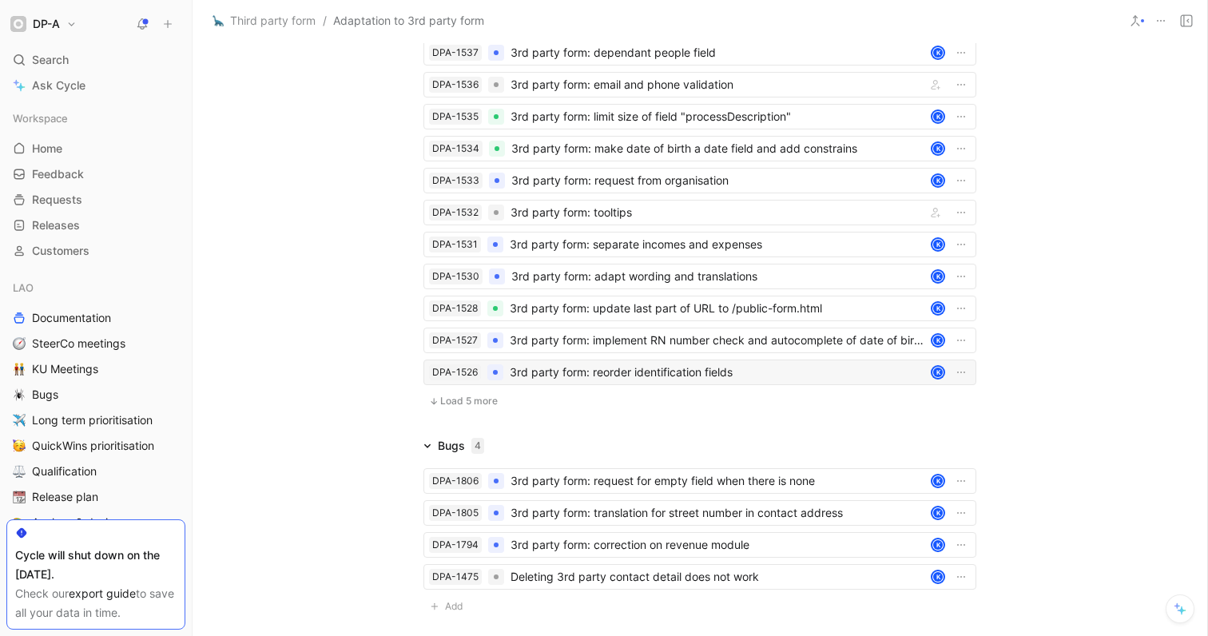
scroll to position [3516, 0]
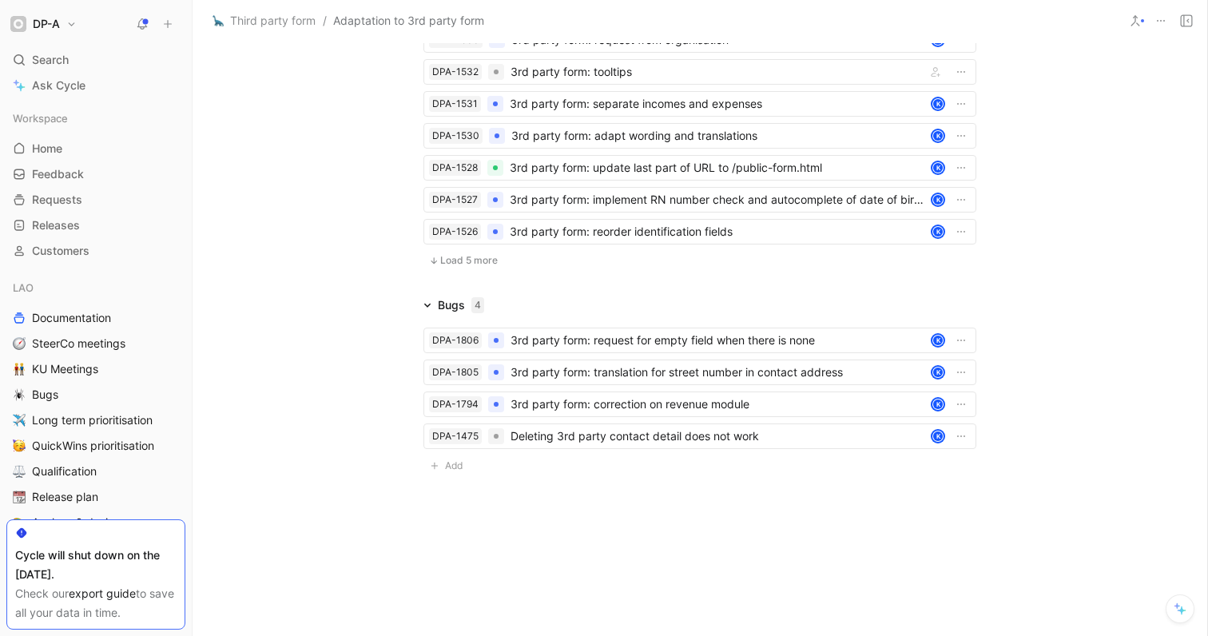
click at [452, 254] on span "Load 5 more" at bounding box center [469, 260] width 58 height 13
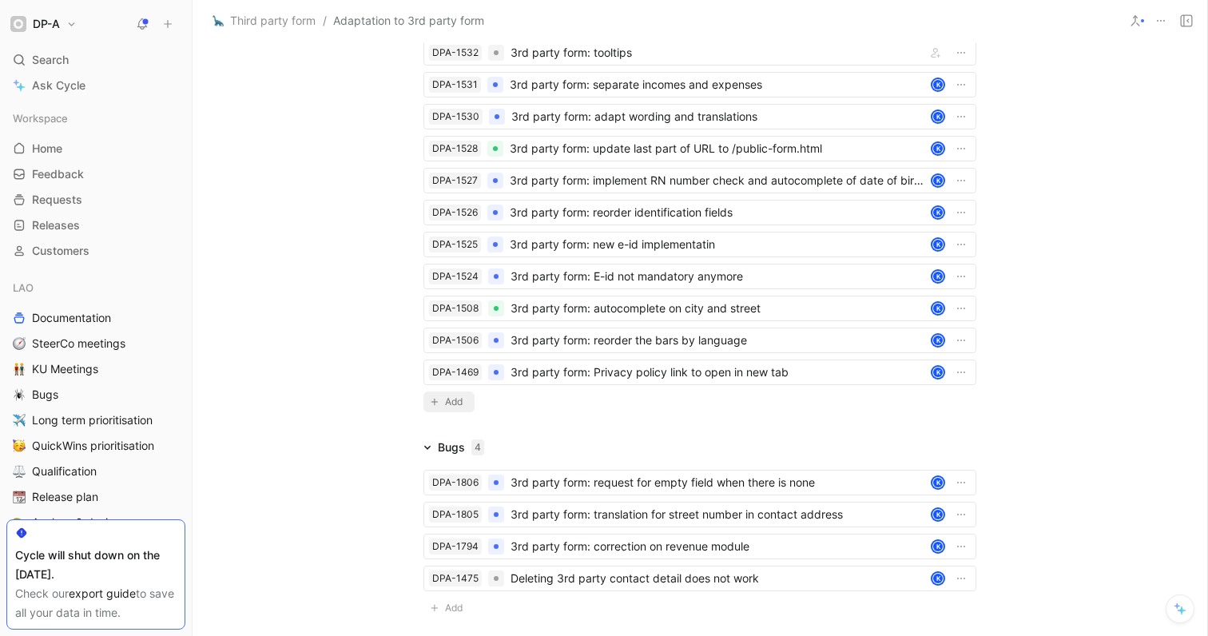
click at [454, 410] on span "Add" at bounding box center [456, 402] width 22 height 16
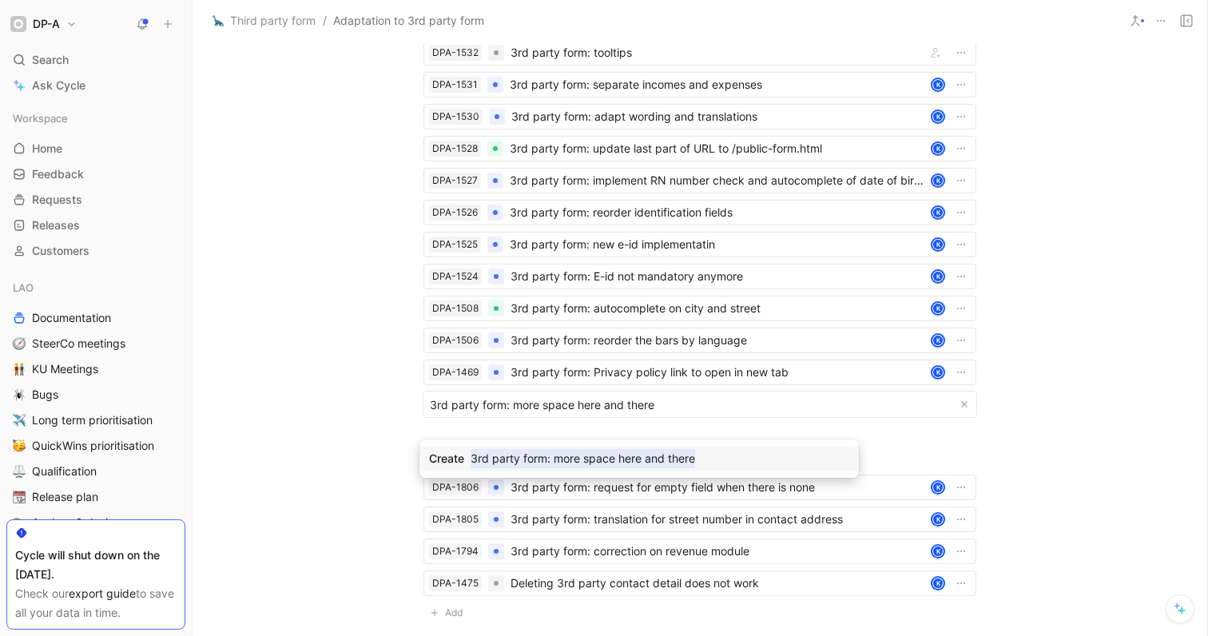
type input "3rd party form: more space here and there"
click at [597, 466] on mark "3rd party form: more space here and there" at bounding box center [582, 458] width 224 height 19
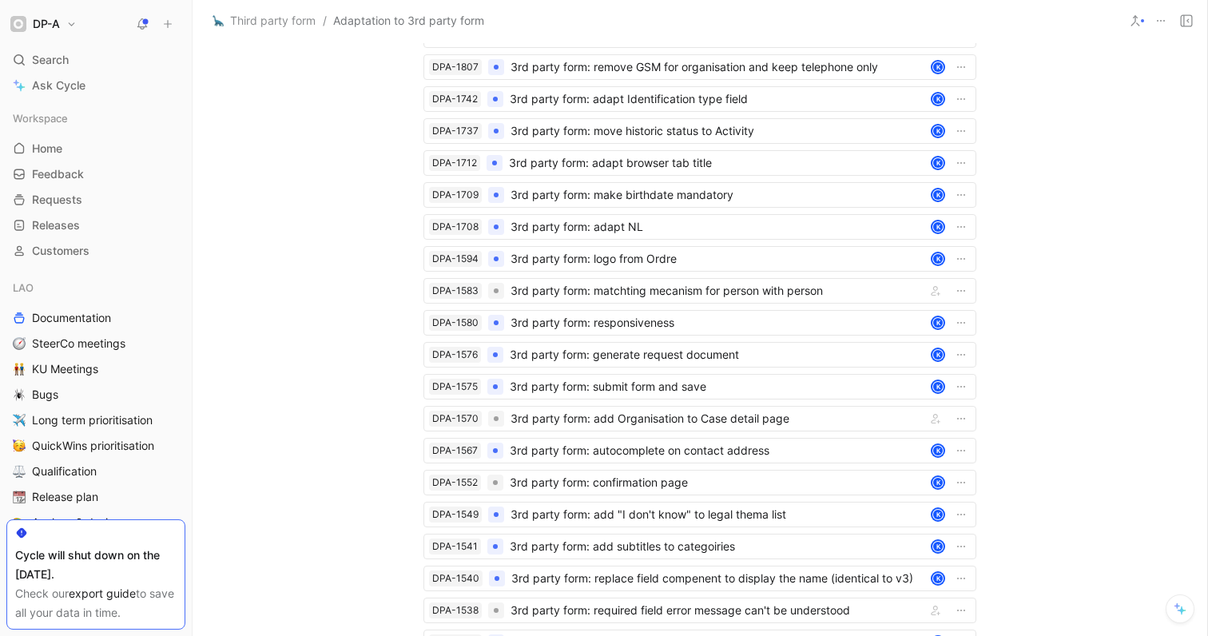
scroll to position [2461, 0]
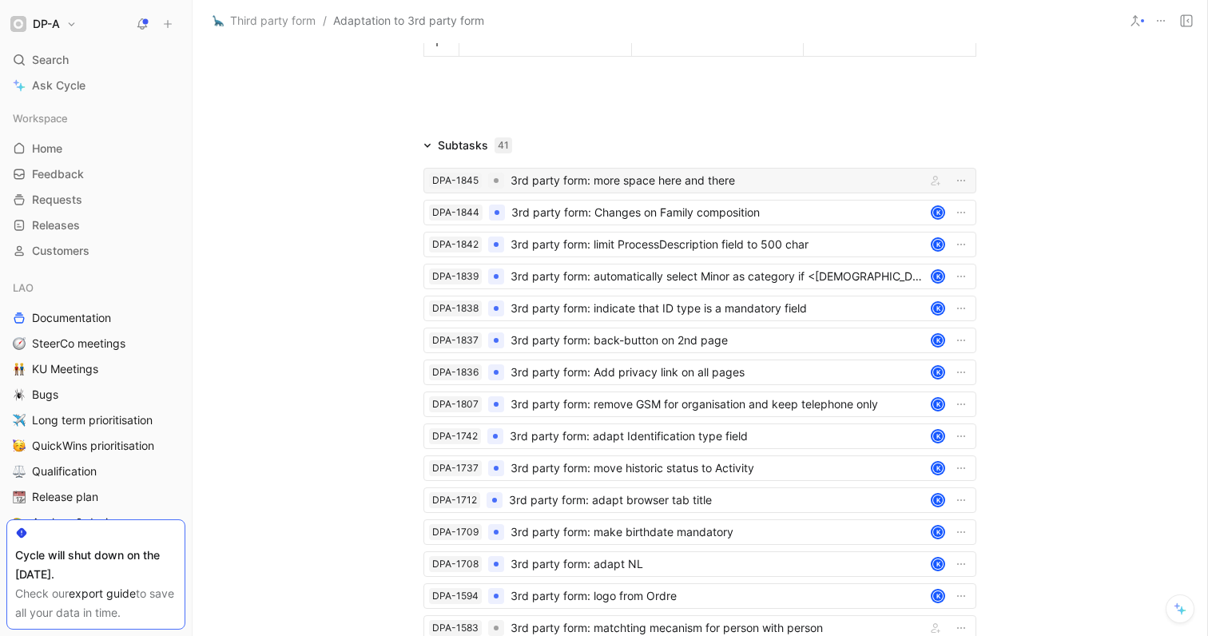
click at [615, 190] on div "3rd party form: more space here and there" at bounding box center [714, 180] width 409 height 19
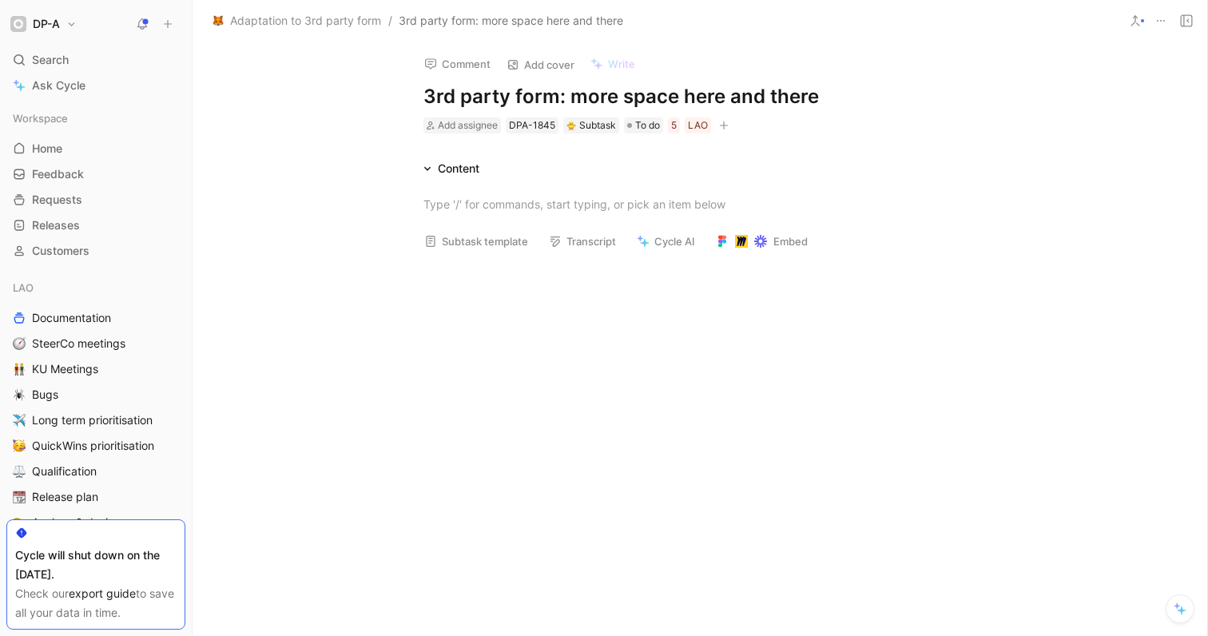
click at [478, 236] on button "Subtask template" at bounding box center [476, 241] width 118 height 22
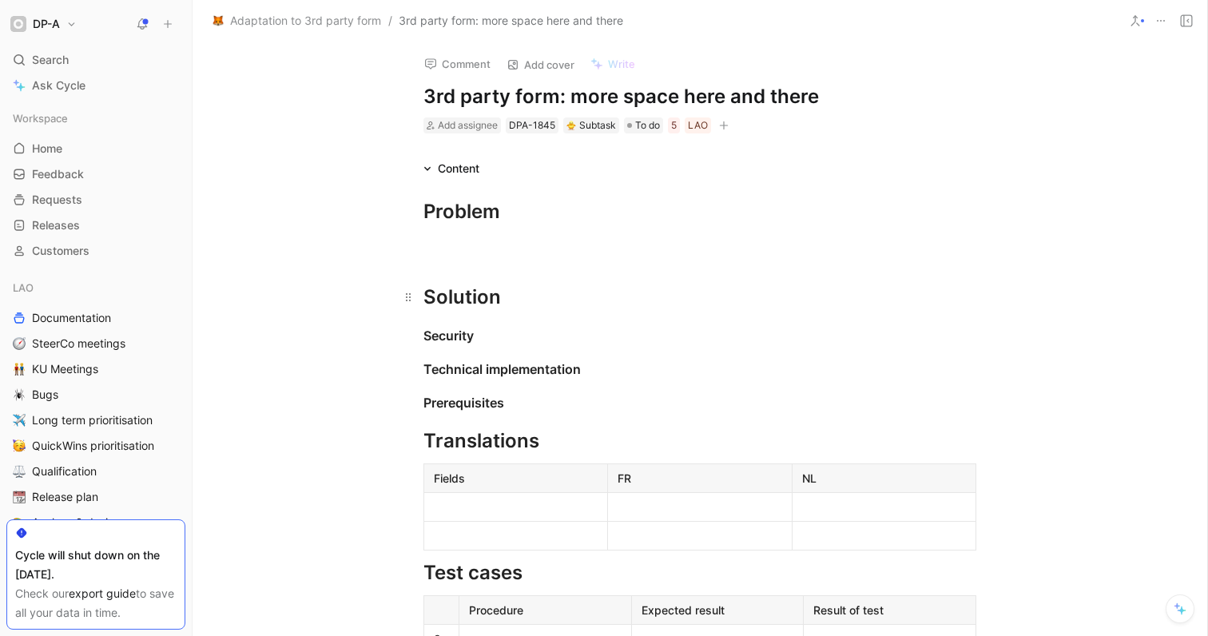
click at [513, 307] on div "Solution" at bounding box center [699, 297] width 553 height 29
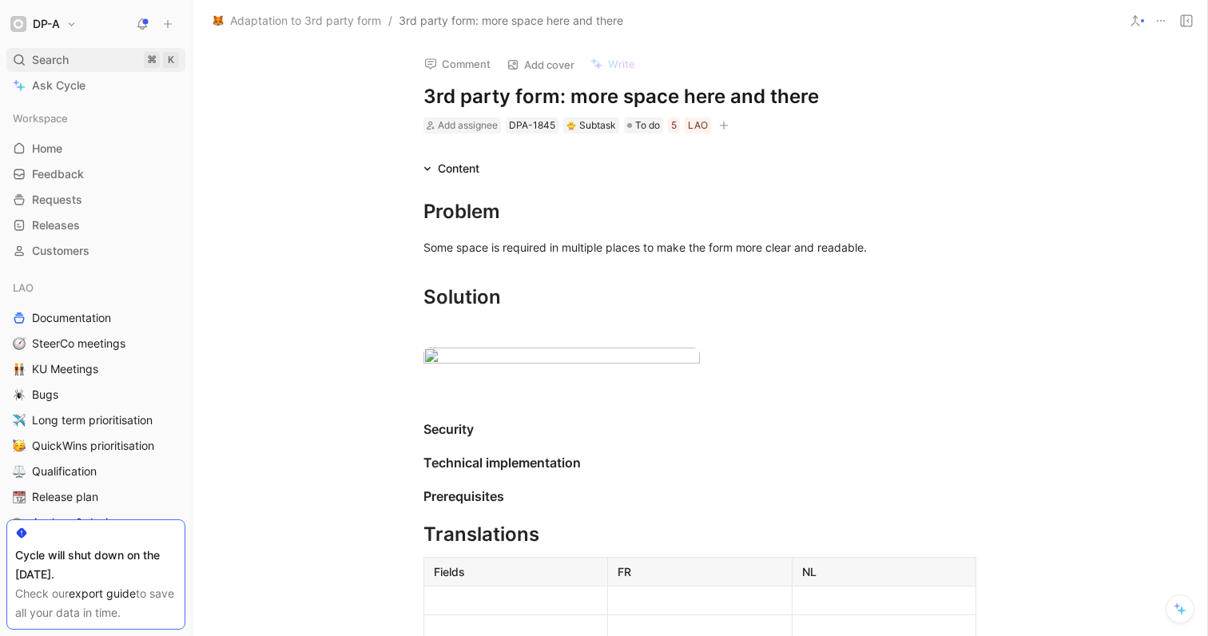
click at [61, 61] on span "Search" at bounding box center [50, 59] width 37 height 19
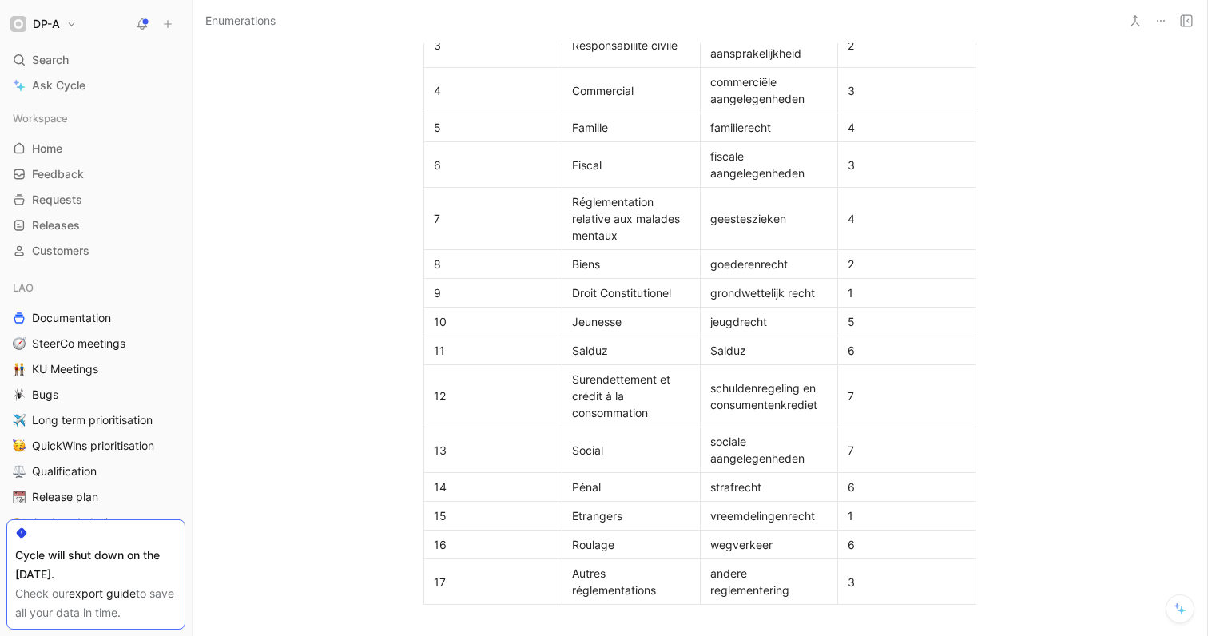
scroll to position [4800, 0]
